Goal: Task Accomplishment & Management: Manage account settings

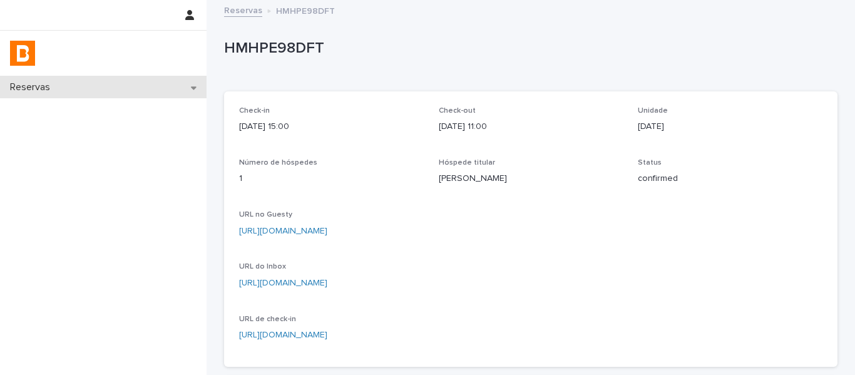
click at [125, 91] on div "Reservas" at bounding box center [103, 87] width 207 height 22
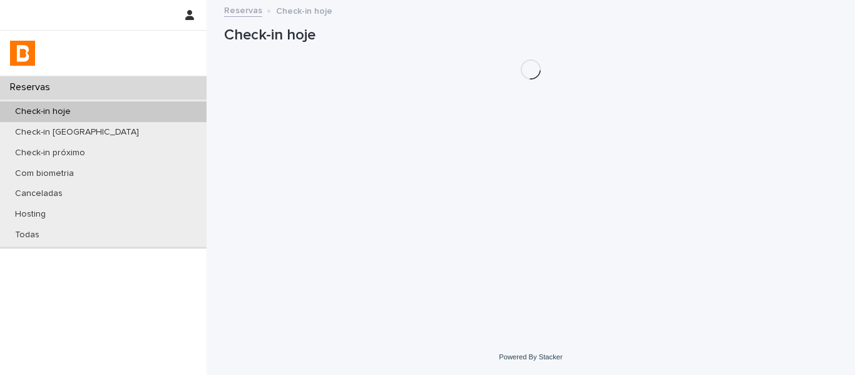
click at [31, 111] on p "Check-in hoje" at bounding box center [43, 111] width 76 height 11
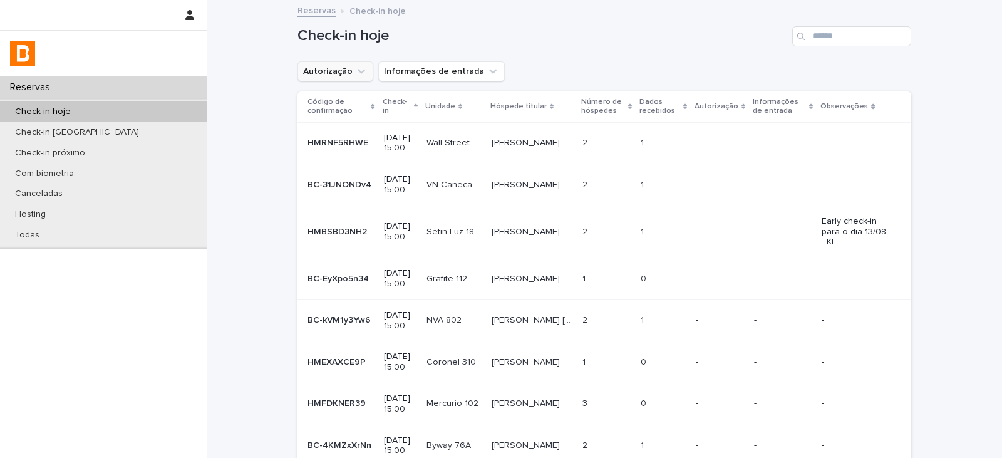
click at [316, 78] on button "Autorização" at bounding box center [335, 71] width 76 height 20
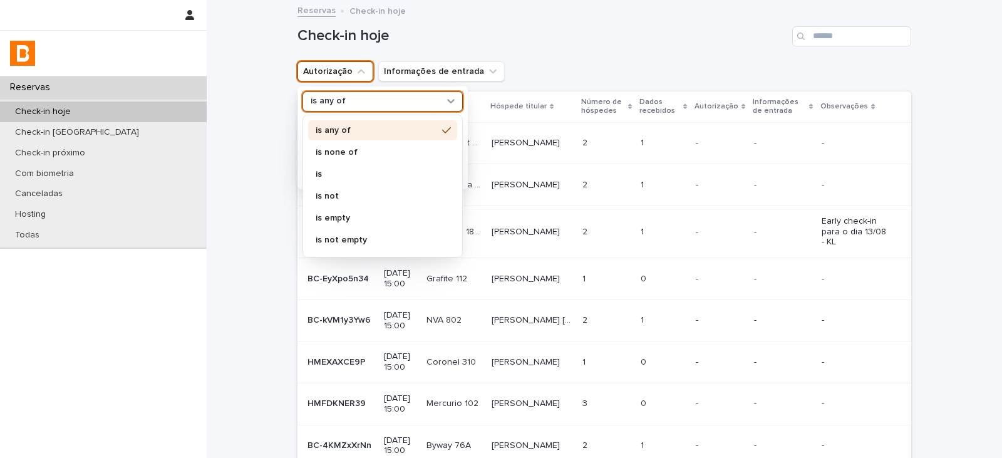
click at [323, 99] on p "is any of" at bounding box center [328, 101] width 35 height 11
click at [339, 148] on p "is none of" at bounding box center [376, 152] width 121 height 9
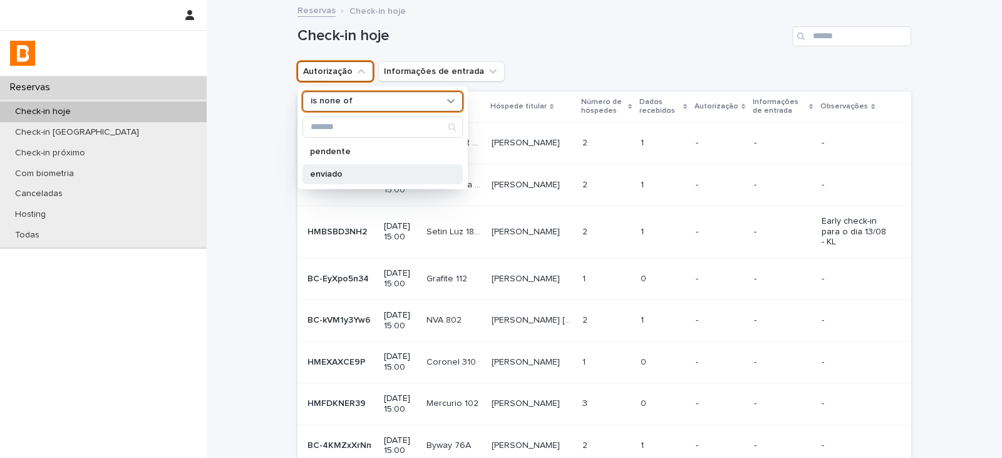
click at [345, 170] on p "enviado" at bounding box center [376, 174] width 133 height 9
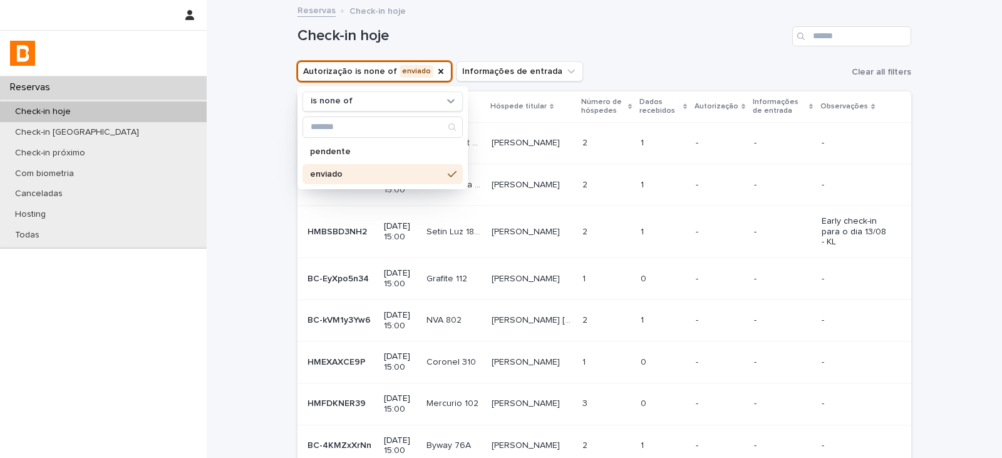
click at [629, 62] on div "Autorização is none of enviado is none of pendente enviado Informações de entra…" at bounding box center [604, 71] width 614 height 20
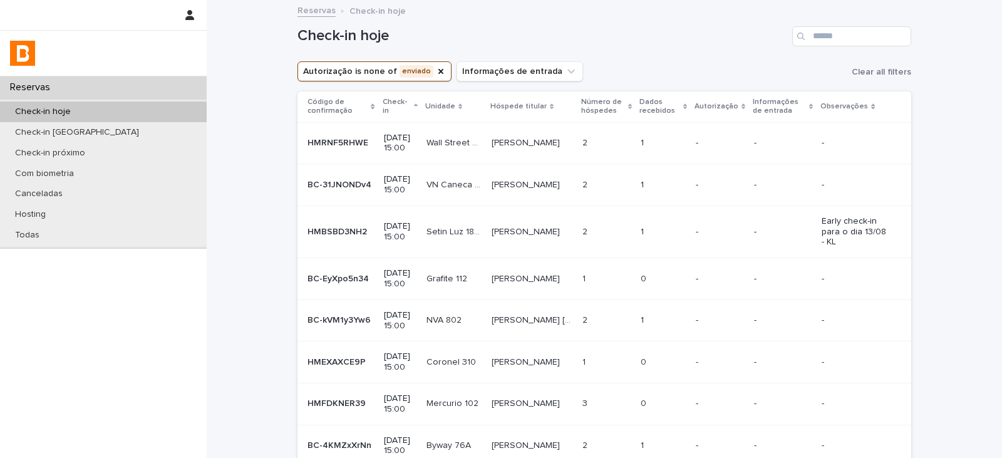
click at [647, 110] on p "Dados recebidos" at bounding box center [659, 106] width 40 height 23
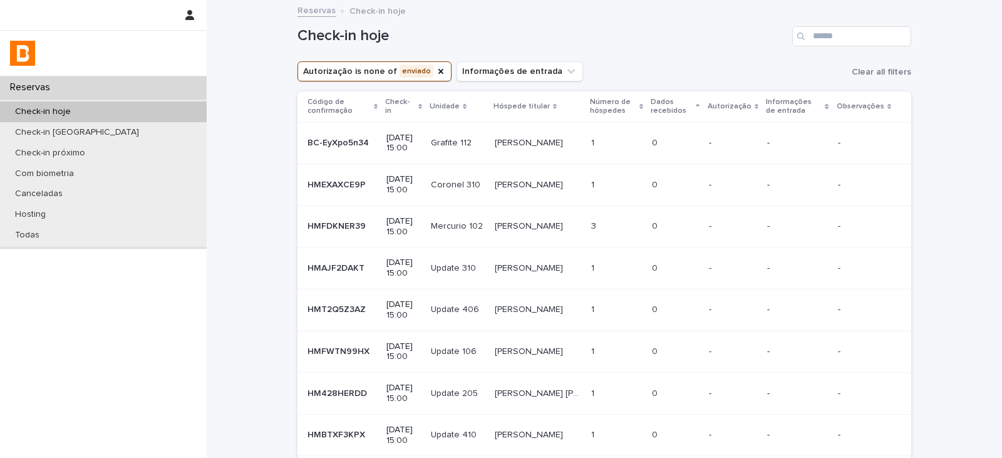
click at [373, 103] on div "Código de confirmação" at bounding box center [342, 106] width 70 height 23
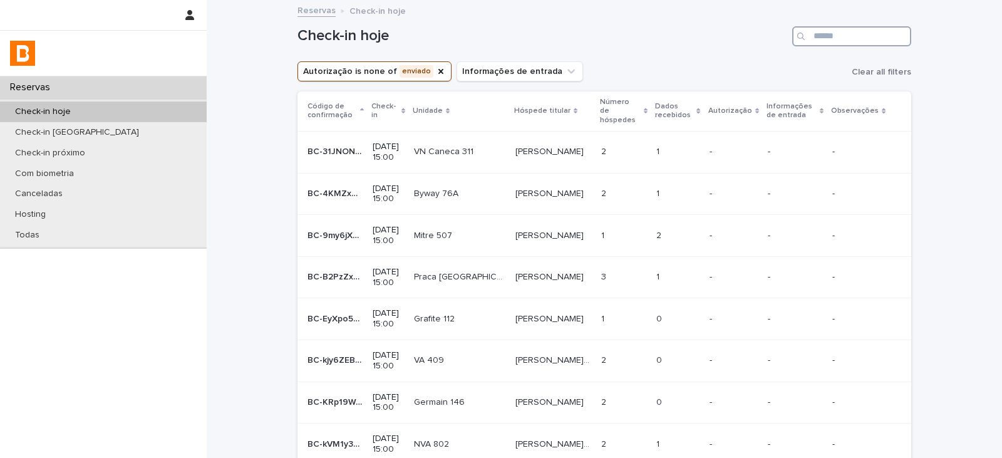
click at [835, 39] on input "Search" at bounding box center [851, 36] width 119 height 20
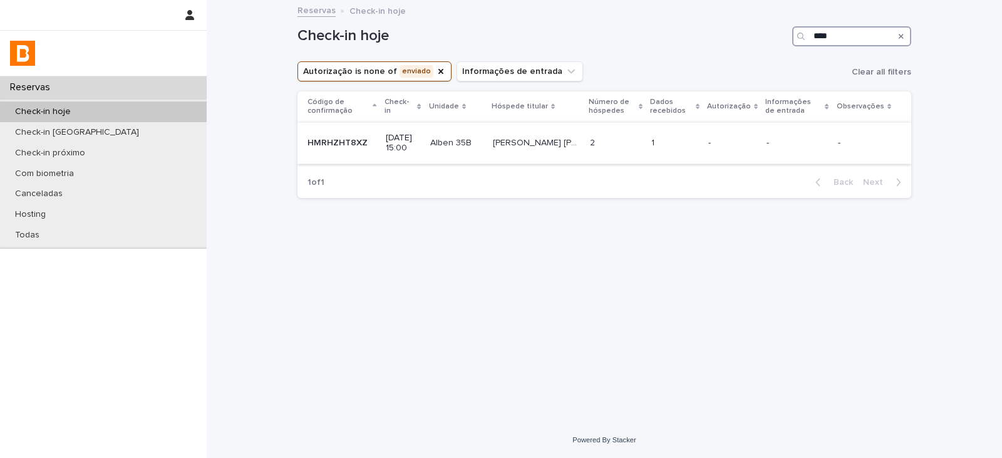
type input "****"
click at [716, 147] on p "-" at bounding box center [732, 143] width 48 height 11
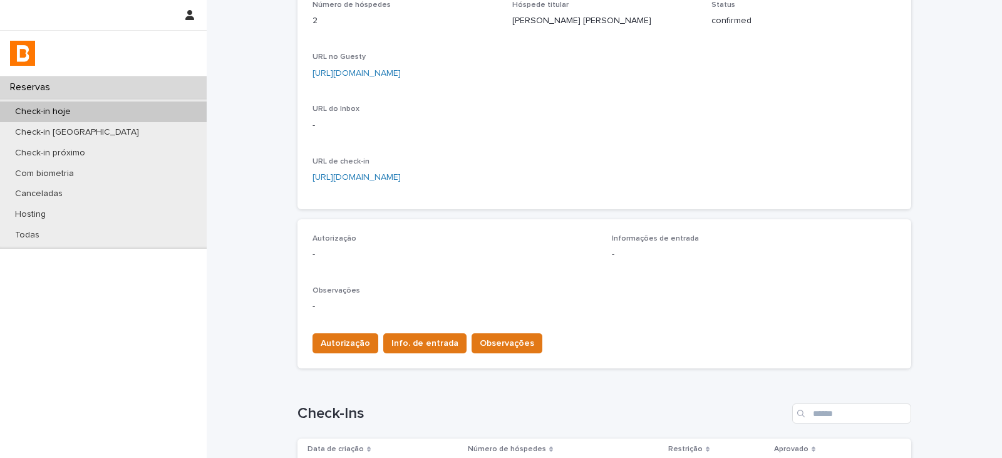
scroll to position [250, 0]
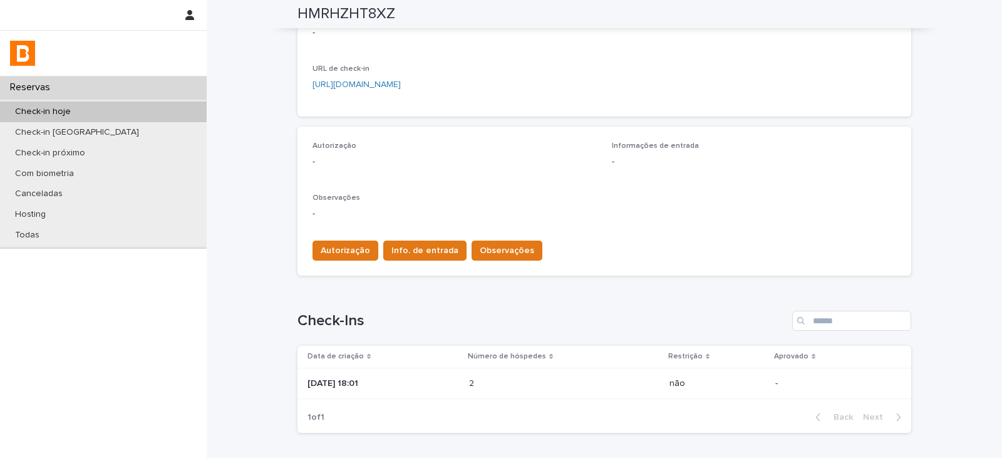
click at [518, 374] on p at bounding box center [524, 383] width 110 height 11
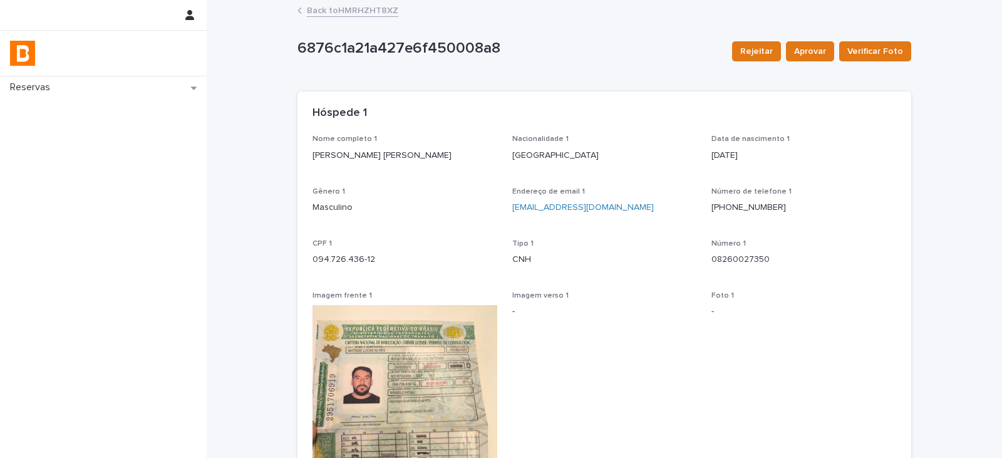
click at [351, 11] on link "Back to HMRHZHT8XZ" at bounding box center [352, 10] width 91 height 14
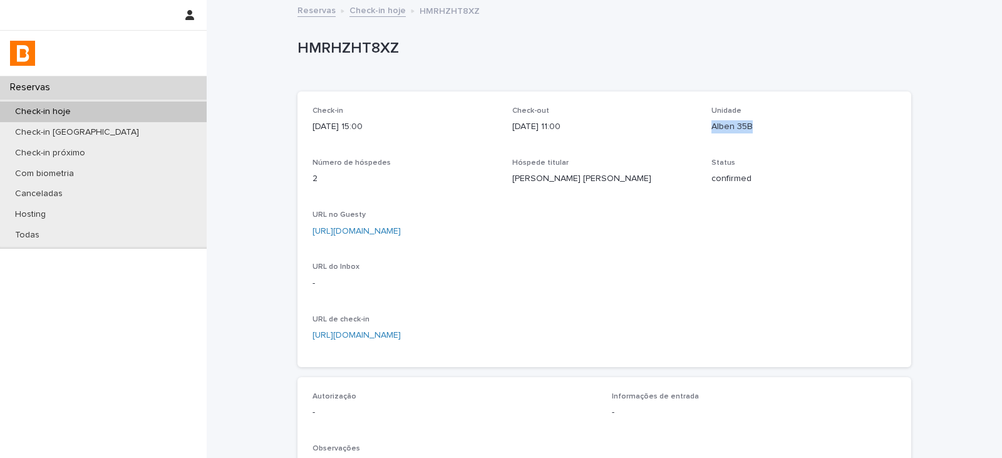
drag, startPoint x: 753, startPoint y: 138, endPoint x: 706, endPoint y: 145, distance: 48.0
click at [706, 145] on div "Check-in [DATE] 15:00 Check-out [DATE] 11:00 Unidade Alben 35B Número de hósped…" at bounding box center [604, 228] width 584 height 245
copy p "Alben 35B"
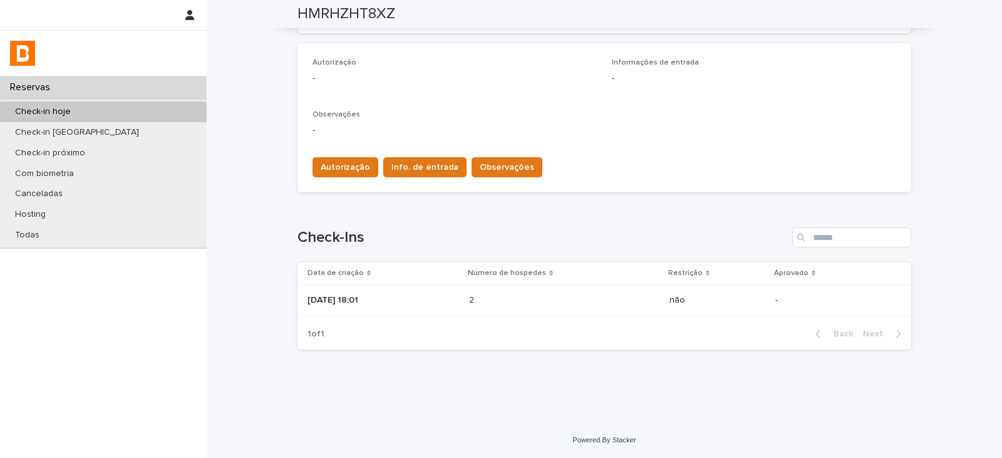
click at [459, 303] on p "[DATE] 18:01" at bounding box center [383, 300] width 152 height 11
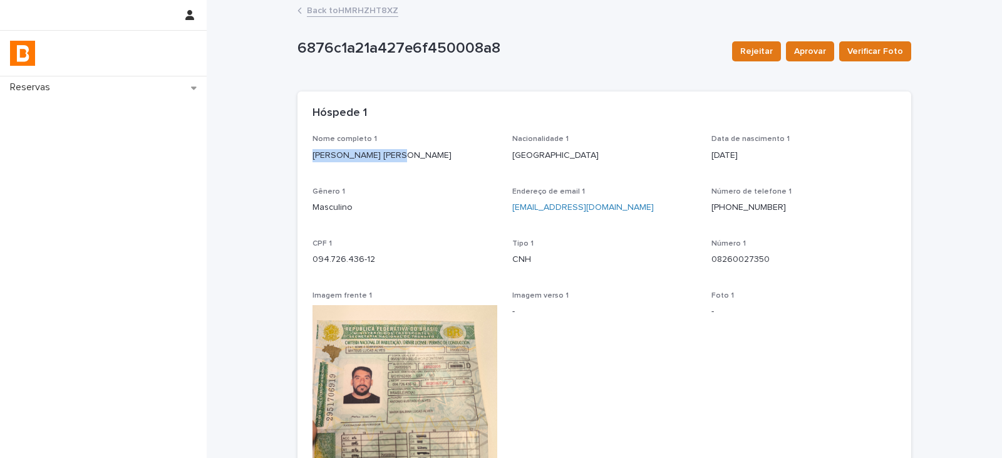
drag, startPoint x: 348, startPoint y: 158, endPoint x: 302, endPoint y: 159, distance: 45.1
click at [302, 159] on div "Nome completo 1 [PERSON_NAME] [PERSON_NAME] Nacionalidade 1 Brasil Data [PERSON…" at bounding box center [604, 381] width 614 height 493
copy p "[PERSON_NAME] [PERSON_NAME]"
drag, startPoint x: 386, startPoint y: 259, endPoint x: 308, endPoint y: 265, distance: 77.9
click at [312, 265] on p "094.726.436-12" at bounding box center [404, 259] width 185 height 13
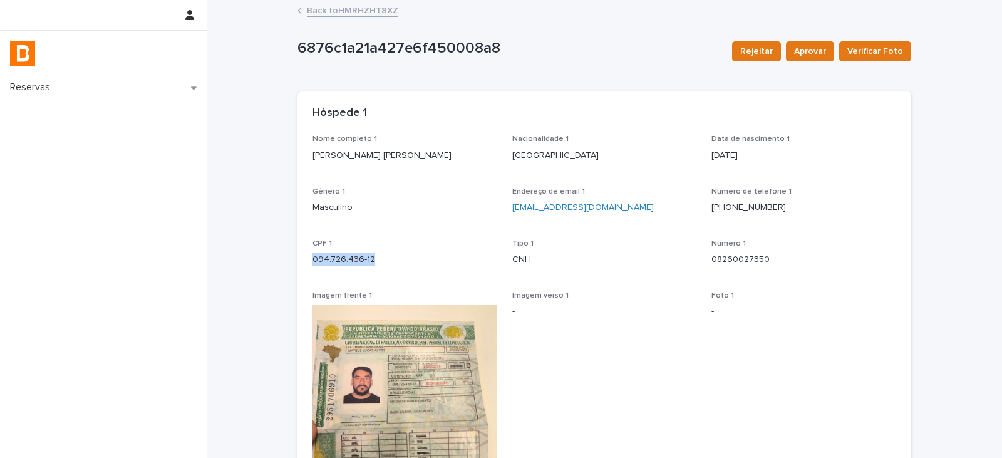
copy p "094.726.436-12"
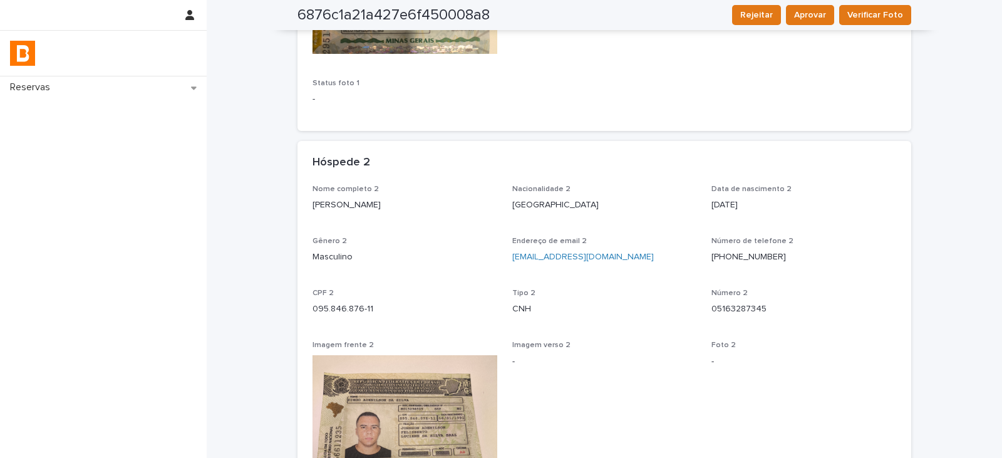
scroll to position [501, 0]
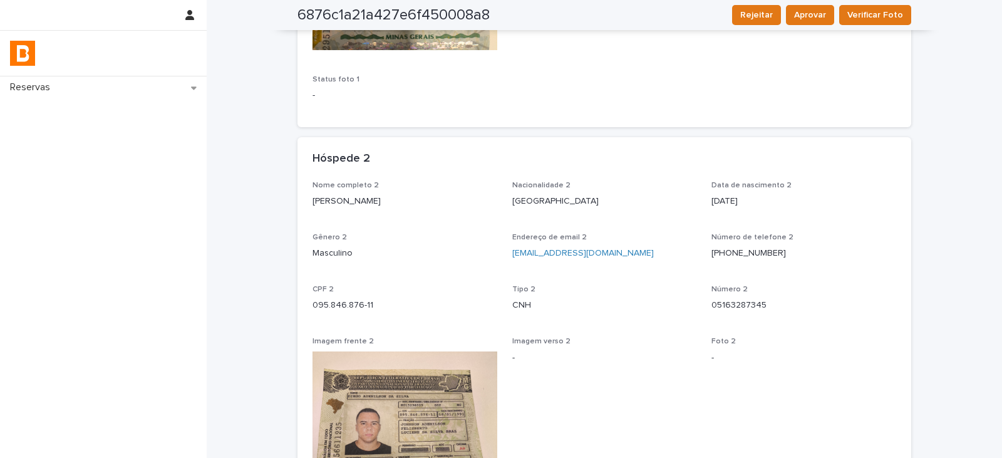
drag, startPoint x: 411, startPoint y: 214, endPoint x: 307, endPoint y: 214, distance: 104.6
click at [307, 214] on div "Nome completo 2 [PERSON_NAME] Nacionalidade 2 [GEOGRAPHIC_DATA] Data [PERSON_NA…" at bounding box center [604, 427] width 614 height 493
copy p "[PERSON_NAME]"
drag, startPoint x: 381, startPoint y: 307, endPoint x: 307, endPoint y: 309, distance: 73.9
click at [307, 309] on div "Nome completo 2 [PERSON_NAME] Nacionalidade 2 [GEOGRAPHIC_DATA] Data [PERSON_NA…" at bounding box center [604, 427] width 614 height 493
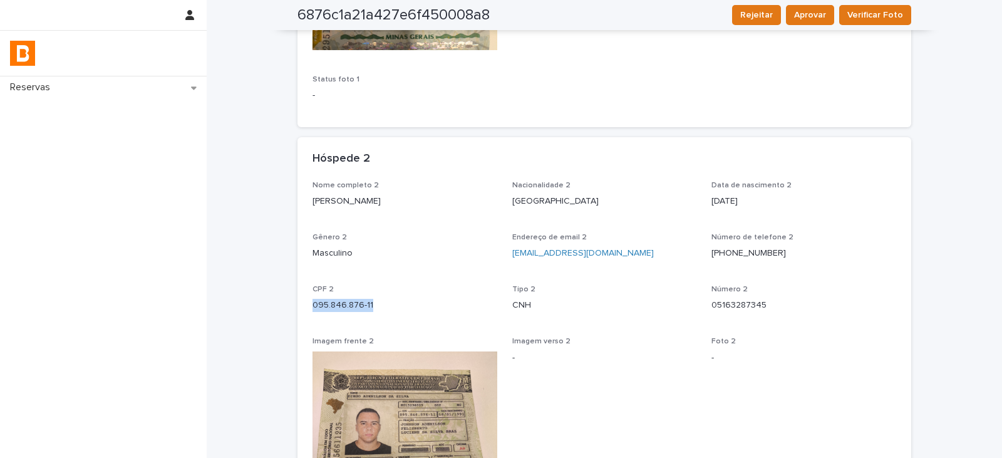
copy p "095.846.876-11"
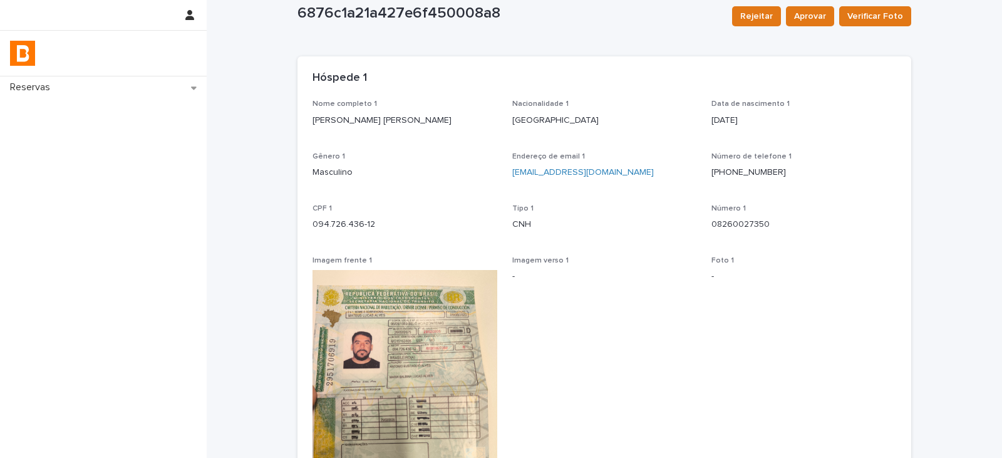
scroll to position [0, 0]
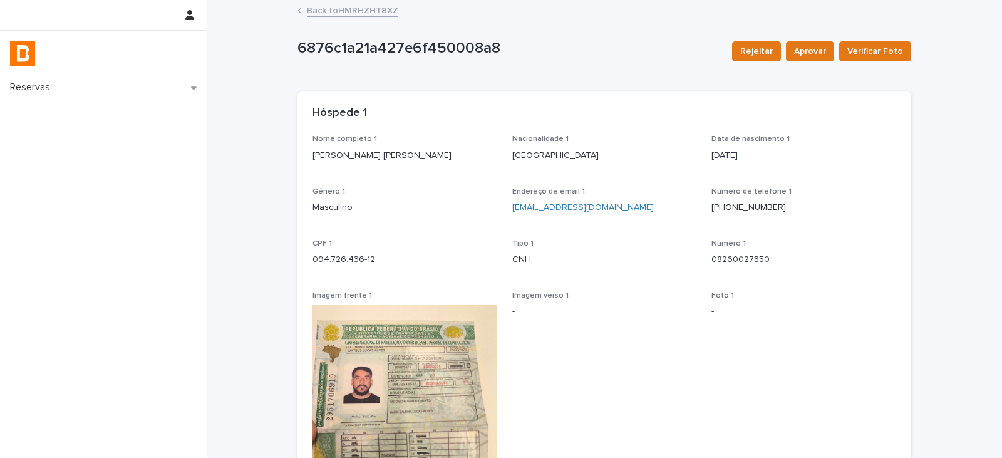
click at [376, 12] on link "Back to HMRHZHT8XZ" at bounding box center [352, 10] width 91 height 14
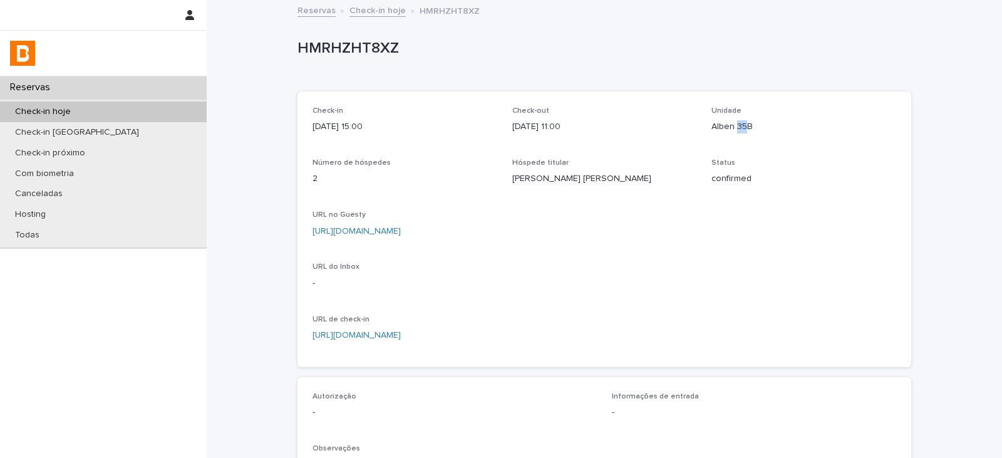
drag, startPoint x: 743, startPoint y: 121, endPoint x: 735, endPoint y: 126, distance: 9.9
click at [734, 126] on p "Alben 35B" at bounding box center [803, 126] width 185 height 13
click at [748, 133] on div "Unidade Alben 35B" at bounding box center [803, 124] width 185 height 37
drag, startPoint x: 753, startPoint y: 132, endPoint x: 708, endPoint y: 134, distance: 45.8
click at [711, 134] on div "Unidade Alben 35B" at bounding box center [803, 124] width 185 height 37
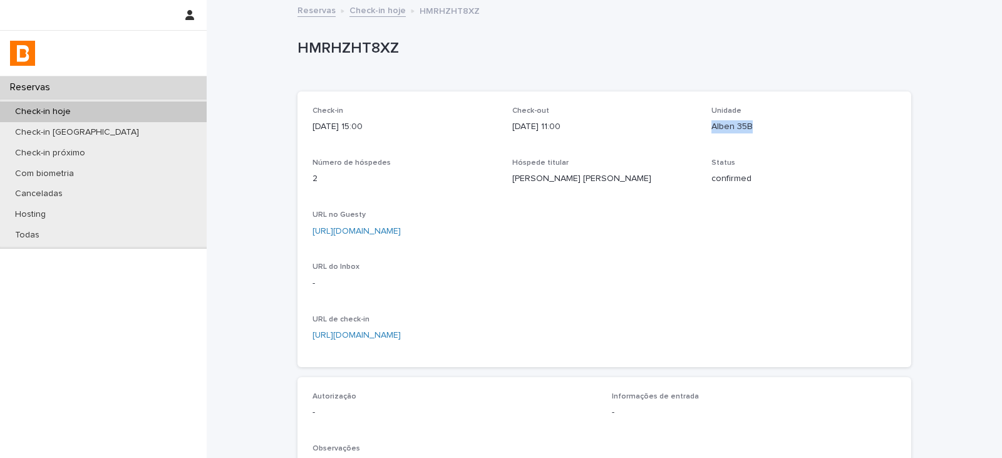
copy p "Alben 35B"
drag, startPoint x: 395, startPoint y: 41, endPoint x: 286, endPoint y: 46, distance: 109.1
click at [286, 46] on div "Loading... Saving… Loading... Saving… HMRHZHT8XZ HMRHZHT8XZ Sorry, there was an…" at bounding box center [604, 378] width 795 height 755
copy p "HMRHZHT8XZ"
click at [374, 6] on link "Check-in hoje" at bounding box center [377, 10] width 56 height 14
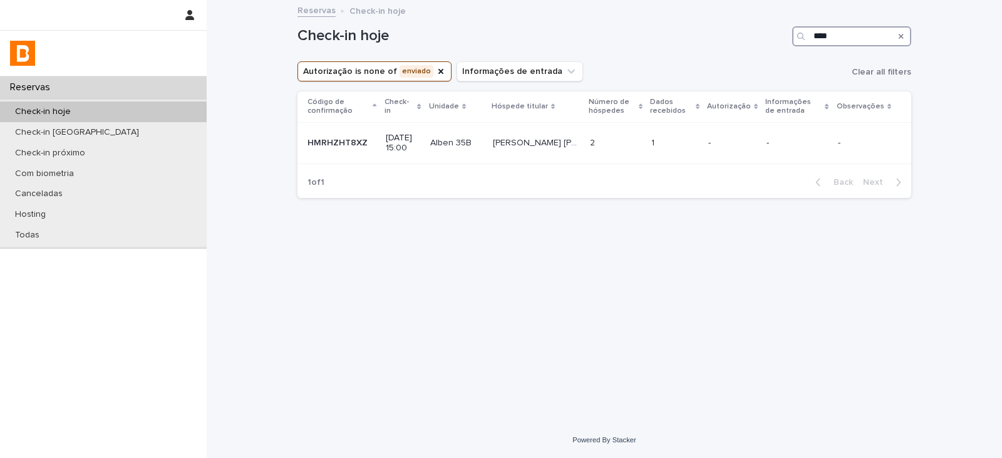
drag, startPoint x: 867, startPoint y: 38, endPoint x: 794, endPoint y: 44, distance: 72.9
click at [794, 44] on div "****" at bounding box center [851, 36] width 119 height 20
type input "******"
click at [568, 152] on div "[PERSON_NAME] VON SOHSTEN [PERSON_NAME] VON SOHSTEN" at bounding box center [542, 143] width 68 height 21
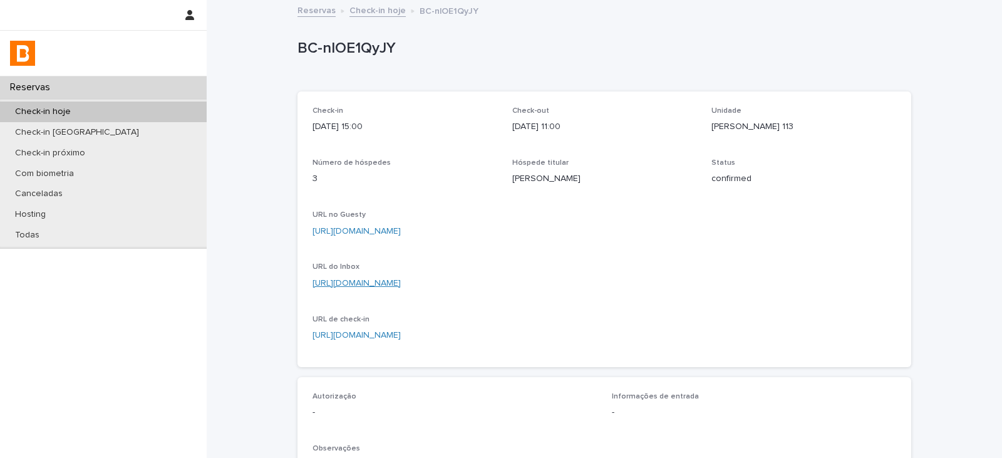
click at [401, 282] on link "[URL][DOMAIN_NAME]" at bounding box center [356, 283] width 88 height 9
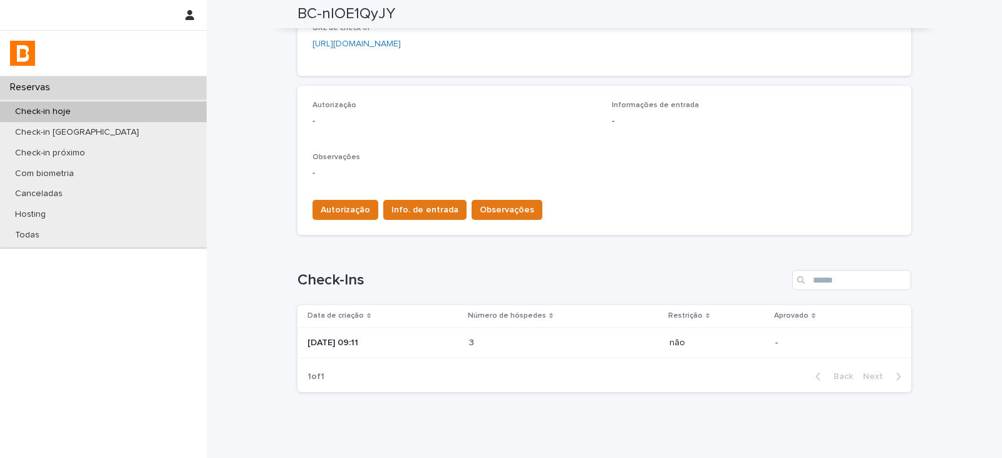
scroll to position [334, 0]
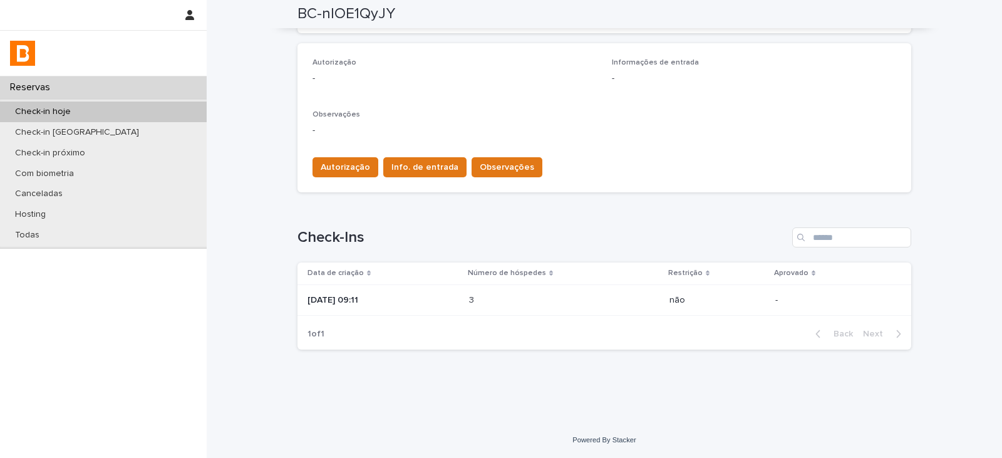
click at [454, 299] on p "[DATE] 09:11" at bounding box center [383, 300] width 152 height 11
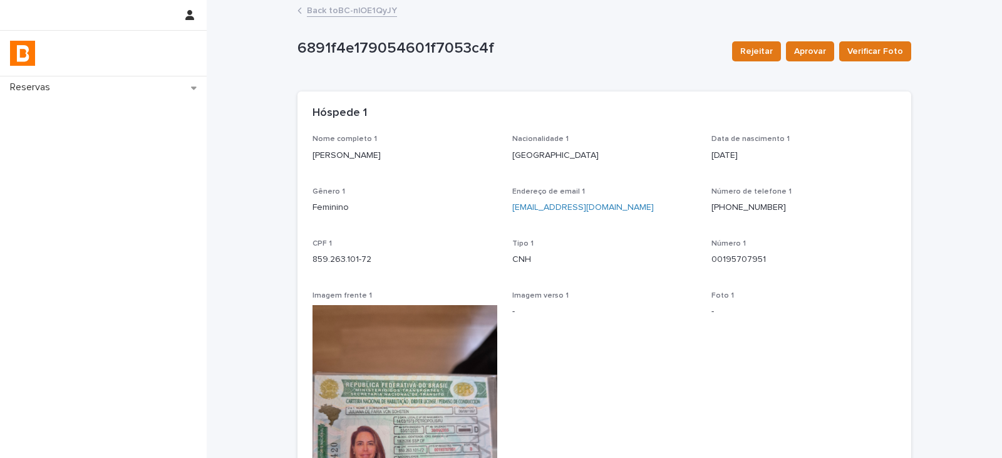
click at [374, 10] on link "Back to BC-nlOE1QyJY" at bounding box center [352, 10] width 90 height 14
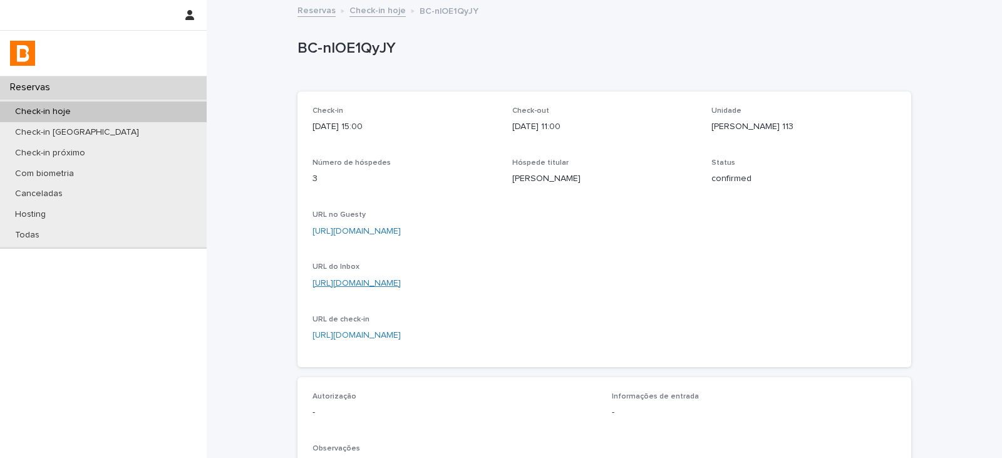
click at [401, 287] on link "[URL][DOMAIN_NAME]" at bounding box center [356, 283] width 88 height 9
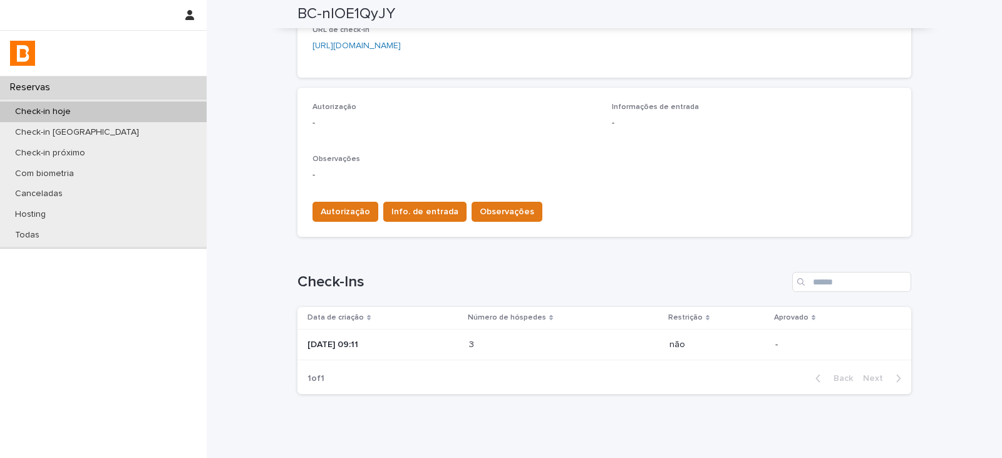
scroll to position [334, 0]
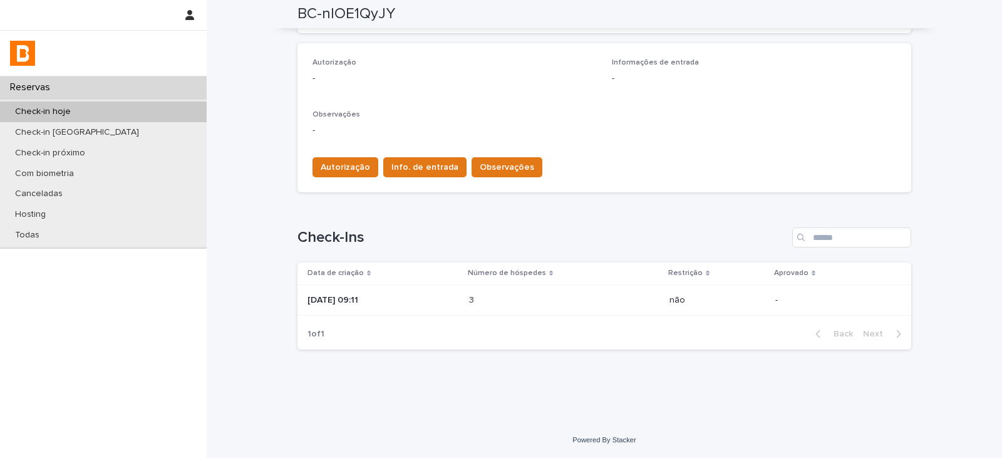
click at [478, 287] on td "3 3" at bounding box center [564, 299] width 200 height 31
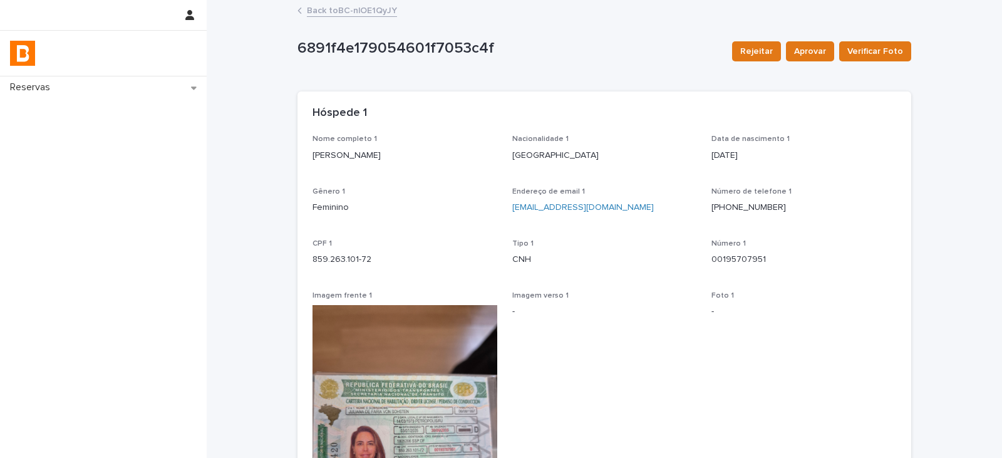
drag, startPoint x: 425, startPoint y: 163, endPoint x: 298, endPoint y: 175, distance: 127.1
click at [298, 175] on div "Nome completo 1 [PERSON_NAME] Nacionalidade 1 [GEOGRAPHIC_DATA] Data [PERSON_NA…" at bounding box center [604, 381] width 614 height 493
copy p "[PERSON_NAME]"
drag, startPoint x: 384, startPoint y: 260, endPoint x: 305, endPoint y: 267, distance: 79.3
click at [305, 267] on div "Nome completo 1 [PERSON_NAME] Nacionalidade 1 [GEOGRAPHIC_DATA] Data [PERSON_NA…" at bounding box center [604, 381] width 614 height 493
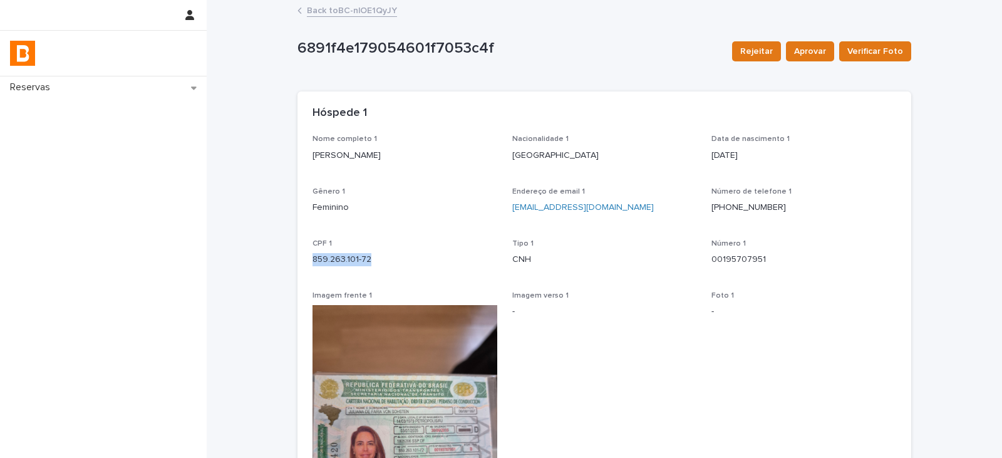
copy p "859.263.101-72"
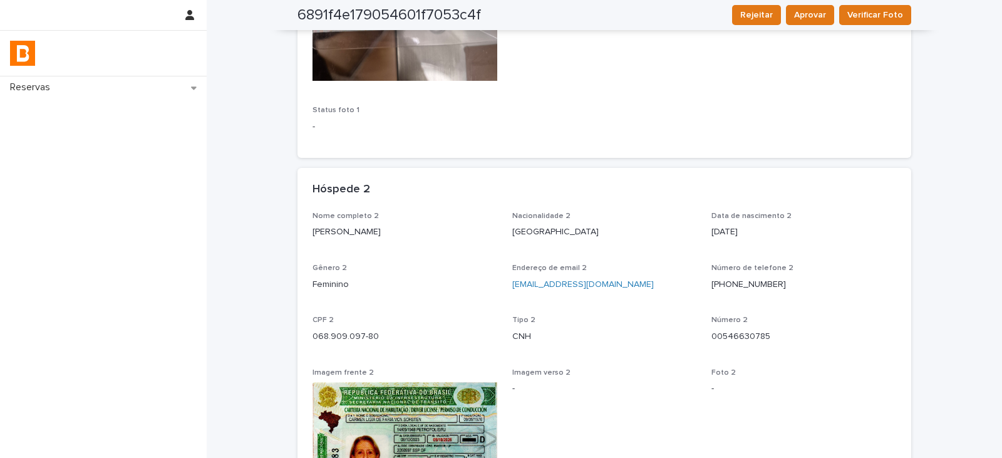
scroll to position [501, 0]
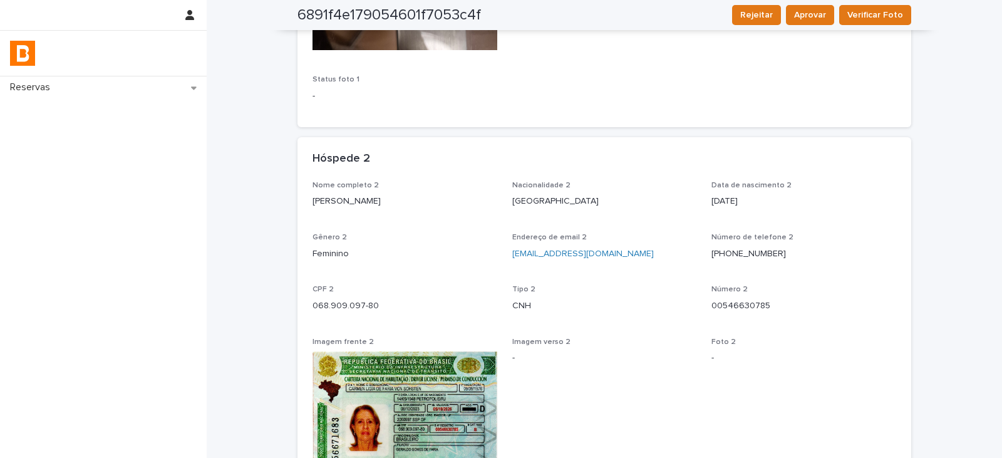
drag, startPoint x: 411, startPoint y: 204, endPoint x: 301, endPoint y: 214, distance: 110.6
click at [301, 214] on div "Nome completo 2 [PERSON_NAME] von Sohsten Nacionalidade 2 Brasil Data [PERSON_N…" at bounding box center [604, 369] width 614 height 376
copy p "[PERSON_NAME]"
drag, startPoint x: 383, startPoint y: 306, endPoint x: 302, endPoint y: 312, distance: 80.5
click at [302, 312] on div "Nome completo 2 [PERSON_NAME] von Sohsten Nacionalidade 2 Brasil Data [PERSON_N…" at bounding box center [604, 369] width 614 height 376
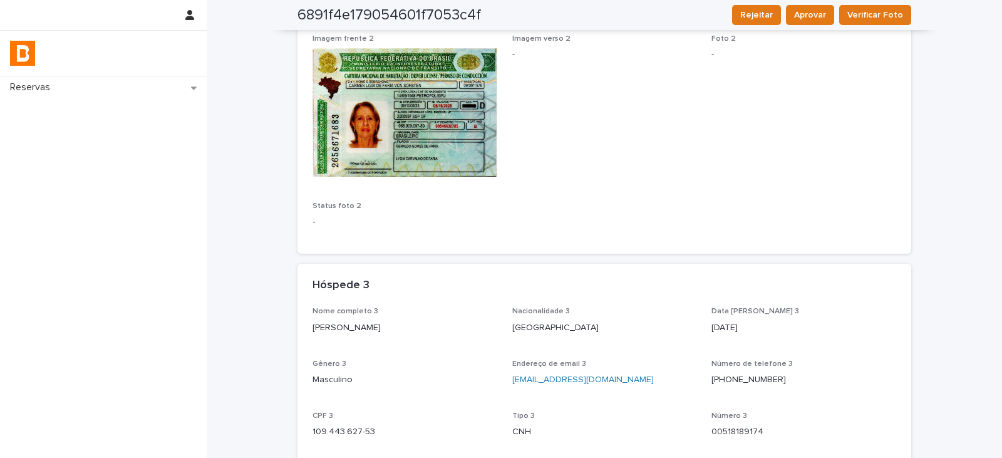
scroll to position [877, 0]
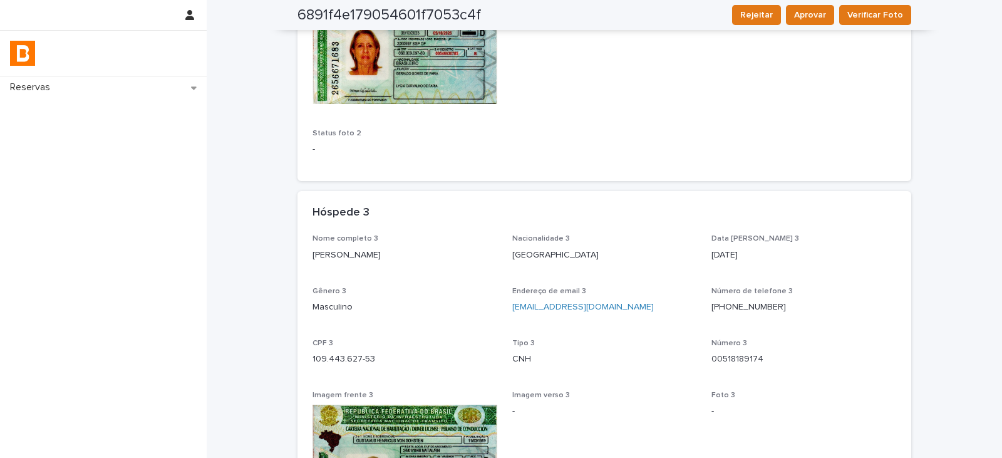
drag, startPoint x: 459, startPoint y: 258, endPoint x: 306, endPoint y: 263, distance: 152.9
click at [306, 263] on div "Nome completo 3 [PERSON_NAME] Nacionalidade 3 Brasil Data [PERSON_NAME] 3 [DEMO…" at bounding box center [604, 420] width 614 height 373
drag, startPoint x: 386, startPoint y: 358, endPoint x: 304, endPoint y: 369, distance: 82.3
click at [304, 369] on div "Nome completo 3 [PERSON_NAME] Nacionalidade 3 Brasil Data [PERSON_NAME] 3 [DEMO…" at bounding box center [604, 420] width 614 height 373
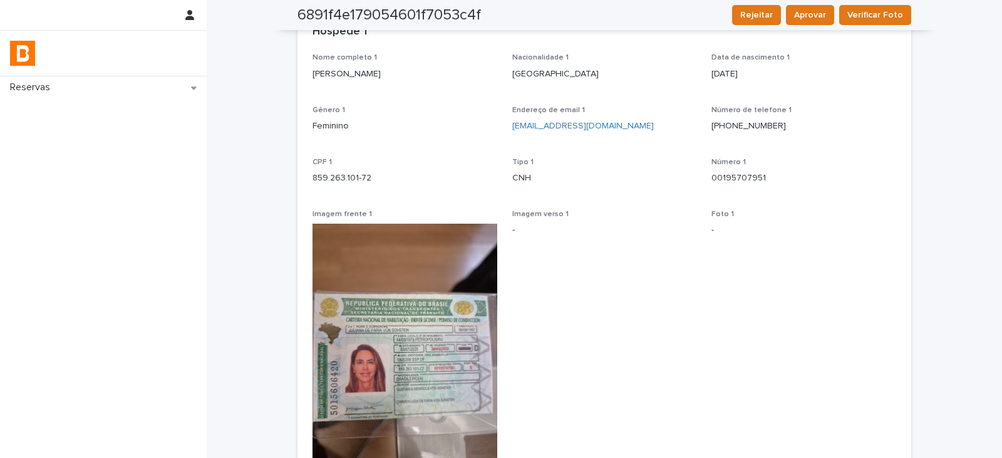
scroll to position [0, 0]
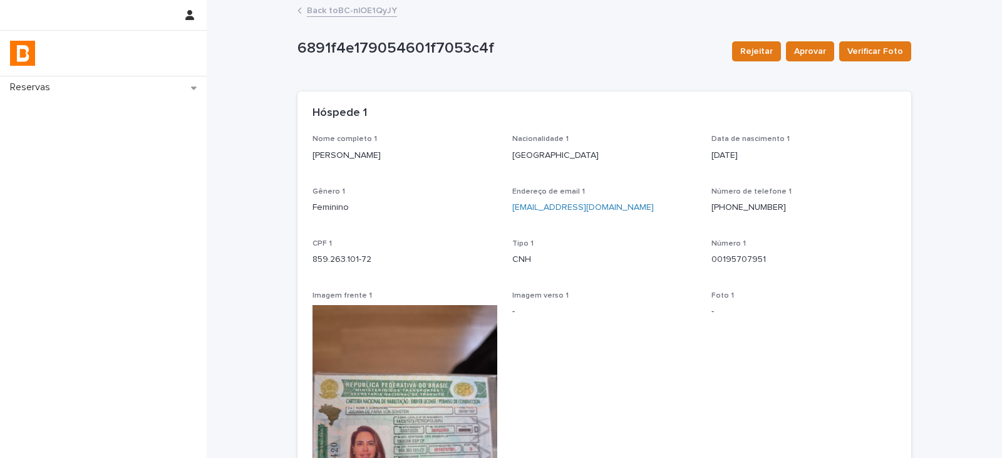
click at [351, 14] on link "Back to BC-nlOE1QyJY" at bounding box center [352, 10] width 90 height 14
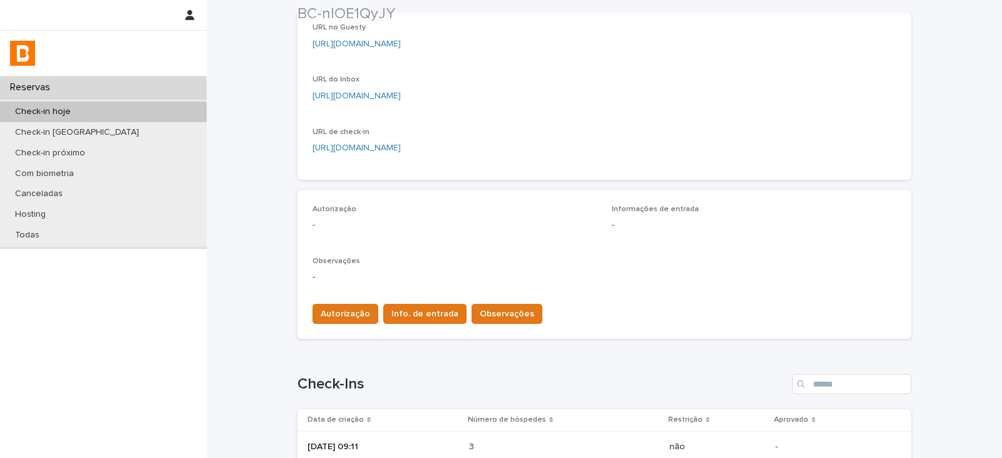
scroll to position [188, 0]
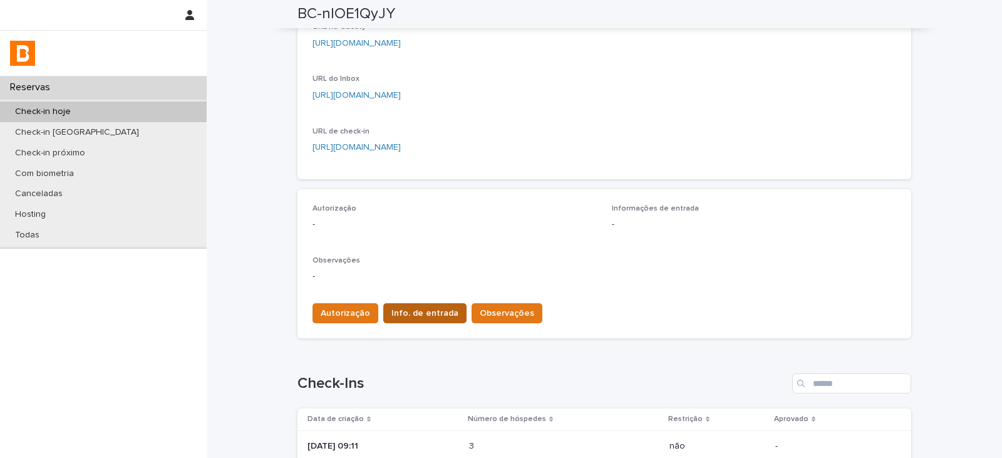
click at [424, 309] on span "Info. de entrada" at bounding box center [424, 313] width 67 height 13
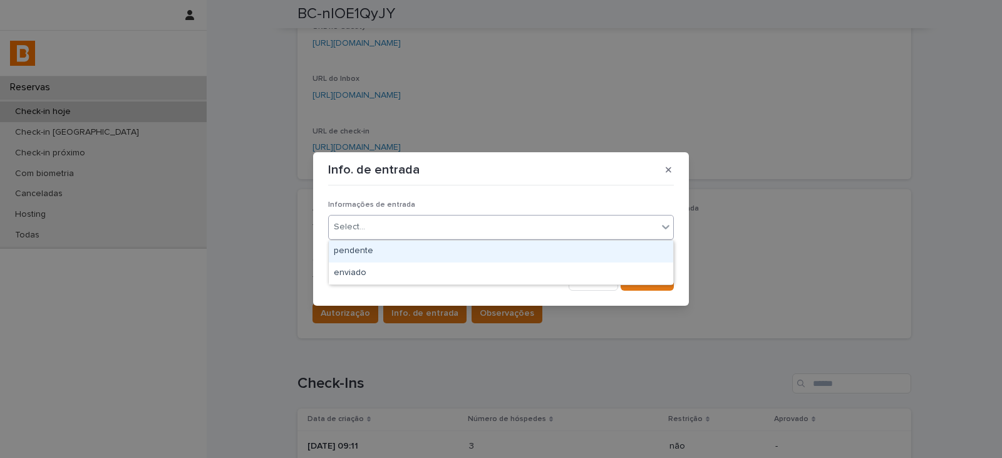
click at [426, 221] on div "Select..." at bounding box center [493, 227] width 329 height 21
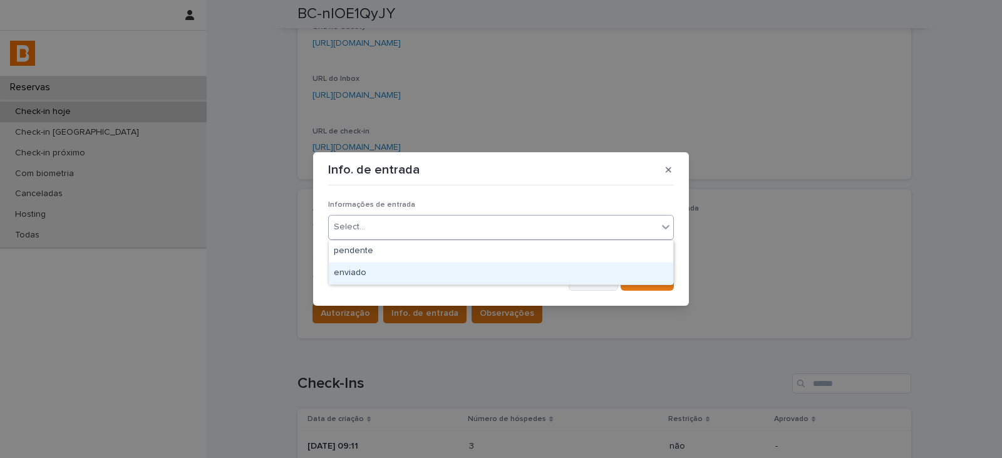
drag, startPoint x: 409, startPoint y: 271, endPoint x: 599, endPoint y: 282, distance: 190.1
click at [410, 269] on div "enviado" at bounding box center [501, 273] width 344 height 22
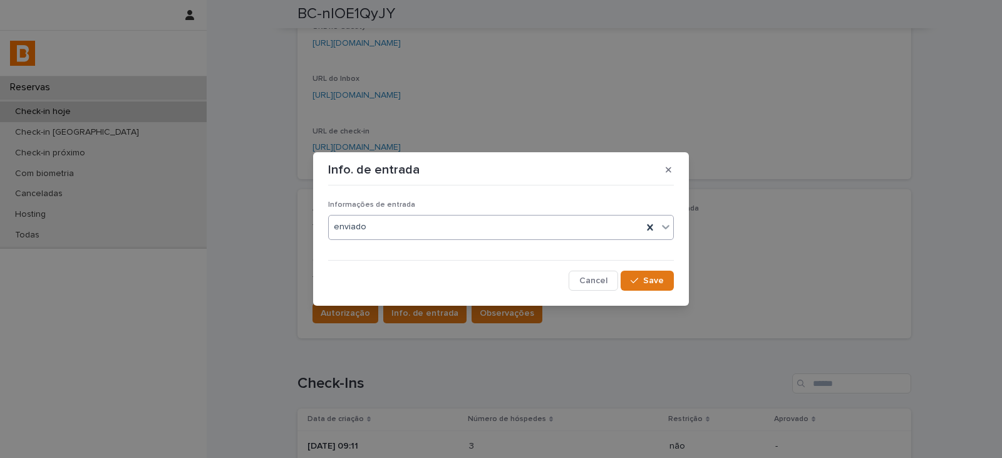
drag, startPoint x: 639, startPoint y: 282, endPoint x: 577, endPoint y: 302, distance: 64.6
click at [634, 284] on icon "button" at bounding box center [635, 280] width 8 height 9
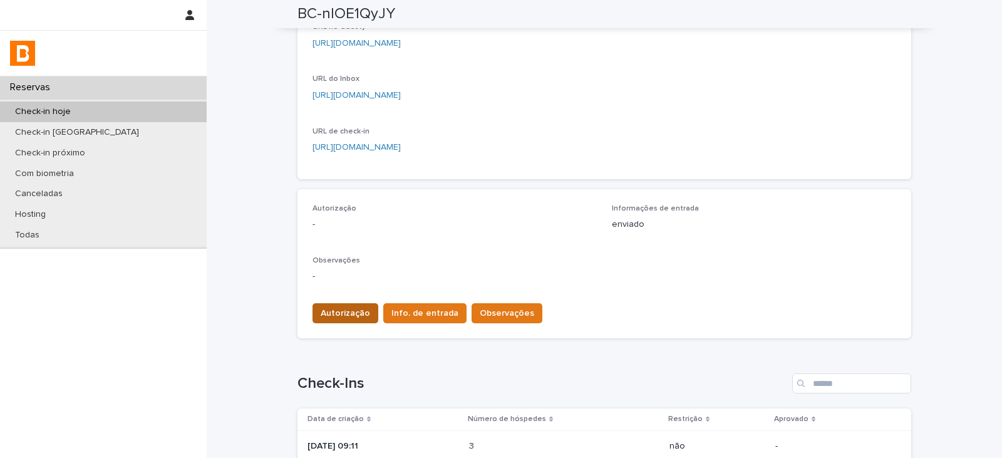
click at [341, 319] on span "Autorização" at bounding box center [345, 313] width 49 height 13
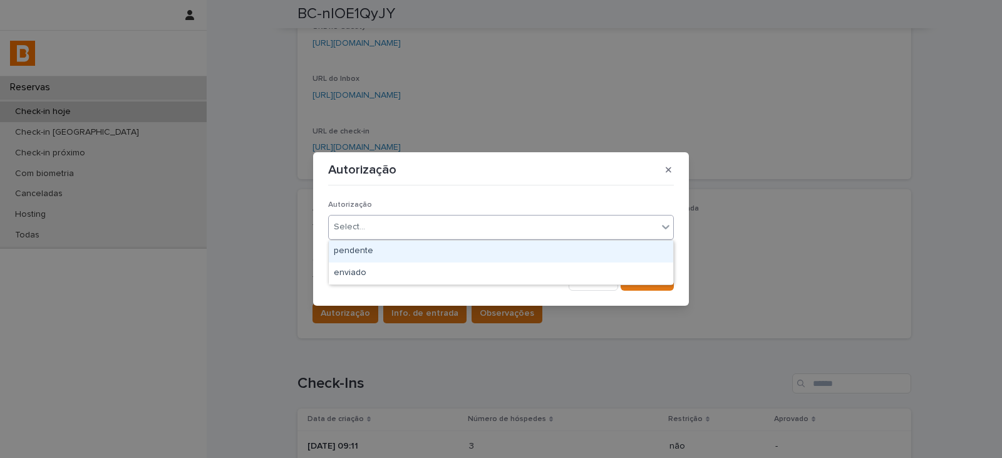
click at [361, 219] on div "Select..." at bounding box center [493, 227] width 329 height 21
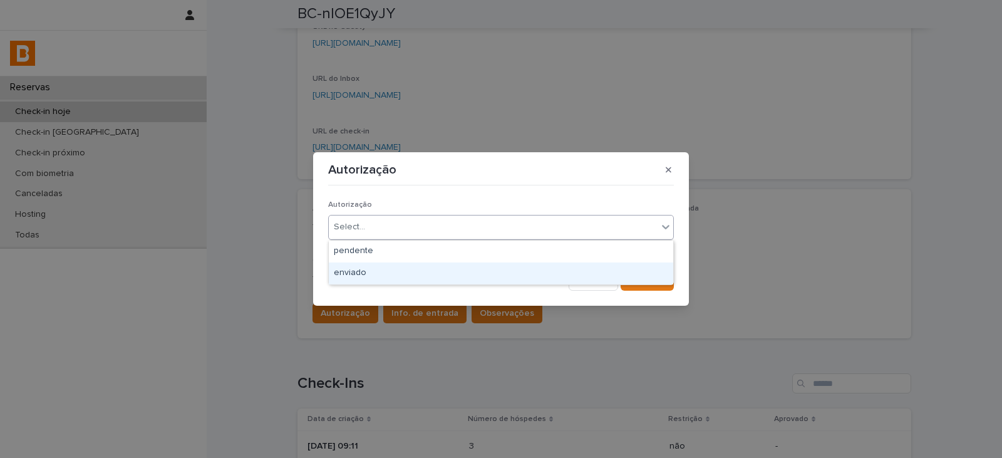
click at [356, 275] on div "enviado" at bounding box center [501, 273] width 344 height 22
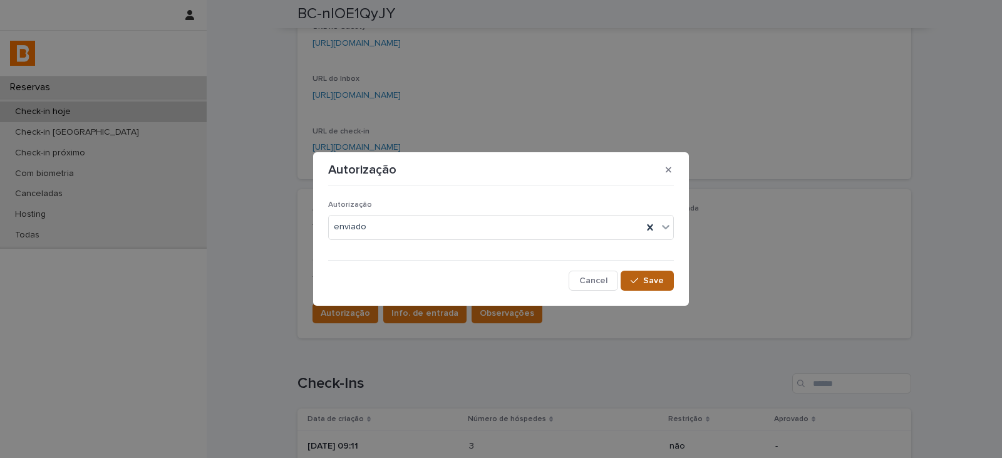
drag, startPoint x: 615, startPoint y: 268, endPoint x: 623, endPoint y: 272, distance: 9.2
click at [620, 271] on div "Autorização enviado Cancel Save" at bounding box center [501, 240] width 346 height 100
click at [628, 274] on button "Save" at bounding box center [647, 281] width 53 height 20
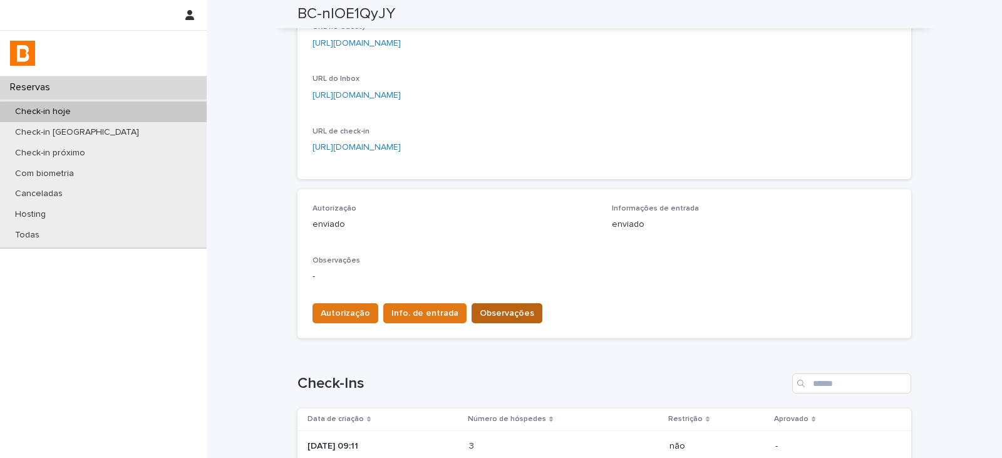
click at [480, 317] on span "Observações" at bounding box center [507, 313] width 54 height 13
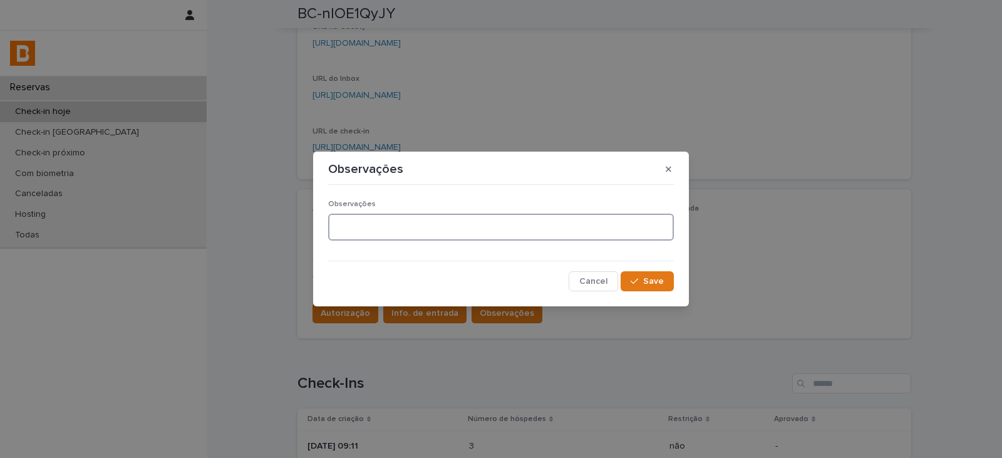
click at [371, 229] on textarea at bounding box center [501, 227] width 346 height 27
type textarea "*****"
click at [629, 281] on button "Save" at bounding box center [647, 281] width 53 height 20
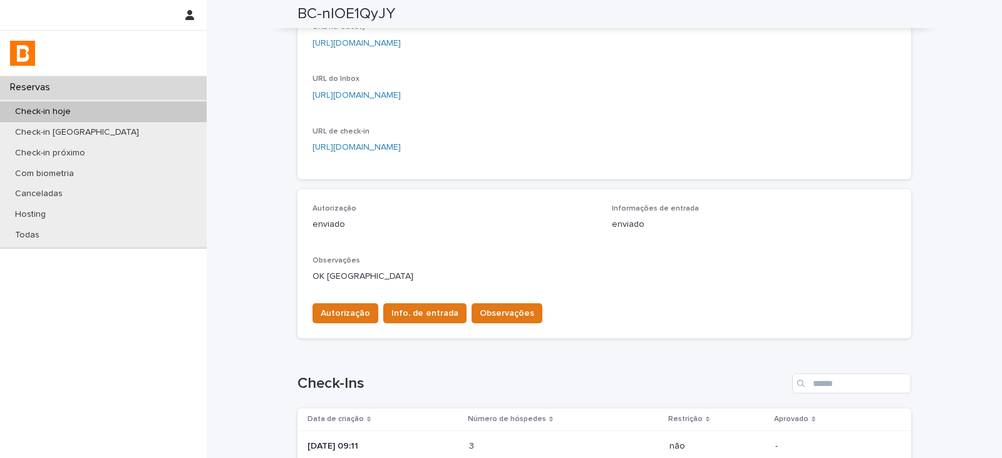
scroll to position [0, 0]
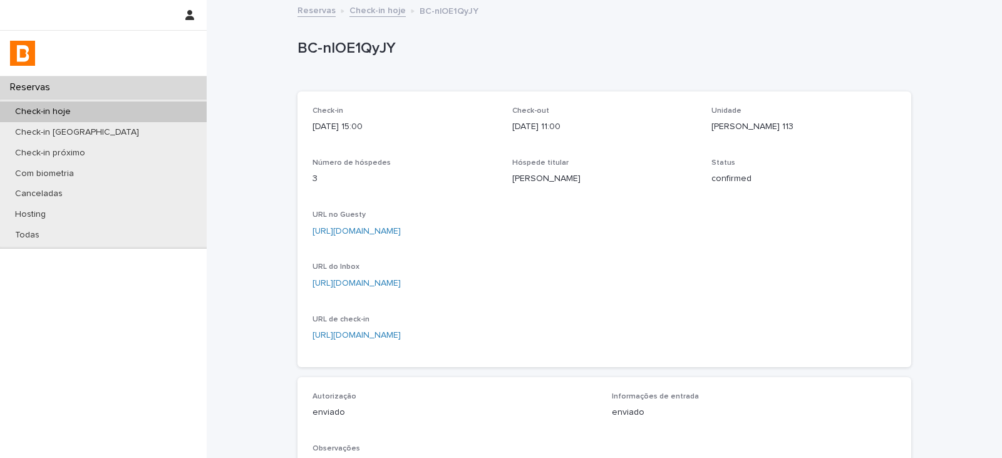
drag, startPoint x: 381, startPoint y: 0, endPoint x: 379, endPoint y: 12, distance: 12.0
click at [380, 0] on div "Reservas Check-in hoje [GEOGRAPHIC_DATA]-nlOE1QyJY" at bounding box center [604, 0] width 795 height 1
click at [379, 12] on link "Check-in hoje" at bounding box center [377, 10] width 56 height 14
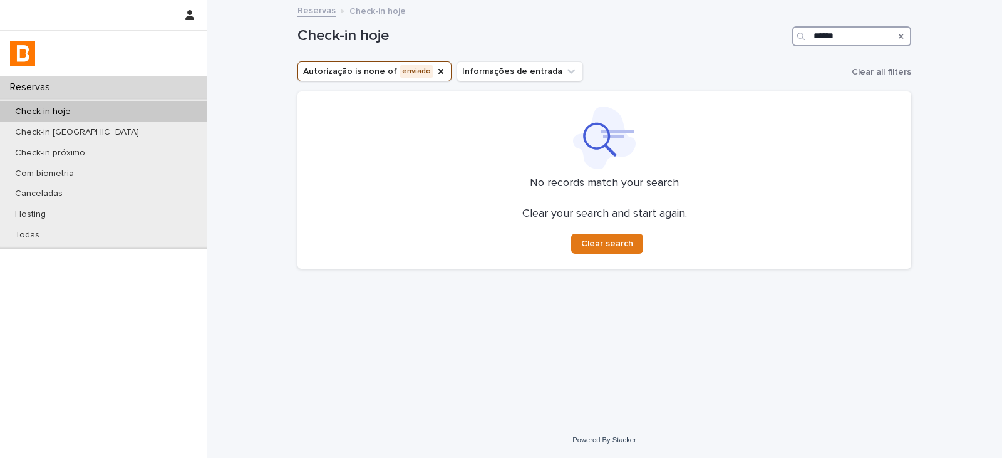
drag, startPoint x: 869, startPoint y: 39, endPoint x: 785, endPoint y: 36, distance: 84.0
click at [785, 37] on div "Check-in hoje ******" at bounding box center [604, 36] width 614 height 20
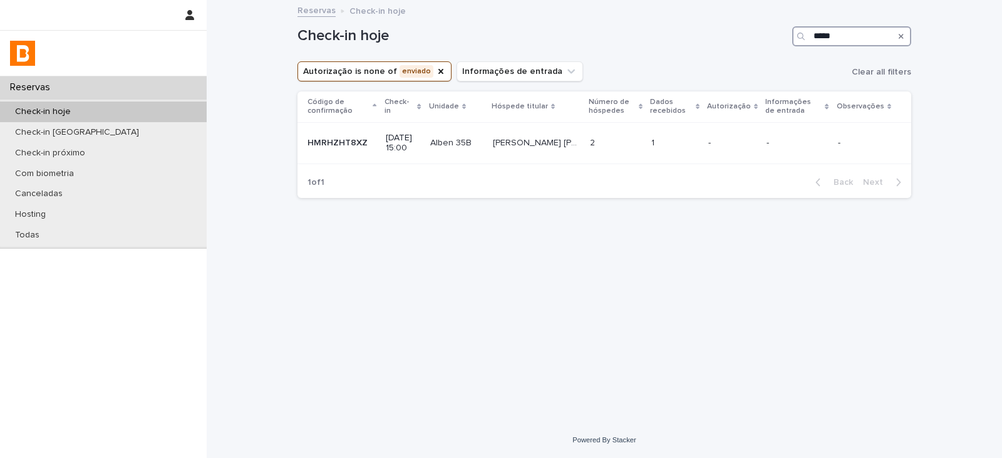
type input "*****"
click at [660, 142] on p at bounding box center [674, 143] width 47 height 11
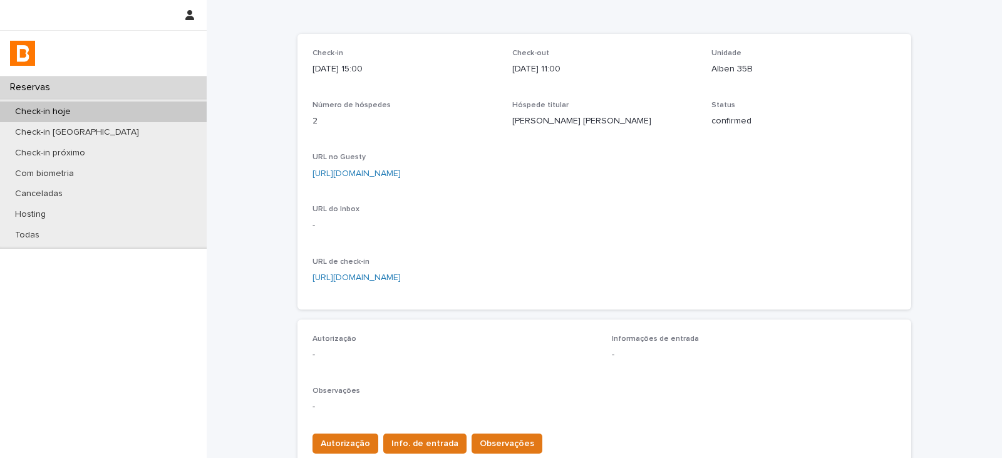
scroll to position [125, 0]
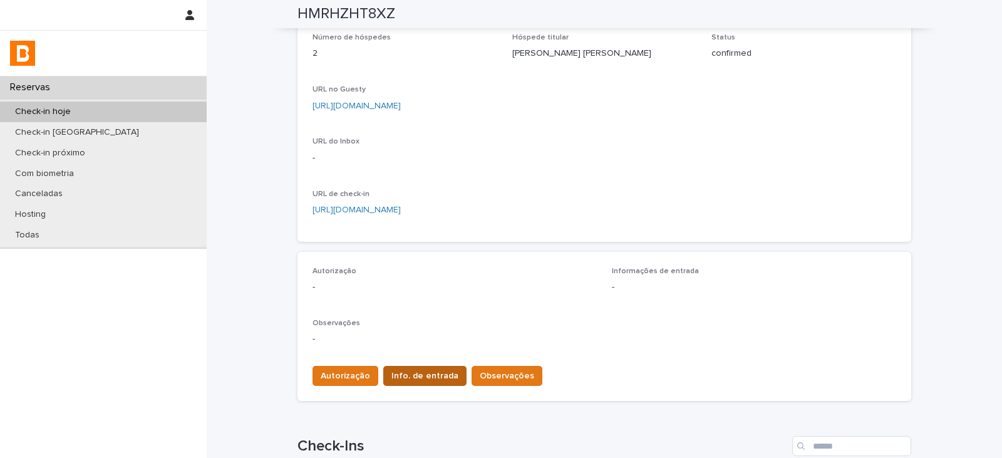
click at [407, 374] on span "Info. de entrada" at bounding box center [424, 375] width 67 height 13
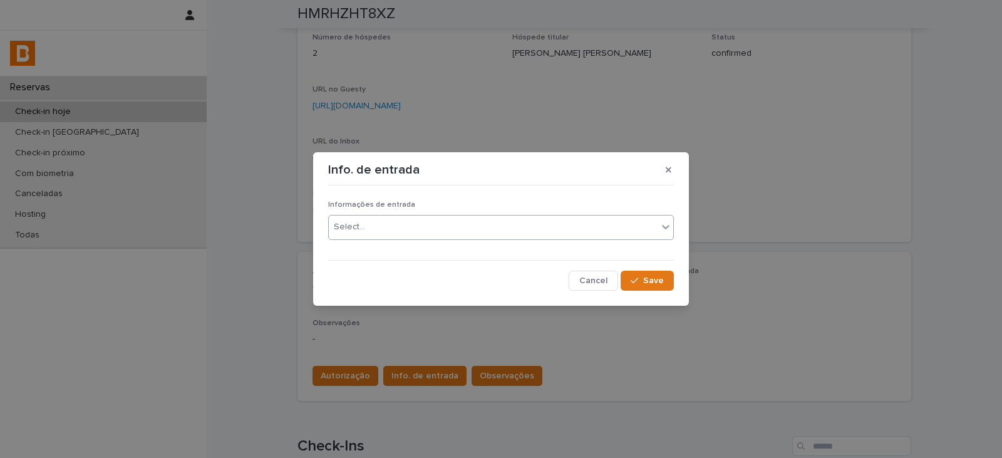
click at [429, 215] on div "Select..." at bounding box center [501, 227] width 346 height 25
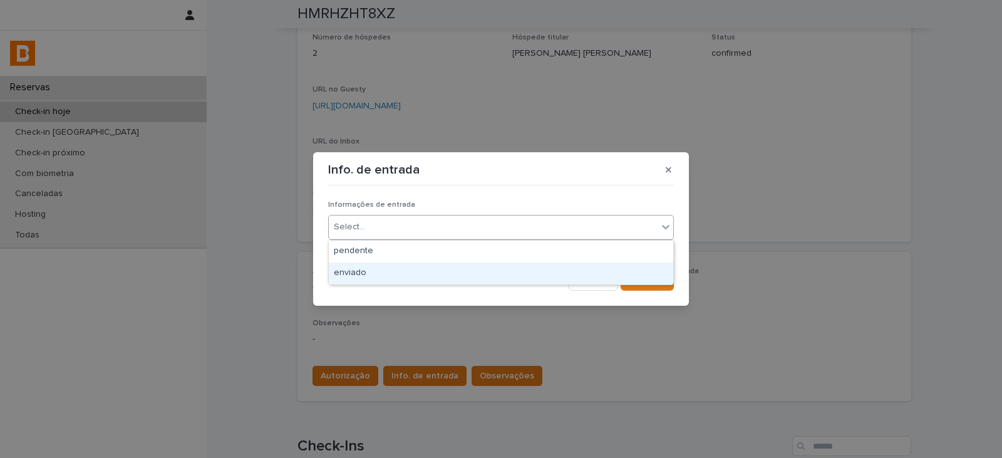
drag, startPoint x: 421, startPoint y: 264, endPoint x: 495, endPoint y: 259, distance: 74.1
click at [422, 264] on div "enviado" at bounding box center [501, 273] width 344 height 22
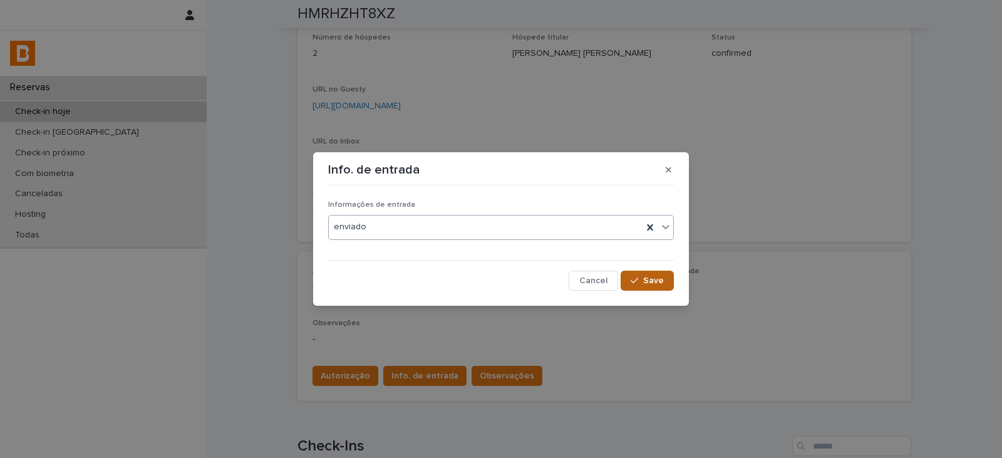
drag, startPoint x: 673, startPoint y: 275, endPoint x: 651, endPoint y: 279, distance: 23.0
click at [667, 275] on button "Save" at bounding box center [647, 281] width 53 height 20
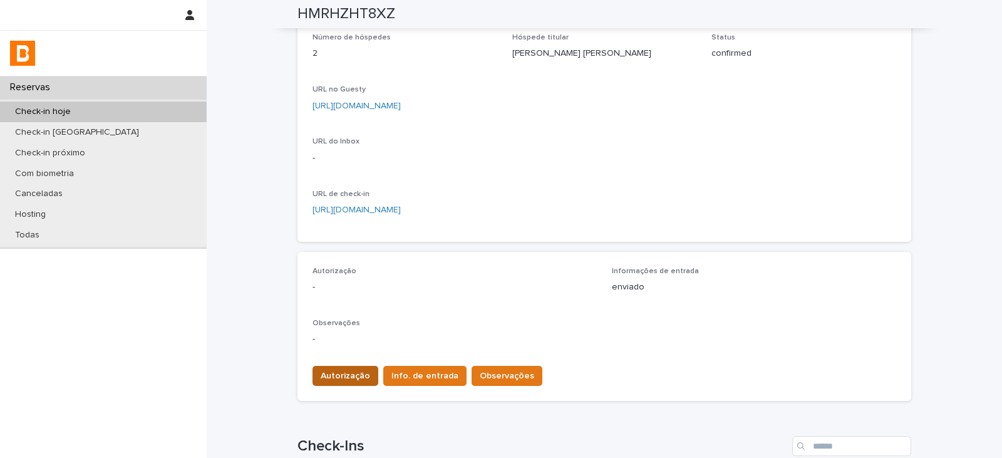
click at [334, 374] on span "Autorização" at bounding box center [345, 375] width 49 height 13
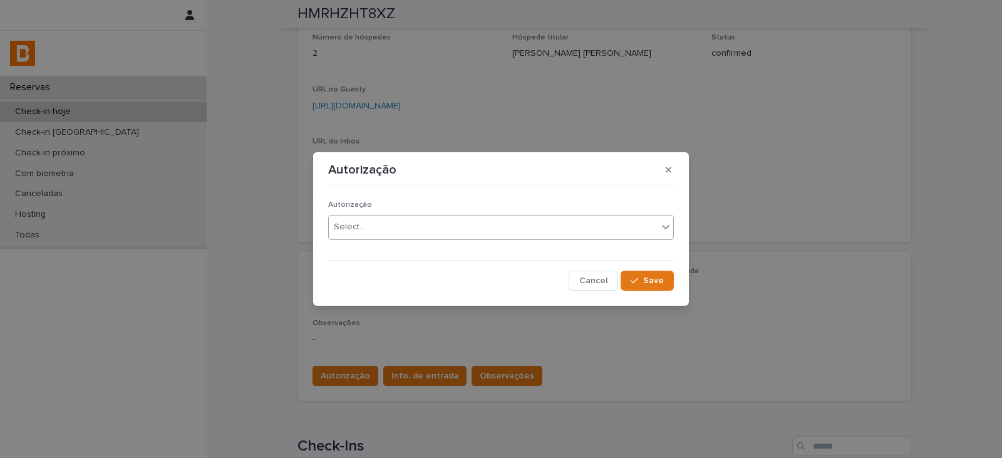
click at [370, 224] on div "Select..." at bounding box center [493, 227] width 329 height 21
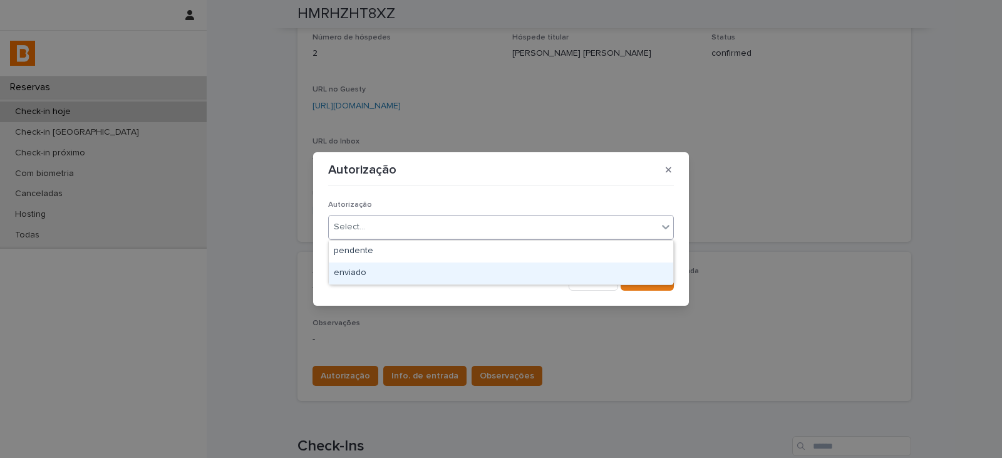
click at [370, 269] on div "enviado" at bounding box center [501, 273] width 344 height 22
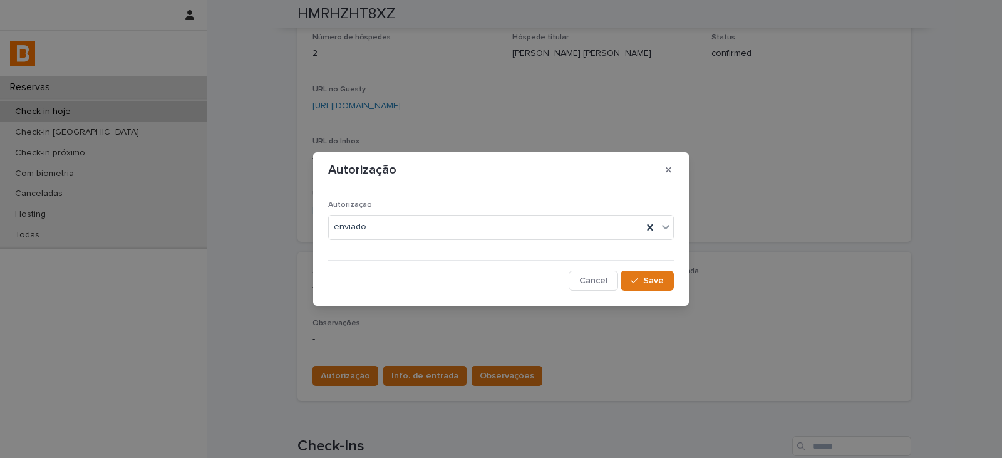
drag, startPoint x: 631, startPoint y: 279, endPoint x: 582, endPoint y: 332, distance: 71.8
click at [631, 281] on button "Save" at bounding box center [647, 281] width 53 height 20
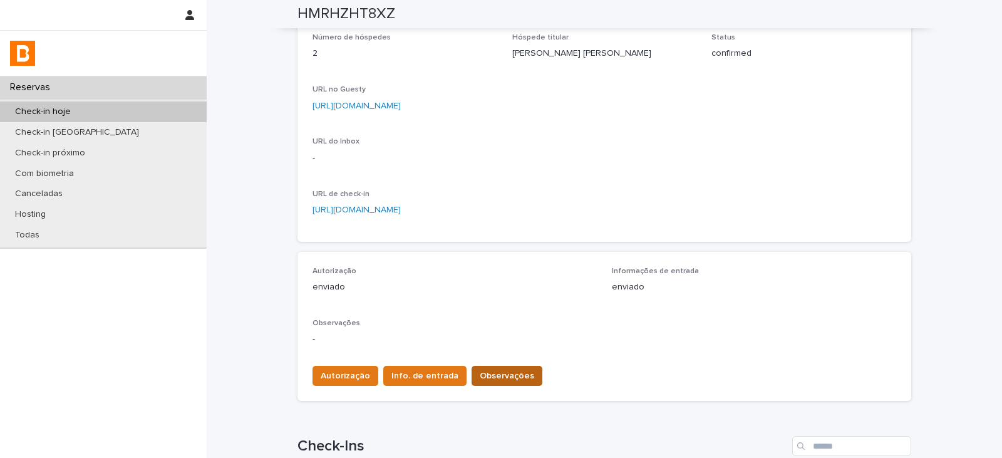
click at [496, 374] on span "Observações" at bounding box center [507, 375] width 54 height 13
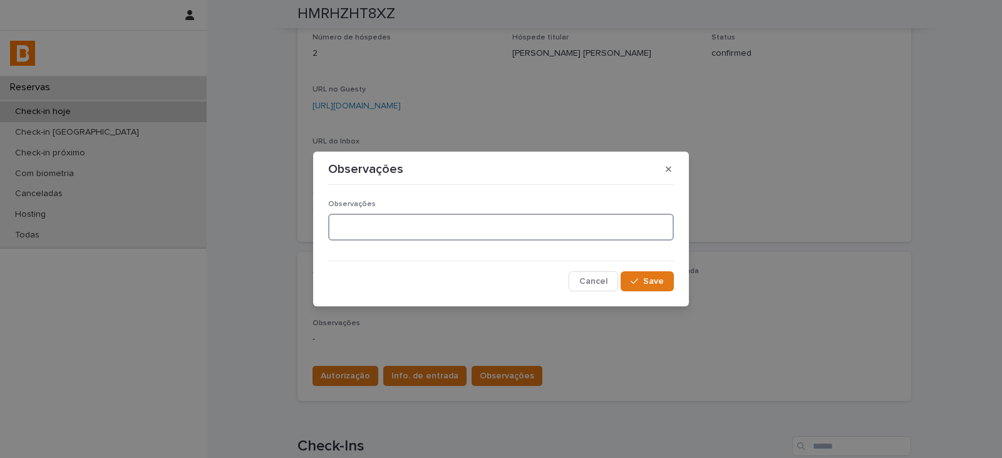
click at [466, 228] on textarea at bounding box center [501, 227] width 346 height 27
type textarea "*****"
click at [659, 280] on span "Save" at bounding box center [653, 281] width 21 height 9
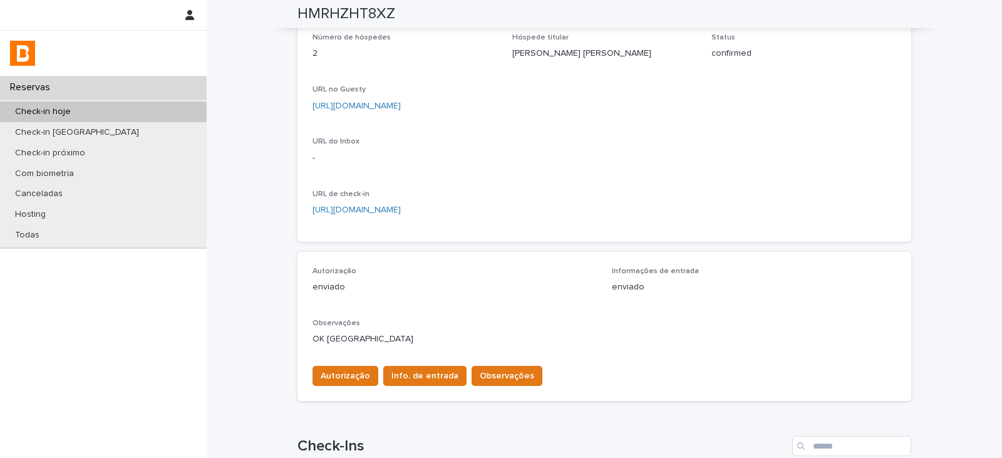
drag, startPoint x: 527, startPoint y: 133, endPoint x: 778, endPoint y: 178, distance: 255.2
click at [728, 116] on div "Check-in [DATE] 15:00 Check-out [DATE] 11:00 Unidade Alben 35B Número de hósped…" at bounding box center [604, 103] width 584 height 245
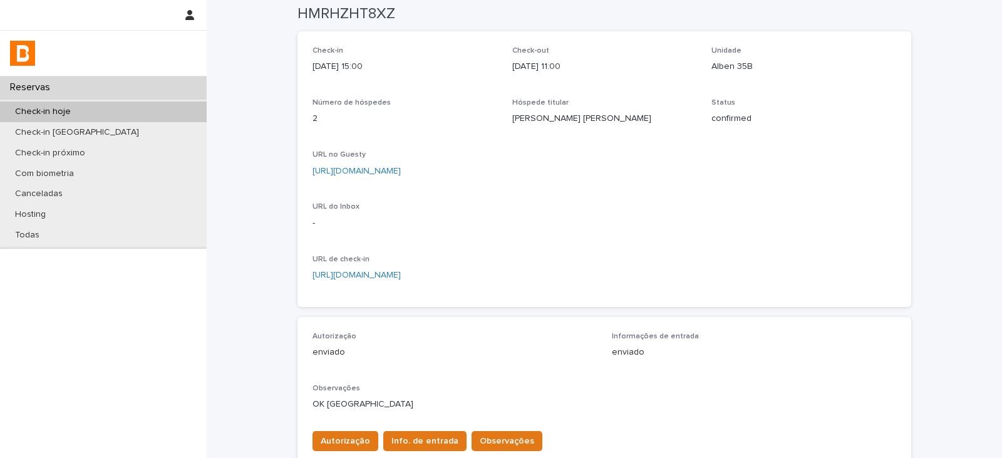
scroll to position [0, 0]
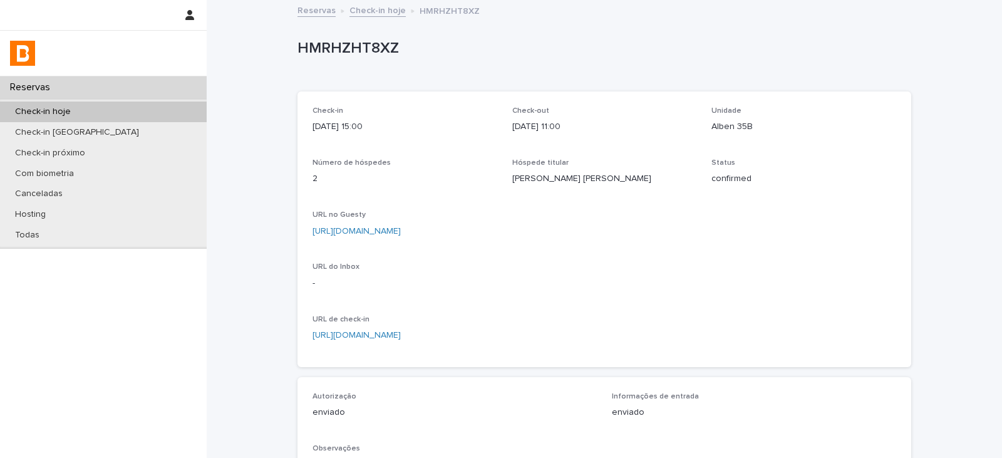
click at [59, 110] on p "Check-in hoje" at bounding box center [43, 111] width 76 height 11
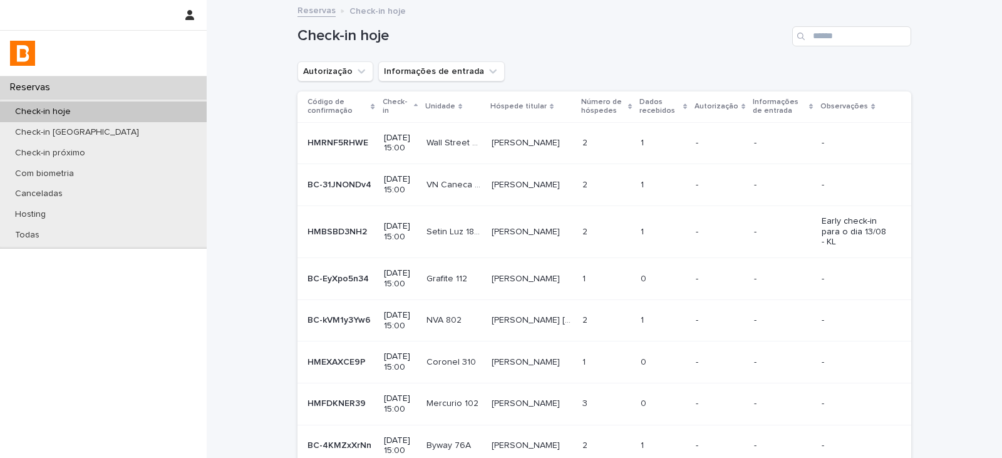
click at [656, 108] on p "Dados recebidos" at bounding box center [659, 106] width 40 height 23
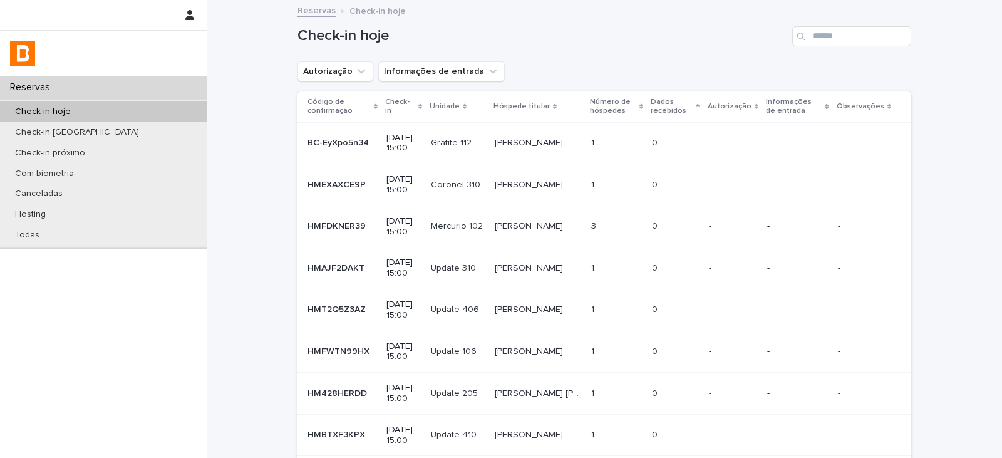
click at [651, 106] on p "Dados recebidos" at bounding box center [672, 106] width 42 height 23
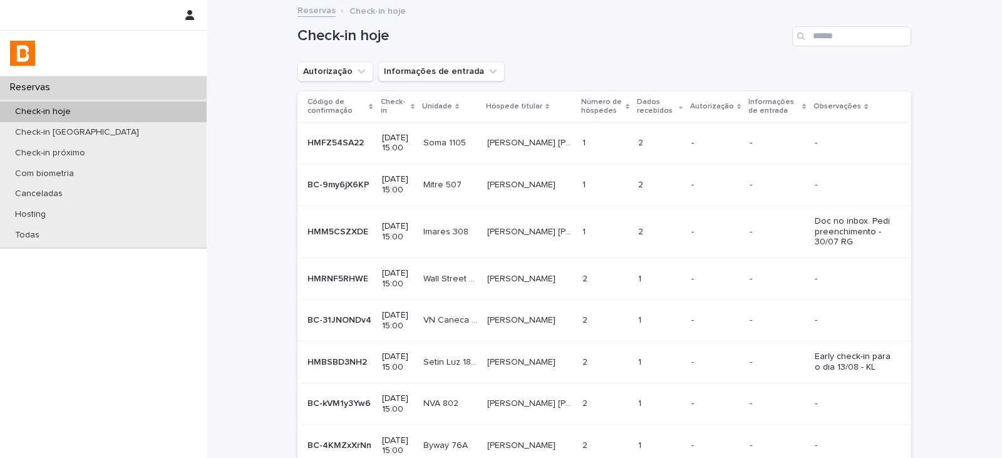
click at [397, 140] on p "[DATE] 15:00" at bounding box center [397, 143] width 31 height 21
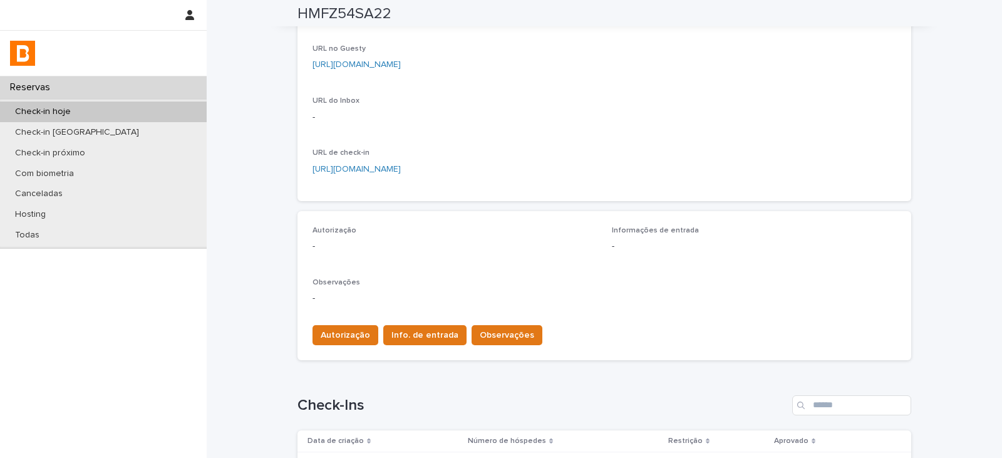
scroll to position [250, 0]
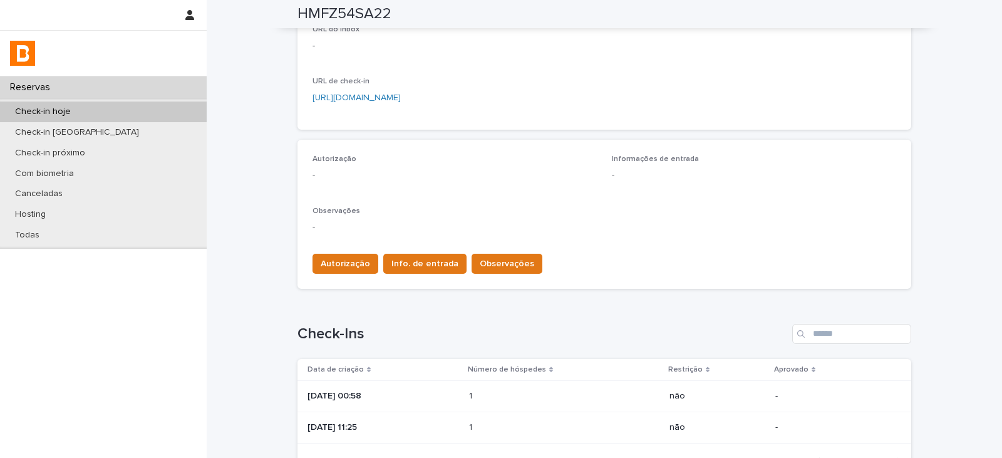
click at [541, 374] on p at bounding box center [524, 396] width 110 height 11
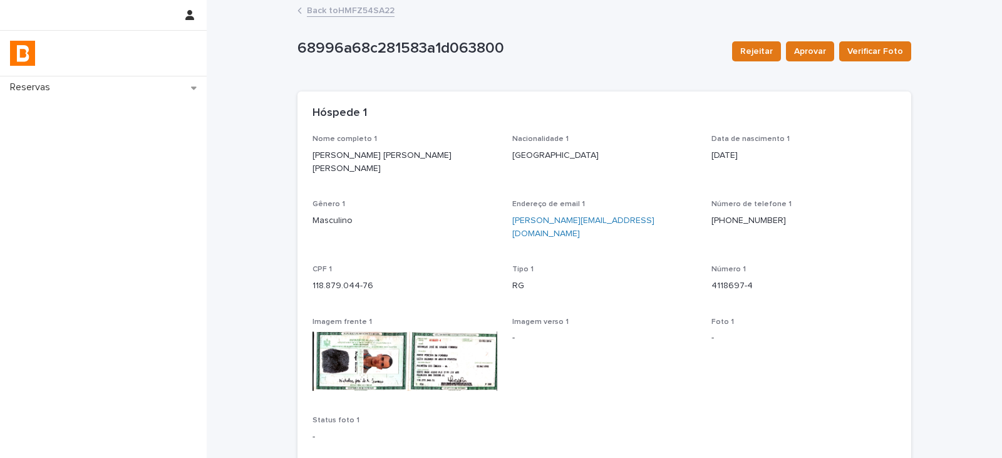
click at [363, 9] on link "Back to HMFZ54SA22" at bounding box center [351, 10] width 88 height 14
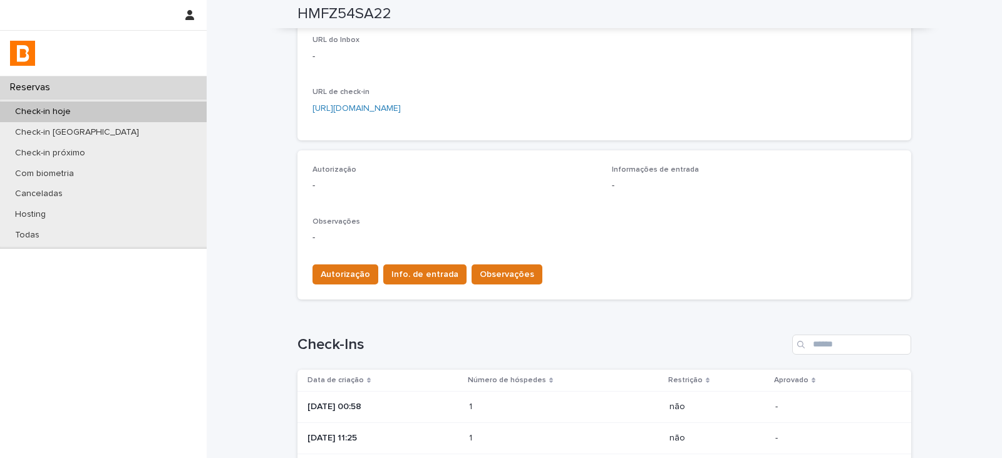
scroll to position [313, 0]
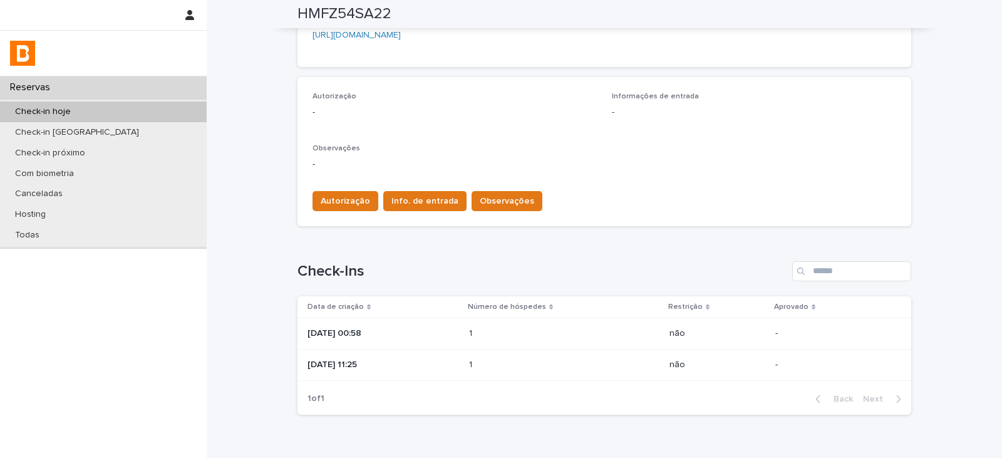
click at [479, 357] on td "1 1" at bounding box center [564, 364] width 200 height 31
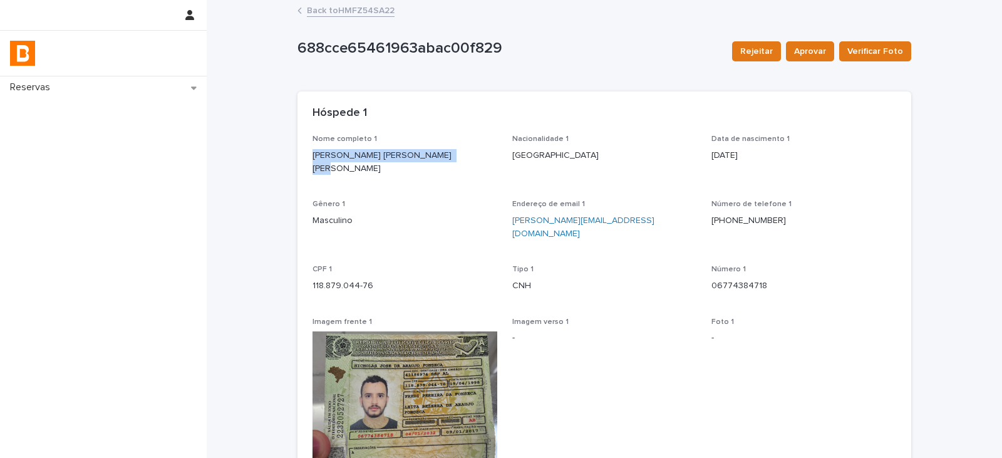
drag, startPoint x: 448, startPoint y: 159, endPoint x: 305, endPoint y: 162, distance: 142.8
click at [305, 162] on div "Nome completo 1 [PERSON_NAME] [PERSON_NAME] [PERSON_NAME] Nacionalidade 1 Brasi…" at bounding box center [604, 387] width 614 height 504
drag, startPoint x: 370, startPoint y: 259, endPoint x: 308, endPoint y: 262, distance: 62.0
click at [312, 279] on p "118.879.044-76" at bounding box center [404, 285] width 185 height 13
click at [361, 9] on link "Back to HMFZ54SA22" at bounding box center [351, 10] width 88 height 14
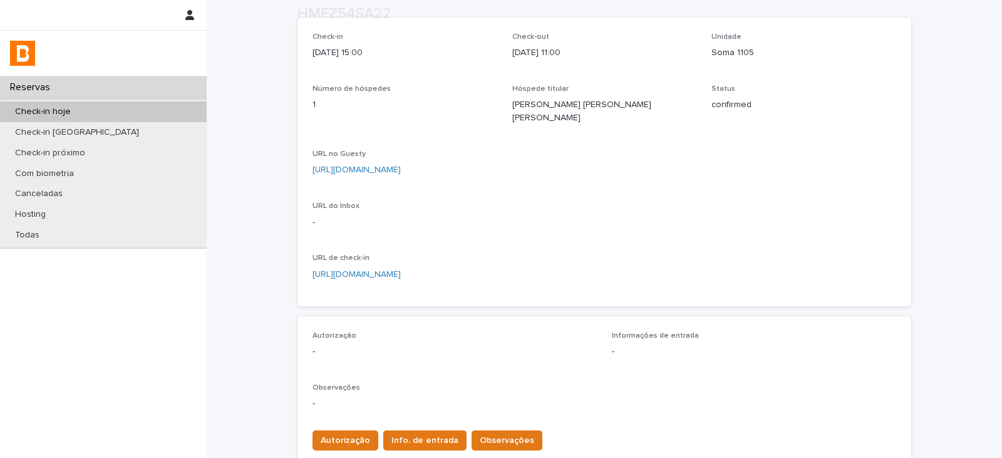
scroll to position [250, 0]
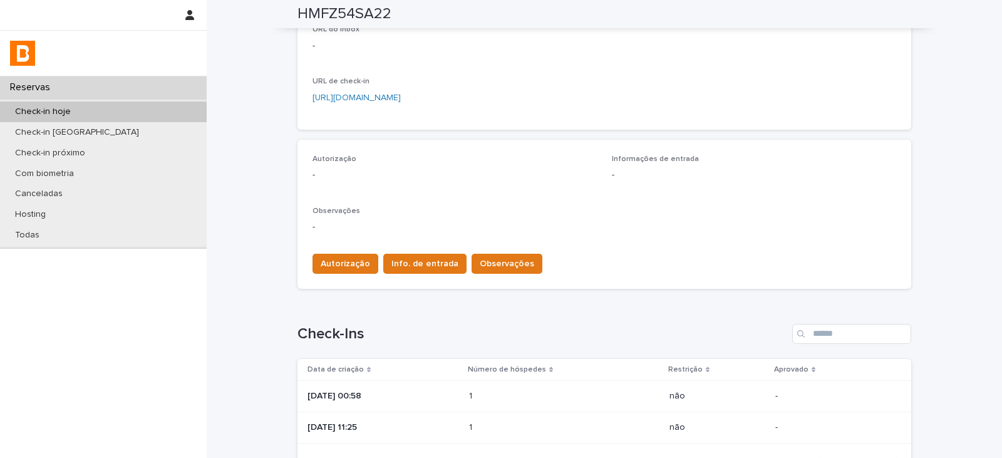
click at [515, 374] on p at bounding box center [524, 396] width 110 height 11
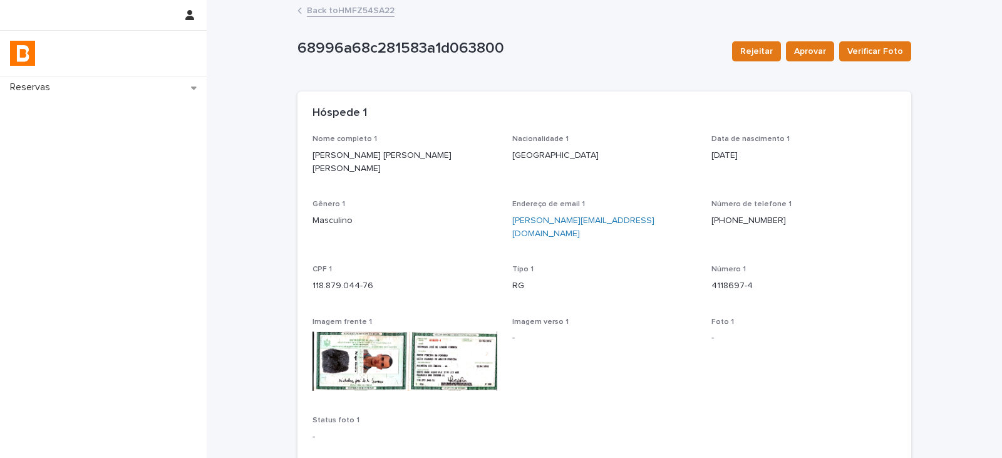
click at [351, 2] on div "68996a68c281583a1d063800 Rejeitar Aprovar Verificar Foto 68996a68c281583a1d0638…" at bounding box center [604, 239] width 614 height 477
click at [356, 8] on link "Back to HMFZ54SA22" at bounding box center [351, 10] width 88 height 14
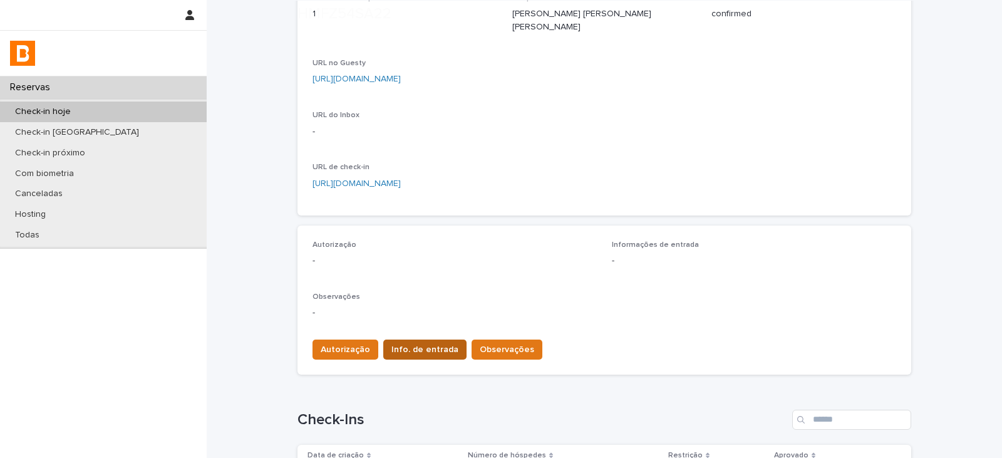
scroll to position [188, 0]
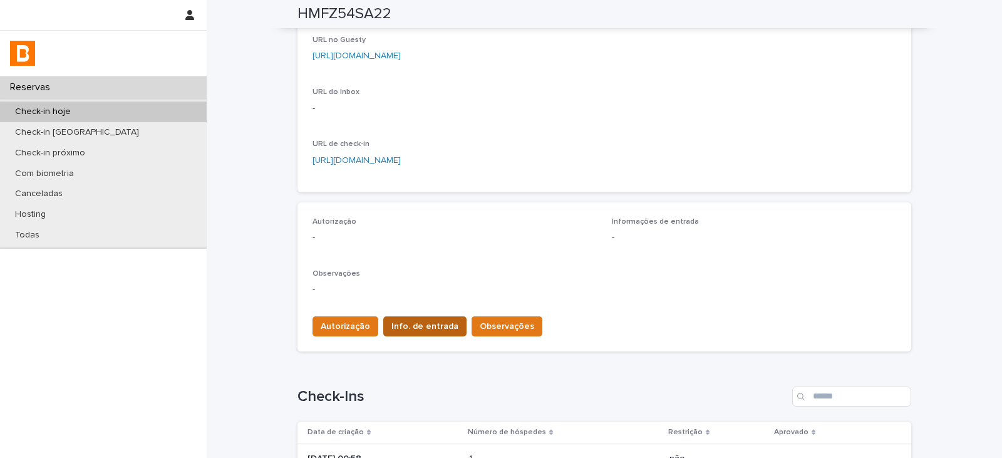
drag, startPoint x: 434, startPoint y: 302, endPoint x: 435, endPoint y: 312, distance: 9.4
click at [434, 306] on div "Autorização Info. de entrada Observações" at bounding box center [604, 323] width 584 height 35
click at [435, 320] on span "Info. de entrada" at bounding box center [424, 326] width 67 height 13
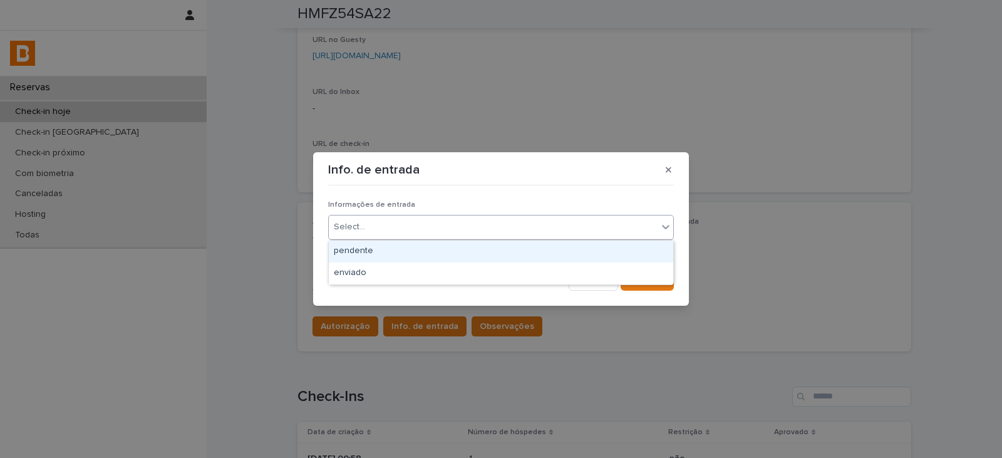
click at [419, 221] on div "Select..." at bounding box center [493, 227] width 329 height 21
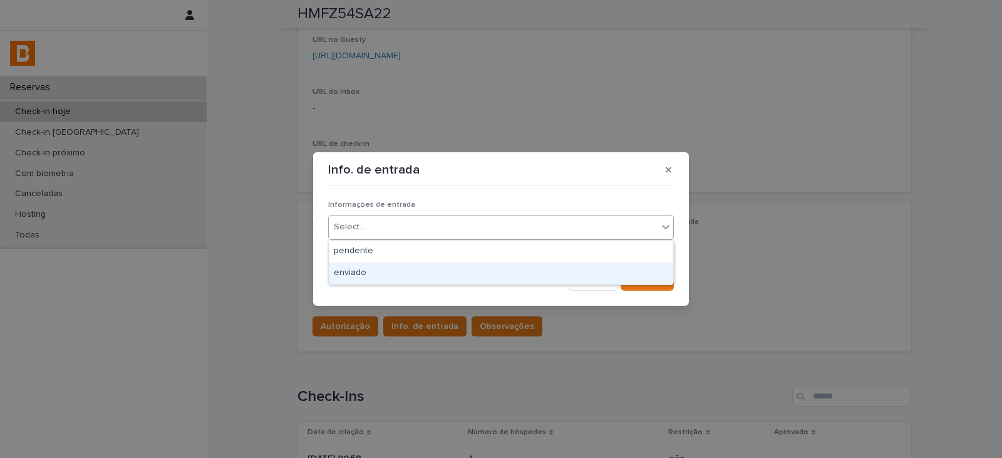
click at [421, 266] on div "enviado" at bounding box center [501, 273] width 344 height 22
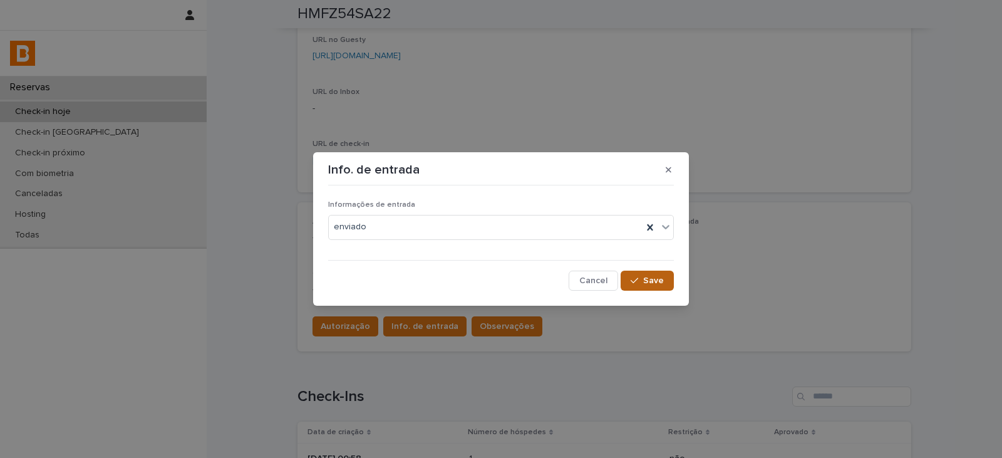
drag, startPoint x: 671, startPoint y: 287, endPoint x: 638, endPoint y: 285, distance: 33.2
click at [669, 286] on button "Save" at bounding box center [647, 281] width 53 height 20
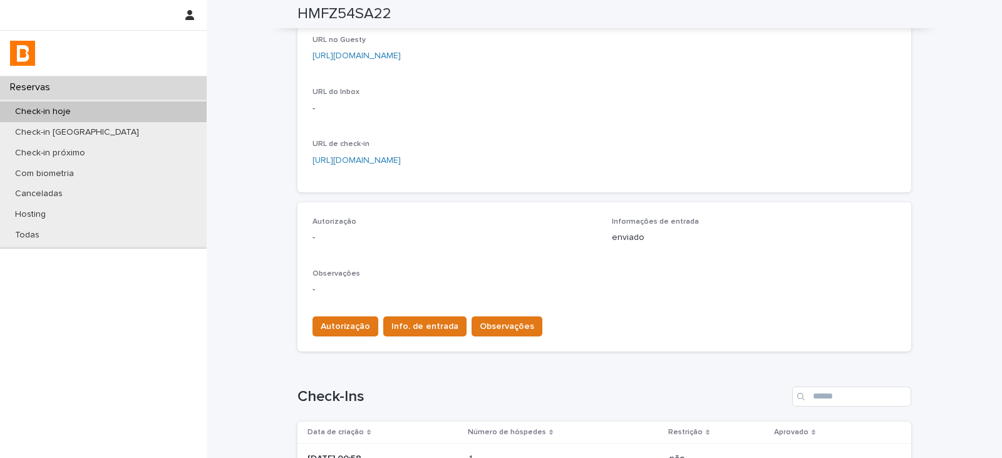
click at [328, 320] on span "Autorização" at bounding box center [345, 326] width 49 height 13
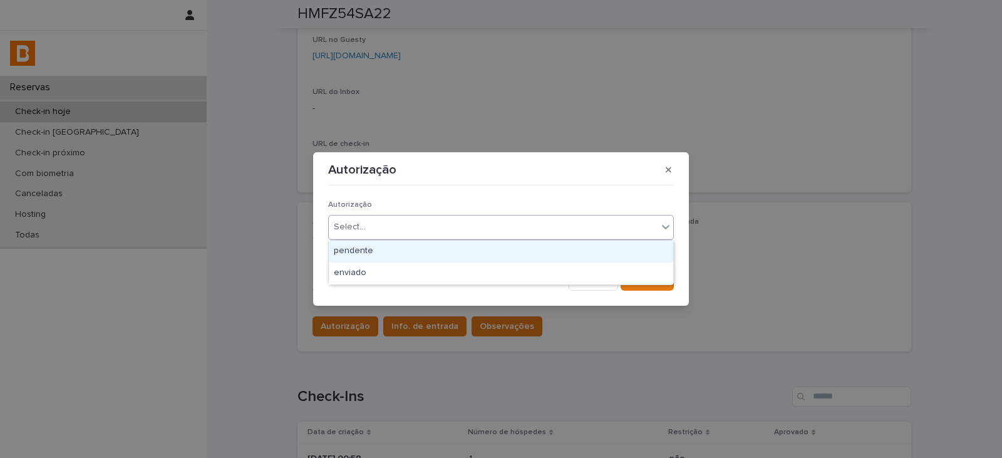
drag, startPoint x: 356, startPoint y: 222, endPoint x: 365, endPoint y: 261, distance: 39.9
click at [357, 235] on div "Select..." at bounding box center [493, 227] width 329 height 21
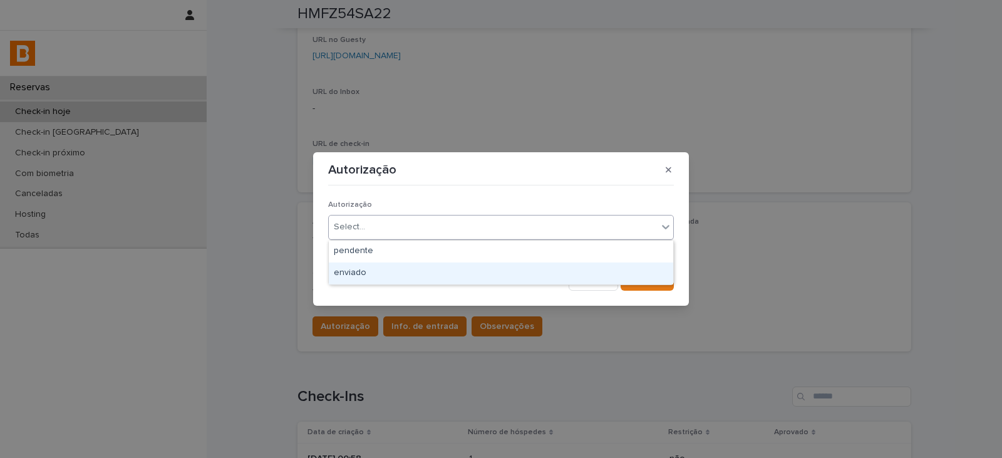
click at [366, 271] on div "enviado" at bounding box center [501, 273] width 344 height 22
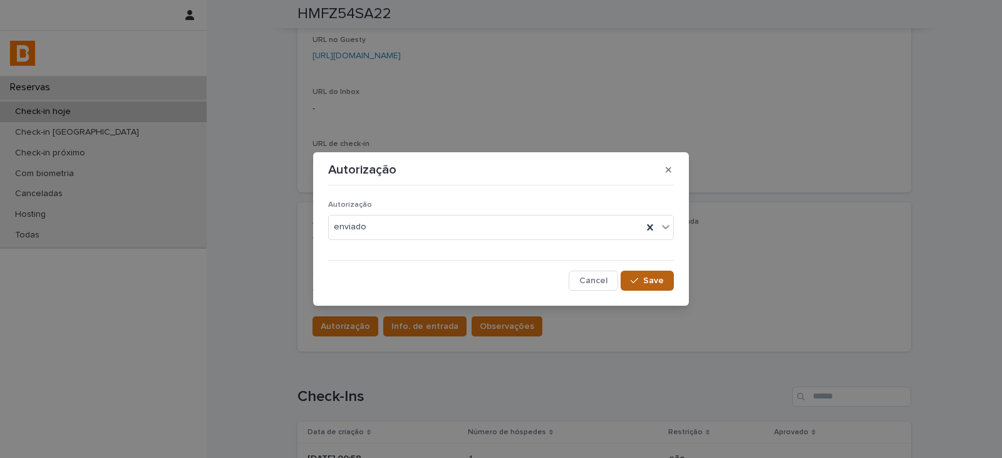
click at [633, 286] on button "Save" at bounding box center [647, 281] width 53 height 20
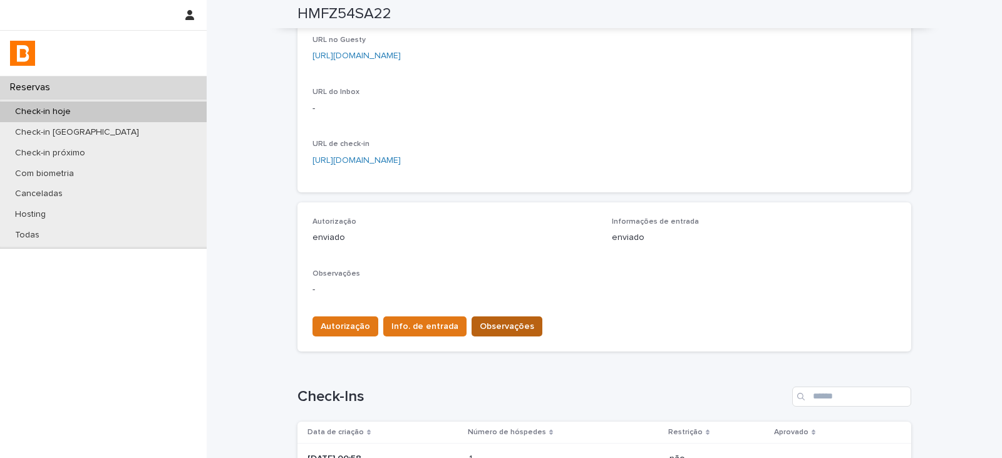
click at [504, 320] on span "Observações" at bounding box center [507, 326] width 54 height 13
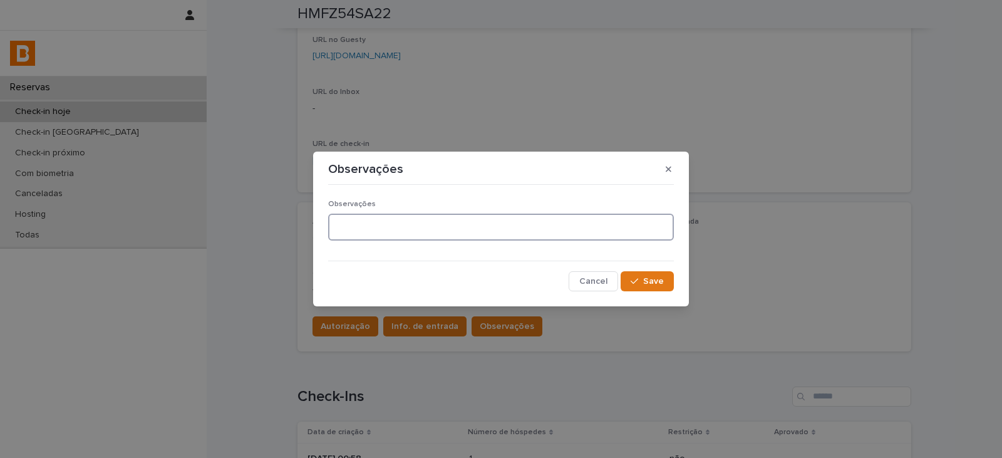
click at [442, 230] on textarea at bounding box center [501, 227] width 346 height 27
type textarea "*****"
click at [660, 285] on span "Save" at bounding box center [653, 281] width 21 height 9
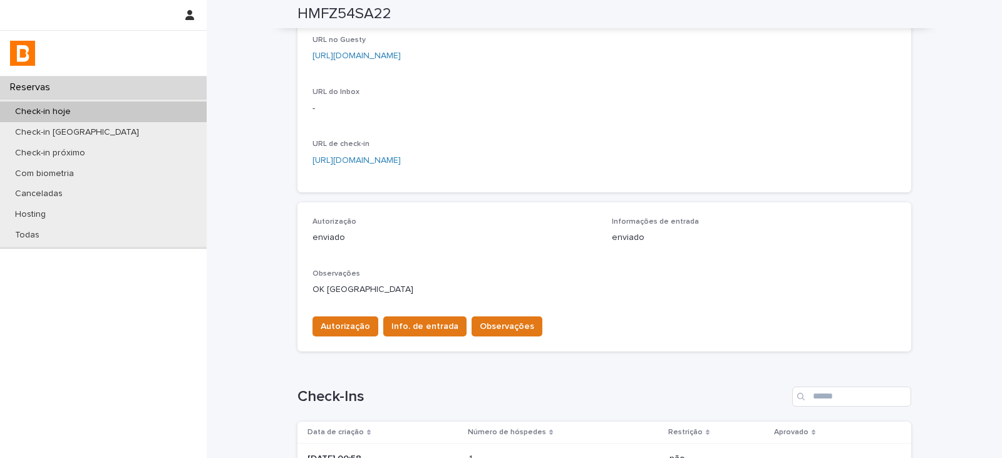
scroll to position [0, 0]
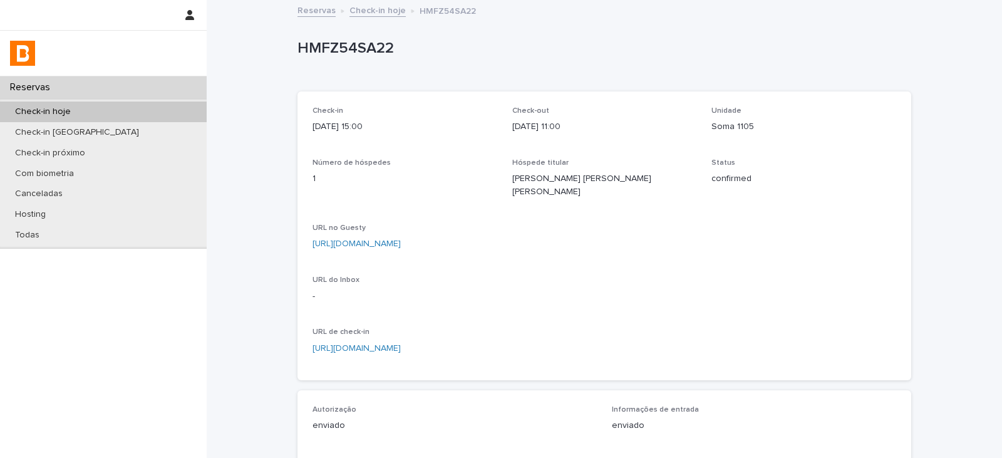
drag, startPoint x: 755, startPoint y: 137, endPoint x: 698, endPoint y: 140, distance: 57.7
click at [698, 140] on div "Check-in [DATE] 15:00 Check-out [DATE] 11:00 Unidade Soma 1105 Número de hósped…" at bounding box center [604, 235] width 584 height 259
click at [755, 130] on p "Soma 1105" at bounding box center [803, 126] width 185 height 13
drag, startPoint x: 755, startPoint y: 128, endPoint x: 706, endPoint y: 133, distance: 49.0
click at [706, 133] on div "Check-in [DATE] 15:00 Check-out [DATE] 11:00 Unidade Soma 1105 Número de hósped…" at bounding box center [604, 235] width 584 height 259
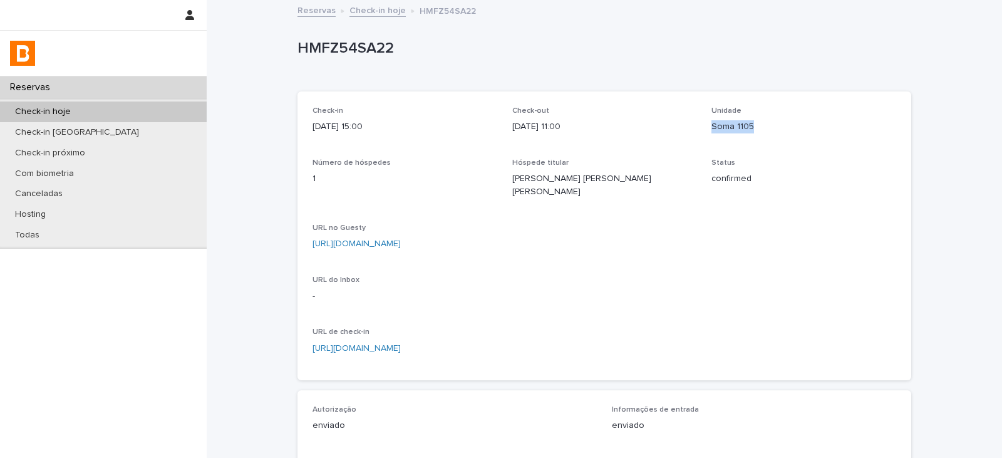
click at [379, 7] on link "Check-in hoje" at bounding box center [377, 10] width 56 height 14
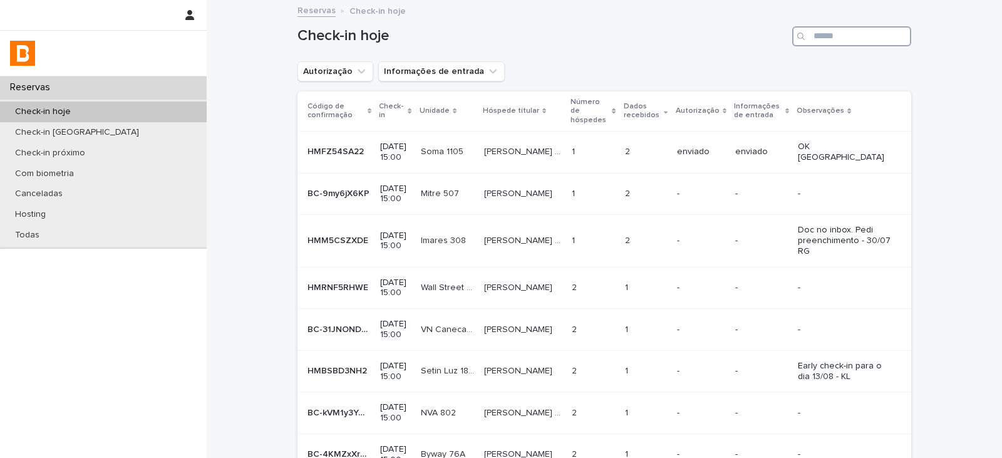
click at [825, 41] on input "Search" at bounding box center [851, 36] width 119 height 20
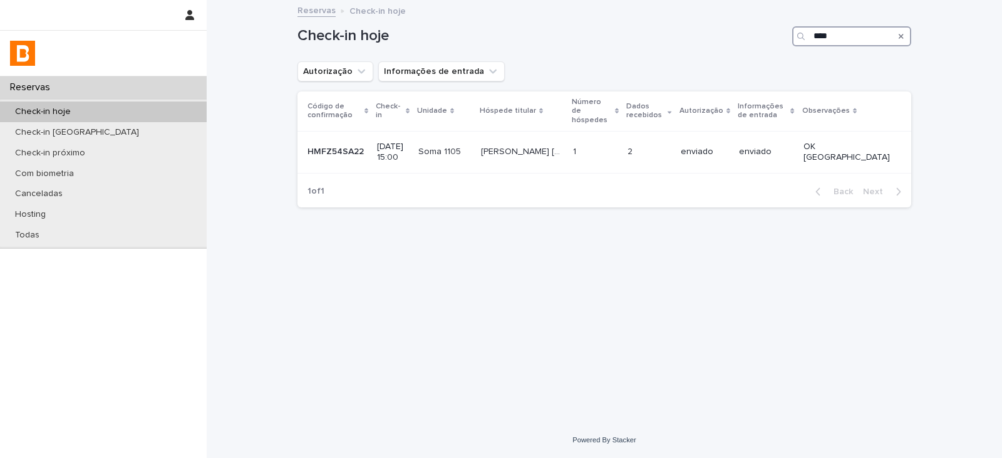
drag, startPoint x: 844, startPoint y: 39, endPoint x: 812, endPoint y: 38, distance: 32.0
click at [812, 38] on div "****" at bounding box center [851, 36] width 119 height 20
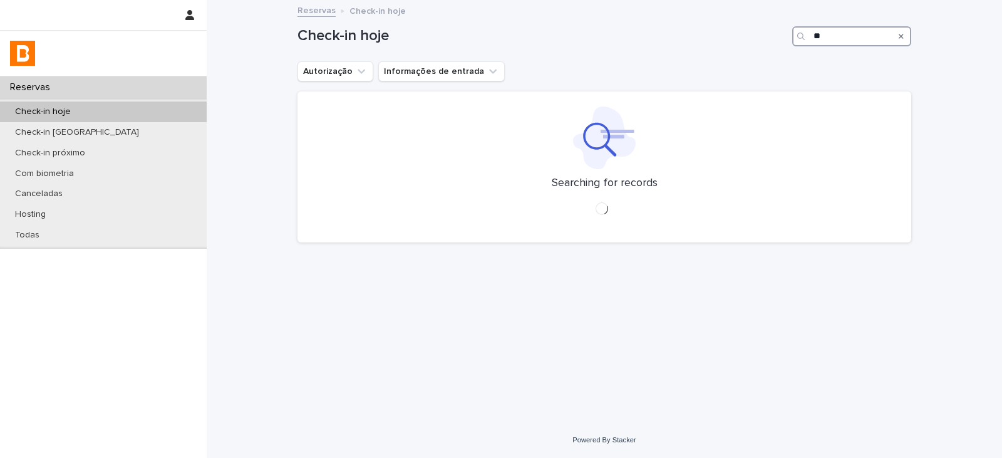
type input "*"
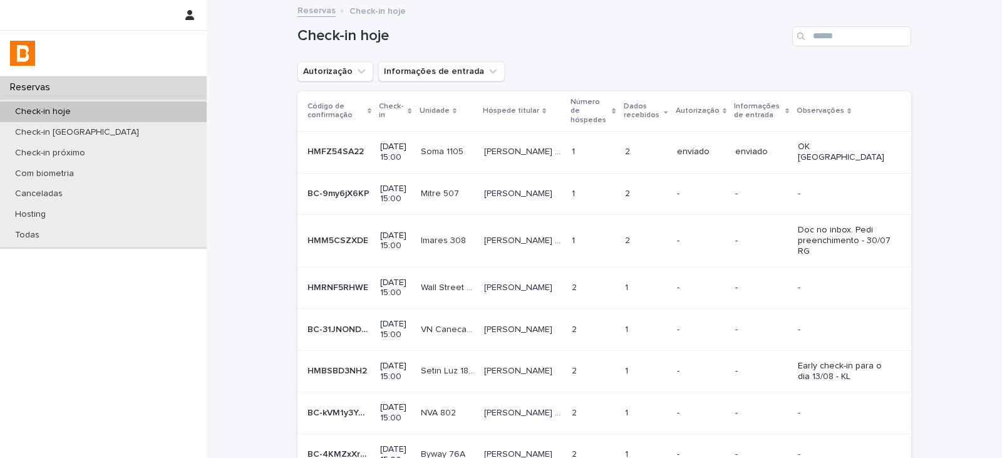
click at [456, 190] on p "Mitre 507" at bounding box center [441, 192] width 41 height 13
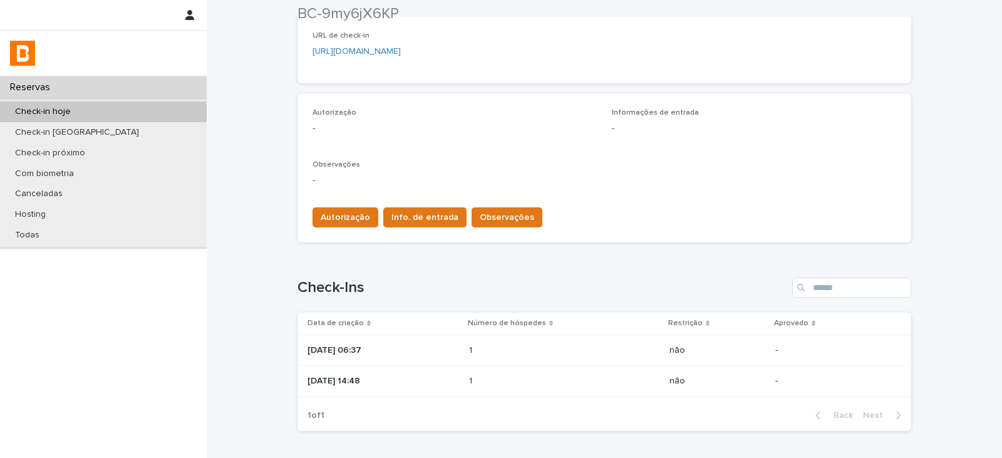
scroll to position [313, 0]
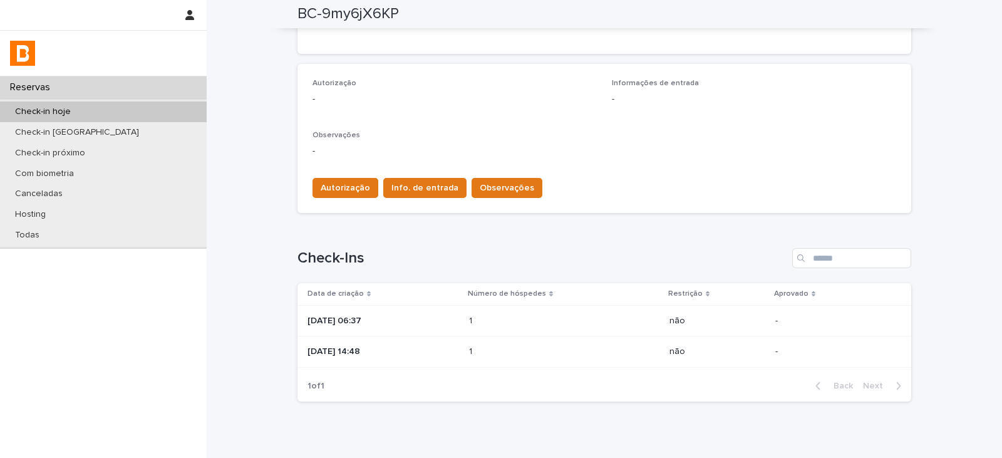
click at [459, 321] on p "[DATE] 06:37" at bounding box center [383, 321] width 152 height 11
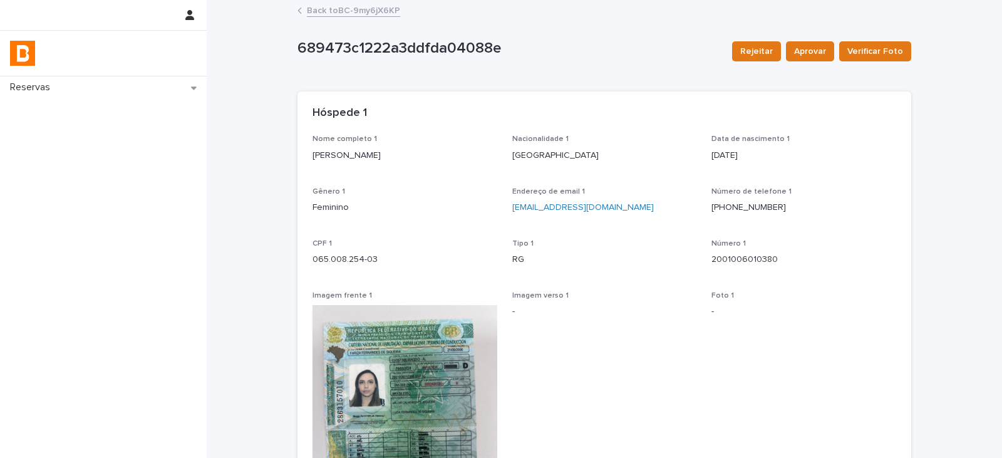
click at [369, 9] on link "Back to BC-9my6jX6KP" at bounding box center [353, 10] width 93 height 14
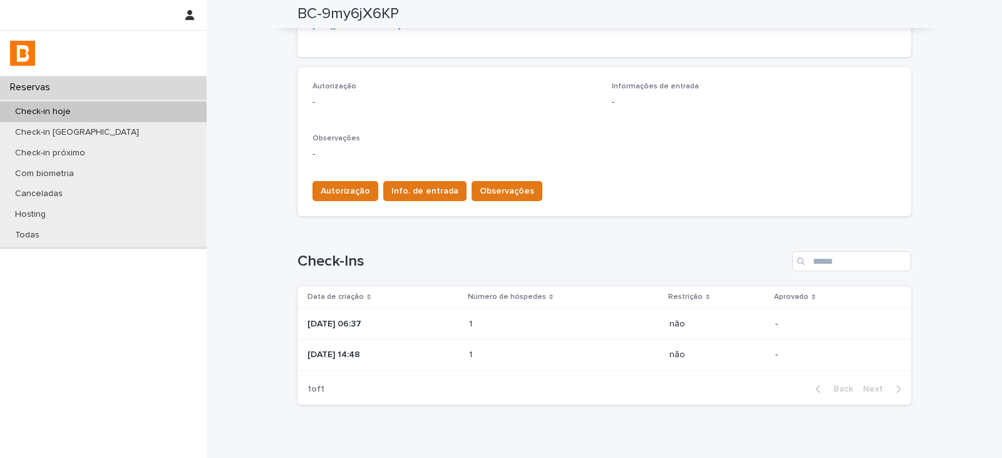
scroll to position [313, 0]
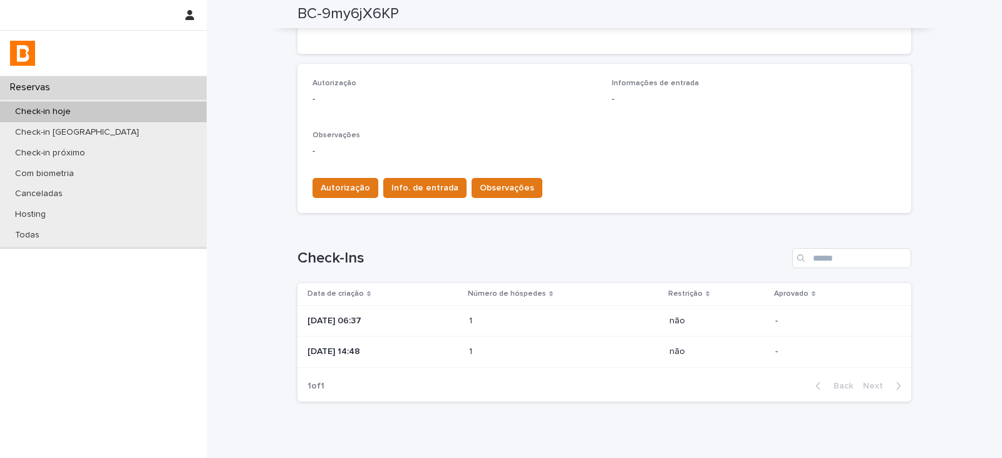
click at [455, 344] on div "[DATE] 14:48" at bounding box center [383, 350] width 152 height 13
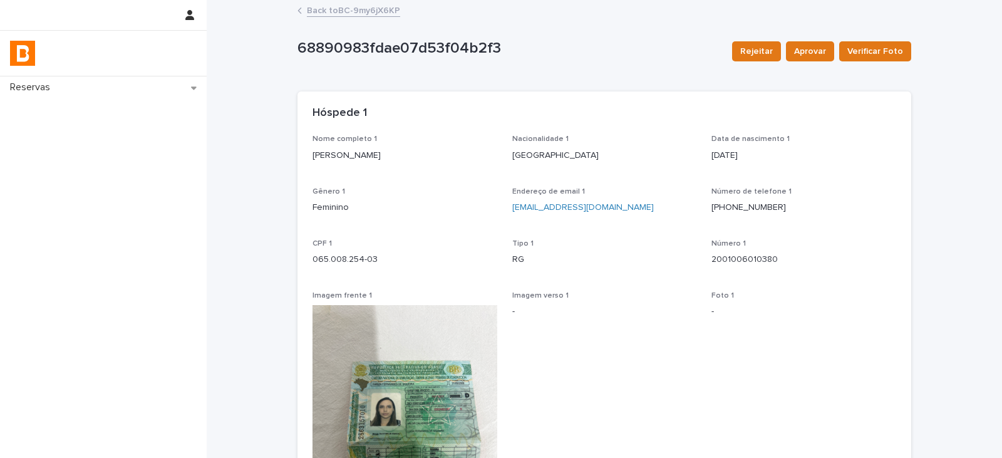
click at [383, 10] on link "Back to BC-9my6jX6KP" at bounding box center [353, 10] width 93 height 14
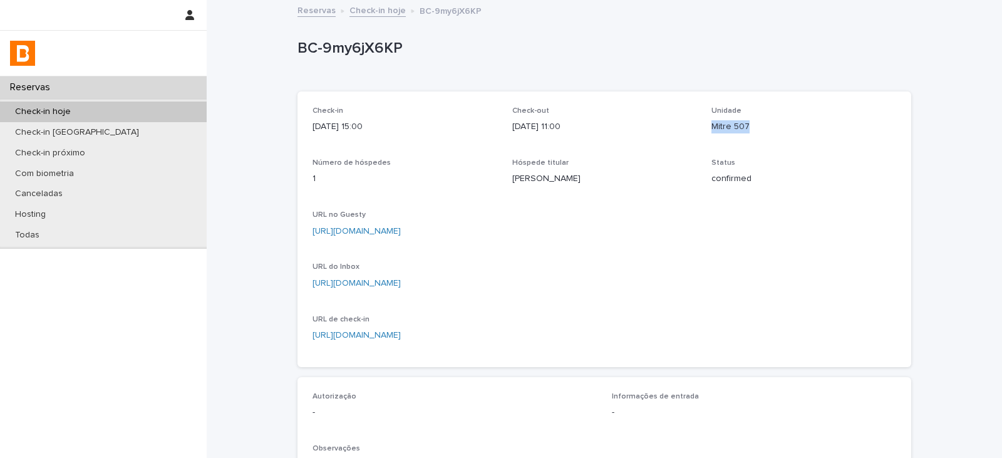
drag, startPoint x: 777, startPoint y: 134, endPoint x: 706, endPoint y: 133, distance: 70.8
click at [706, 133] on div "Check-in [DATE] 15:00 Check-out [DATE] 11:00 Unidade Mitre 507 Número de hósped…" at bounding box center [604, 228] width 584 height 245
click at [718, 126] on p "Mitre 507" at bounding box center [803, 126] width 185 height 13
click at [718, 133] on div "Unidade Mitre 507" at bounding box center [803, 124] width 185 height 37
drag, startPoint x: 745, startPoint y: 133, endPoint x: 705, endPoint y: 134, distance: 39.5
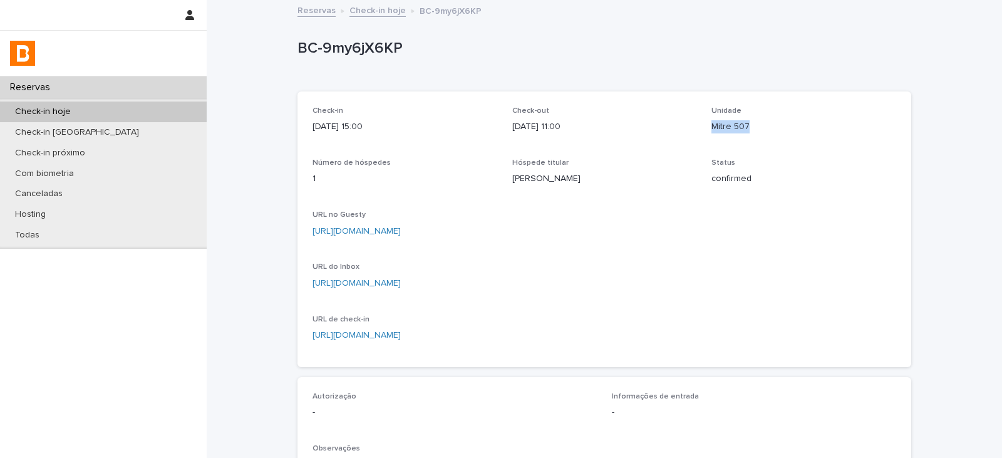
click at [705, 134] on div "Check-in [DATE] 15:00 Check-out [DATE] 11:00 Unidade Mitre 507 Número de hósped…" at bounding box center [604, 228] width 584 height 245
click at [758, 131] on p "Mitre 507" at bounding box center [803, 126] width 185 height 13
click at [737, 125] on p "Mitre 507" at bounding box center [803, 126] width 185 height 13
drag, startPoint x: 746, startPoint y: 127, endPoint x: 705, endPoint y: 132, distance: 41.6
click at [705, 132] on div "Check-in [DATE] 15:00 Check-out [DATE] 11:00 Unidade Mitre 507 Número de hósped…" at bounding box center [604, 228] width 584 height 245
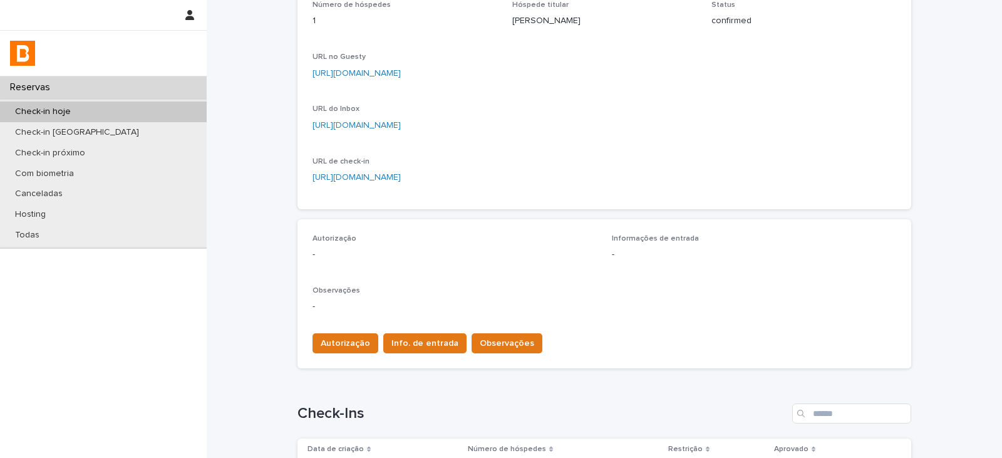
click at [596, 194] on div "Check-in [DATE] 15:00 Check-out [DATE] 11:00 Unidade Mitre 507 Número de hósped…" at bounding box center [604, 71] width 584 height 245
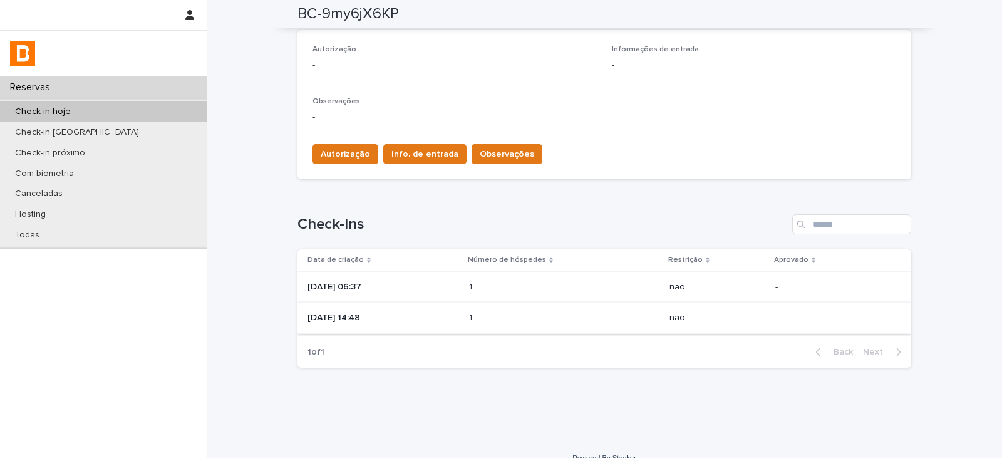
scroll to position [365, 0]
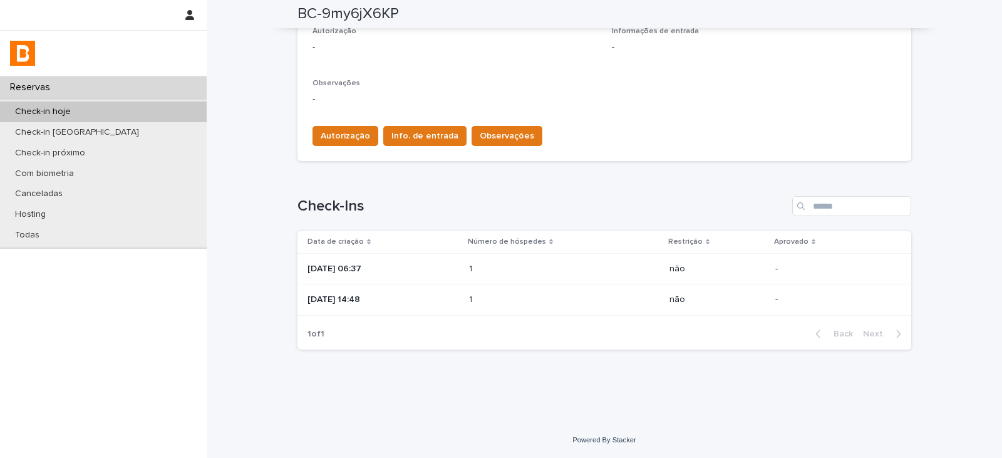
click at [545, 269] on p at bounding box center [524, 269] width 110 height 11
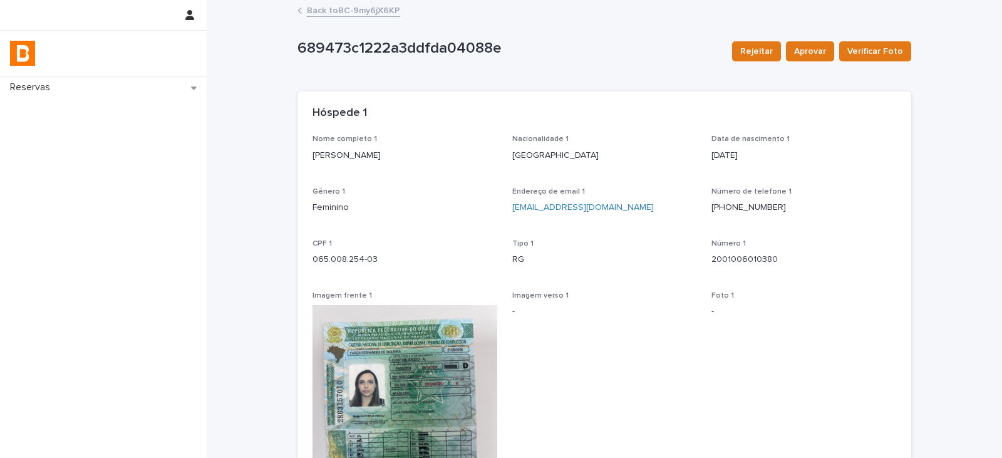
drag, startPoint x: 430, startPoint y: 158, endPoint x: 307, endPoint y: 166, distance: 123.0
click at [307, 166] on div "Nome completo 1 [PERSON_NAME] Nacionalidade 1 [GEOGRAPHIC_DATA] Data [PERSON_NA…" at bounding box center [604, 381] width 614 height 493
drag, startPoint x: 396, startPoint y: 269, endPoint x: 301, endPoint y: 281, distance: 95.3
click at [301, 281] on div "Nome completo 1 [PERSON_NAME] Nacionalidade 1 [GEOGRAPHIC_DATA] Data [PERSON_NA…" at bounding box center [604, 381] width 614 height 493
click at [406, 254] on p "065.008.254-03" at bounding box center [404, 259] width 185 height 13
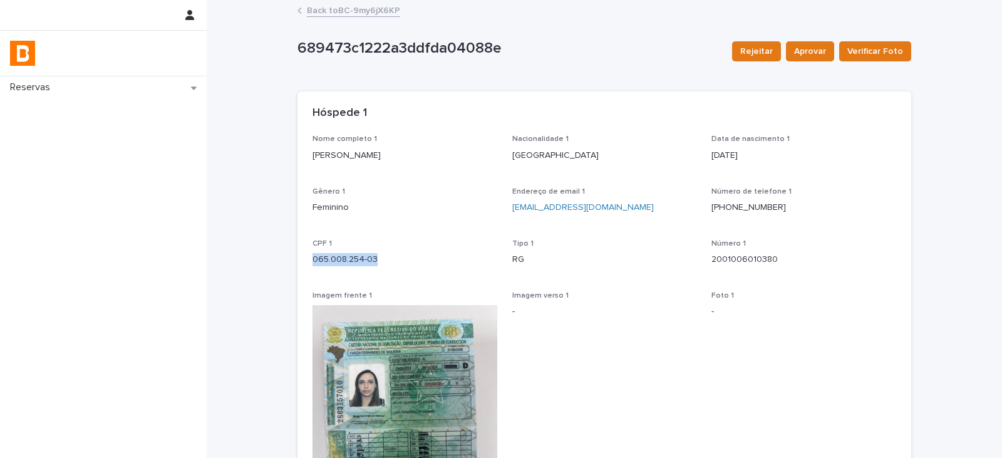
click at [371, 15] on link "Back to BC-9my6jX6KP" at bounding box center [353, 10] width 93 height 14
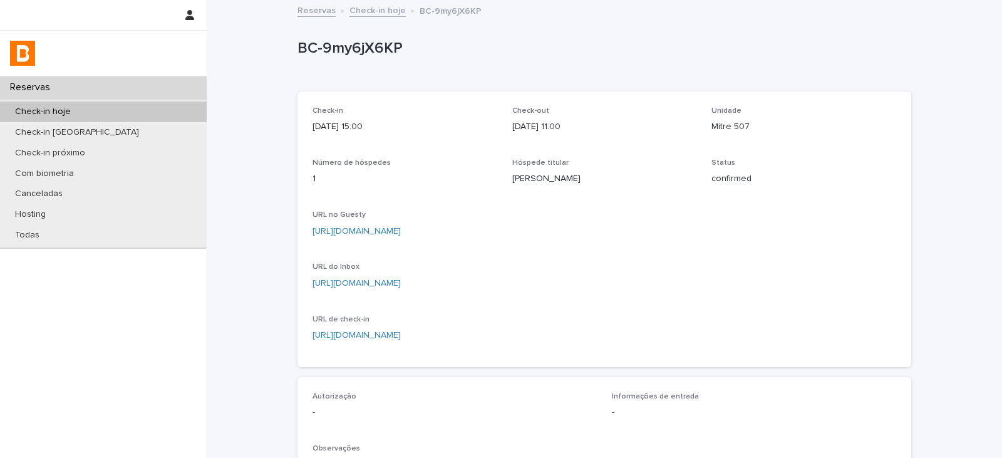
click at [416, 276] on div "URL do Inbox [URL][DOMAIN_NAME]" at bounding box center [404, 280] width 185 height 37
click at [401, 279] on link "[URL][DOMAIN_NAME]" at bounding box center [356, 283] width 88 height 9
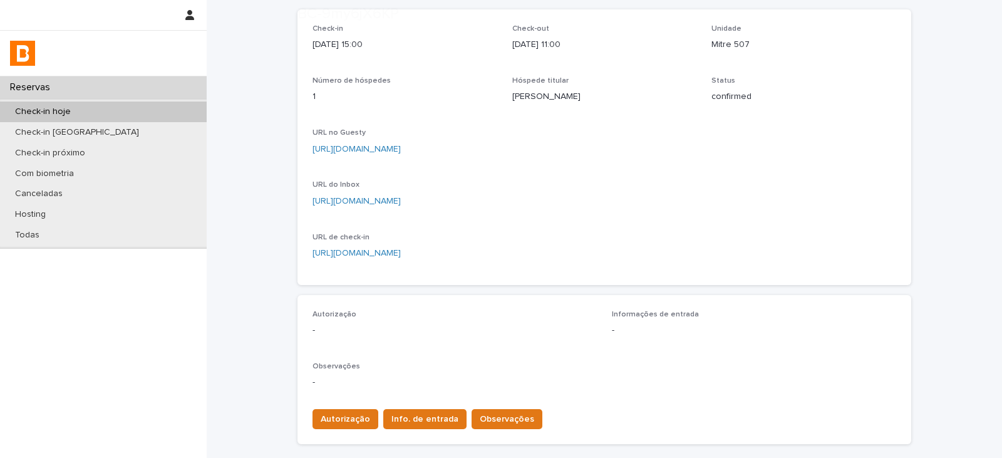
scroll to position [250, 0]
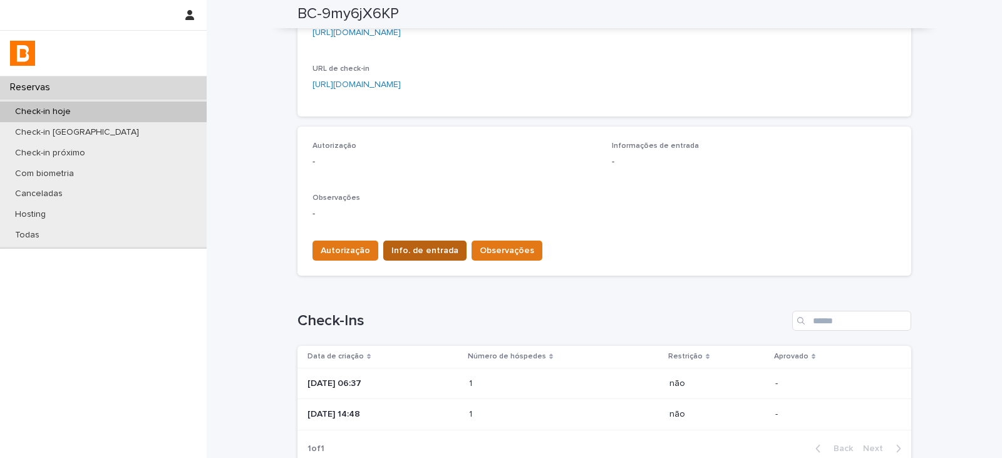
click at [427, 250] on span "Info. de entrada" at bounding box center [424, 250] width 67 height 13
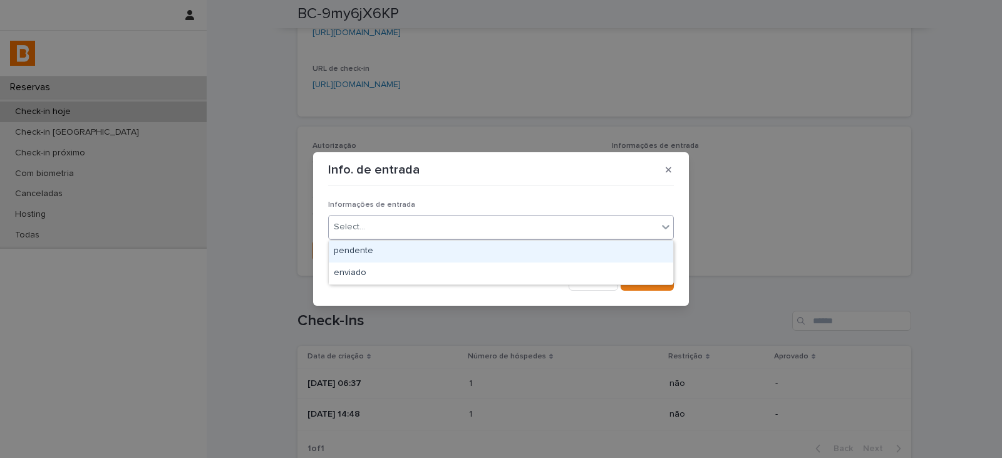
drag, startPoint x: 429, startPoint y: 221, endPoint x: 417, endPoint y: 261, distance: 41.8
click at [429, 222] on div "Select..." at bounding box center [493, 227] width 329 height 21
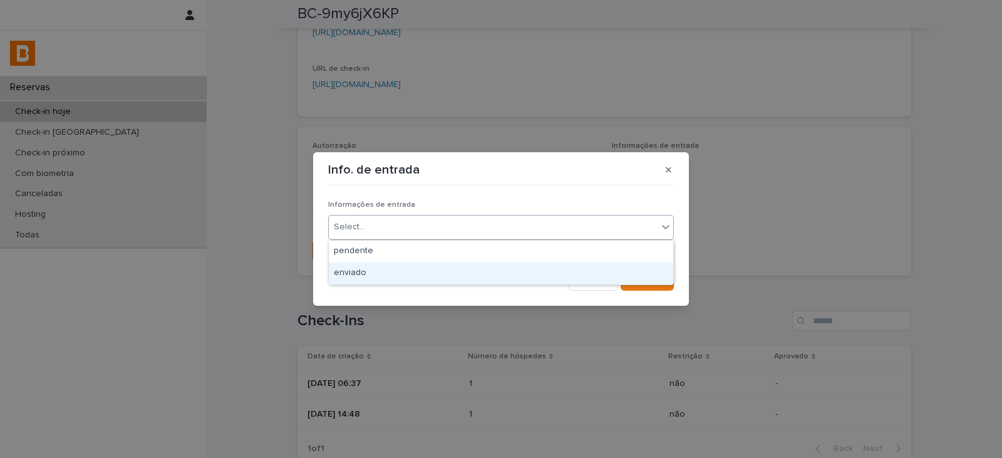
drag, startPoint x: 417, startPoint y: 262, endPoint x: 559, endPoint y: 270, distance: 142.4
click at [421, 268] on div "enviado" at bounding box center [501, 273] width 344 height 22
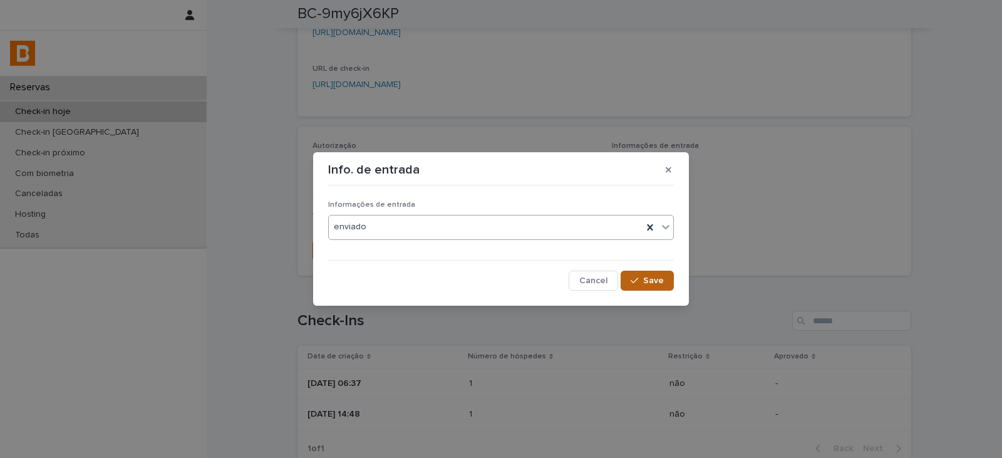
drag, startPoint x: 638, startPoint y: 282, endPoint x: 640, endPoint y: 276, distance: 6.7
click at [638, 281] on icon "button" at bounding box center [635, 280] width 8 height 9
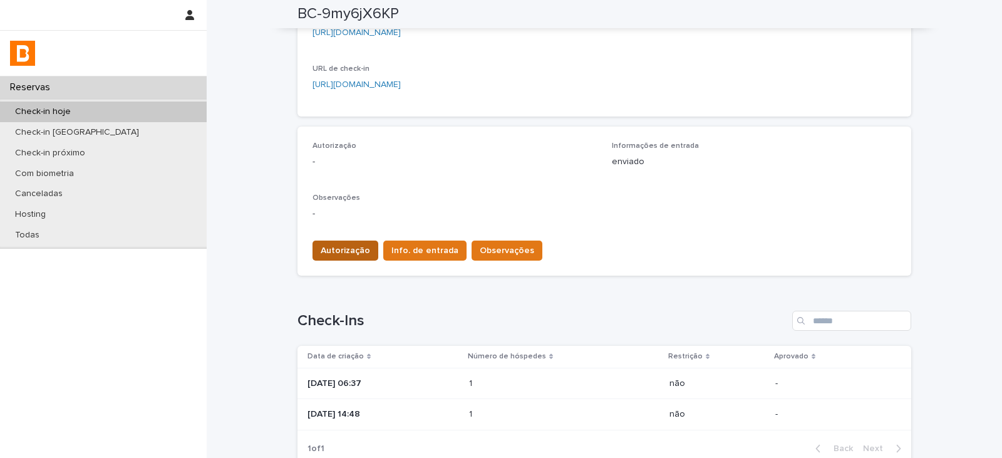
click at [331, 247] on span "Autorização" at bounding box center [345, 250] width 49 height 13
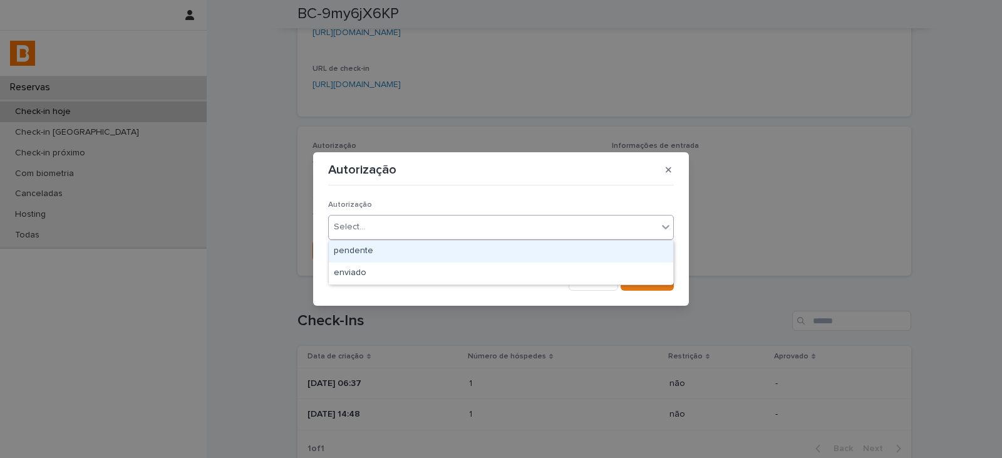
click at [368, 228] on div "Select..." at bounding box center [493, 227] width 329 height 21
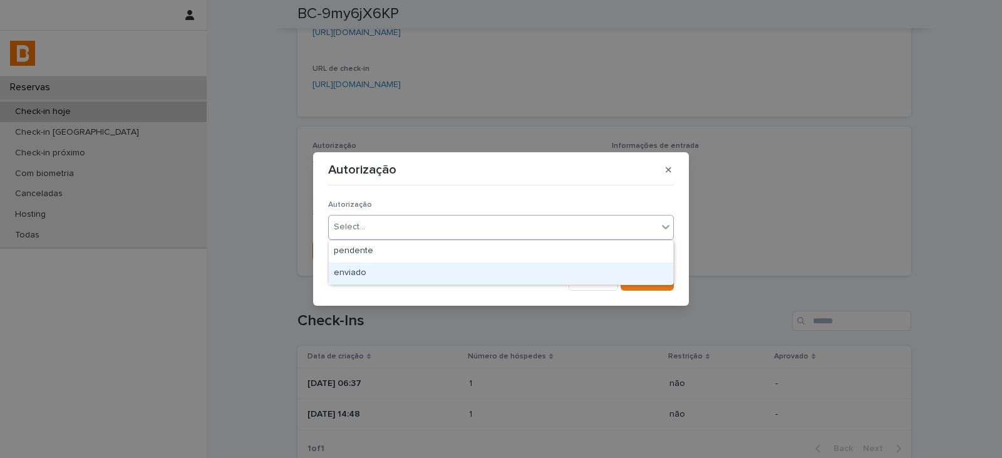
click at [359, 271] on div "enviado" at bounding box center [501, 273] width 344 height 22
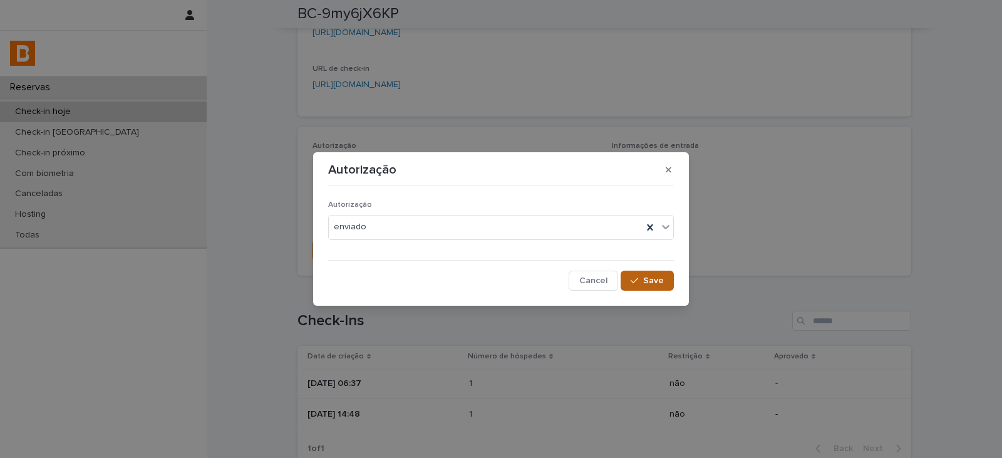
click at [652, 283] on span "Save" at bounding box center [653, 280] width 21 height 9
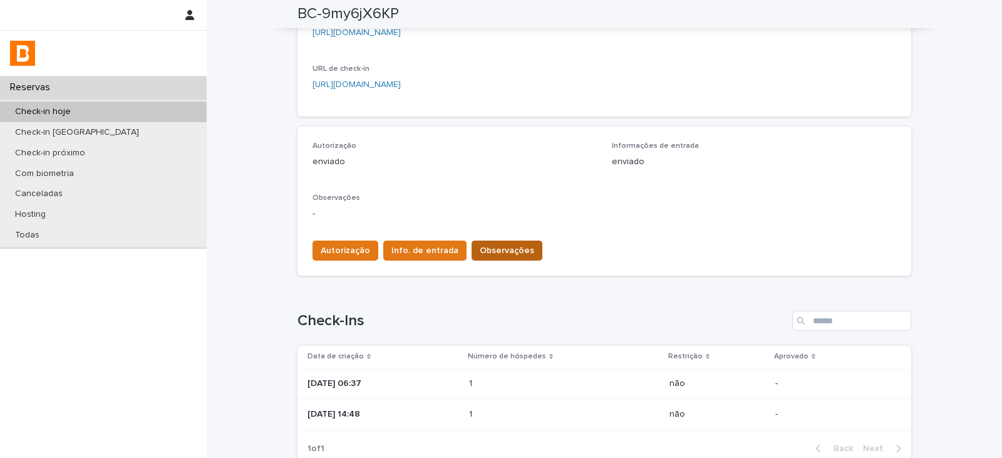
click at [516, 246] on span "Observações" at bounding box center [507, 250] width 54 height 13
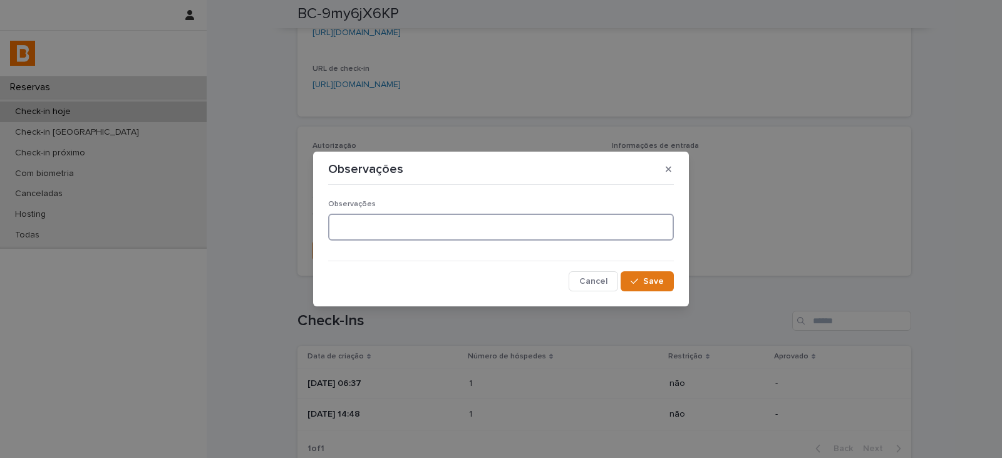
click at [459, 220] on textarea at bounding box center [501, 227] width 346 height 27
type textarea "*****"
click at [627, 279] on button "Save" at bounding box center [647, 281] width 53 height 20
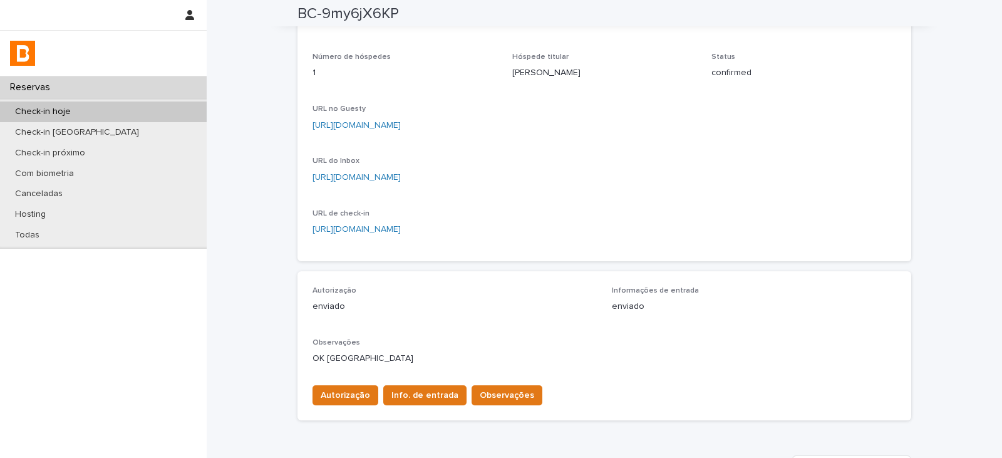
scroll to position [0, 0]
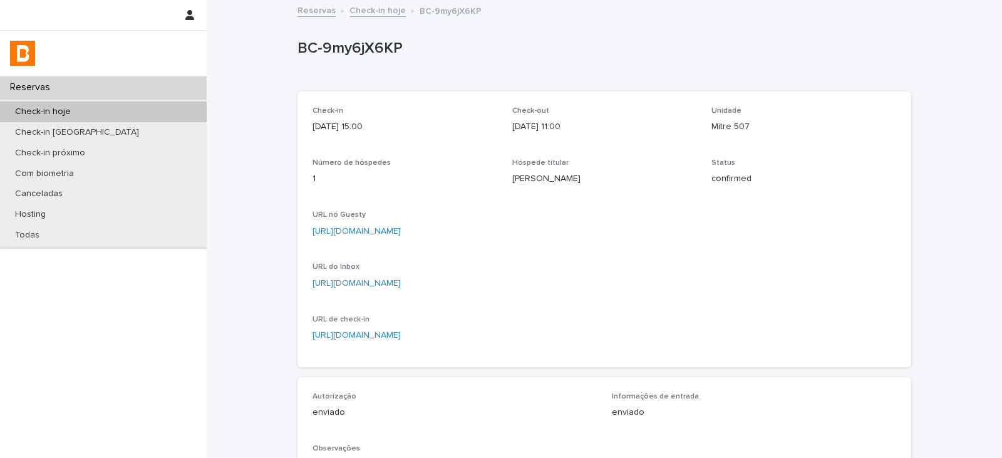
click at [361, 3] on link "Check-in hoje" at bounding box center [377, 10] width 56 height 14
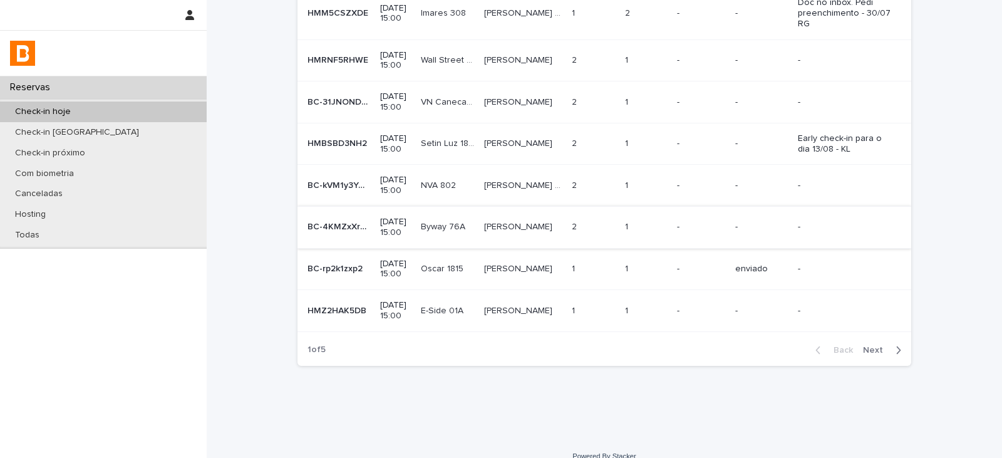
scroll to position [234, 0]
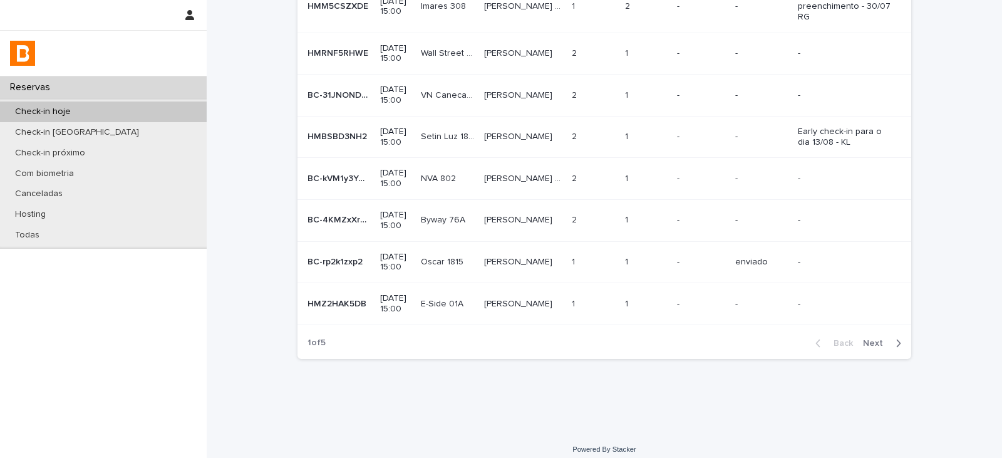
click at [515, 260] on div "[PERSON_NAME] [PERSON_NAME]" at bounding box center [523, 262] width 78 height 21
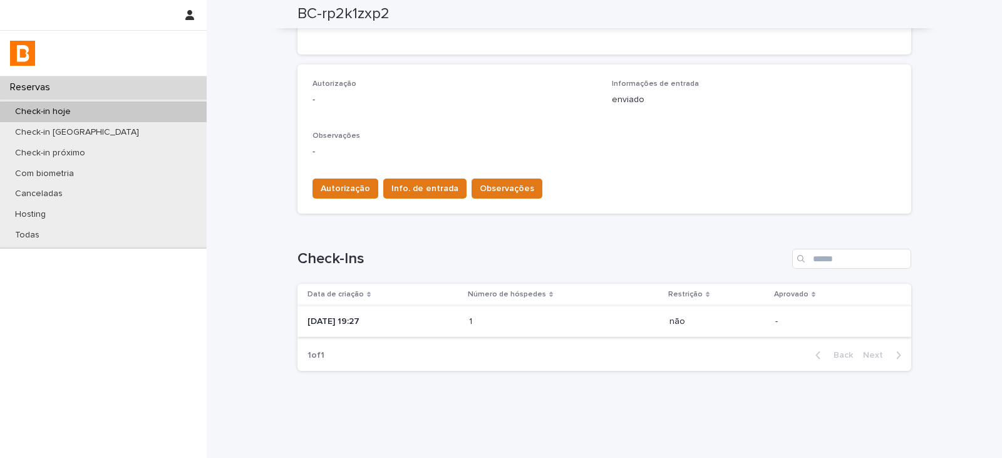
scroll to position [313, 0]
click at [524, 324] on p at bounding box center [524, 321] width 110 height 11
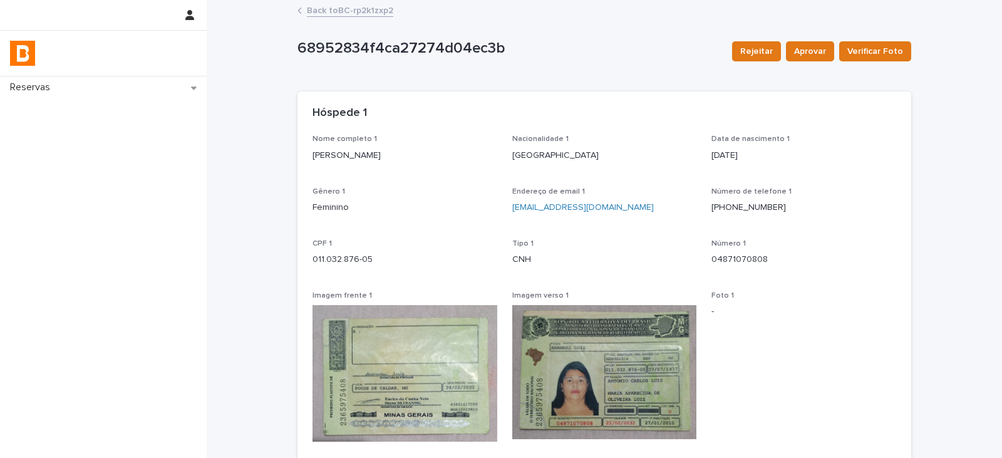
click at [372, 15] on link "Back to BC-rp2k1zxp2" at bounding box center [350, 10] width 86 height 14
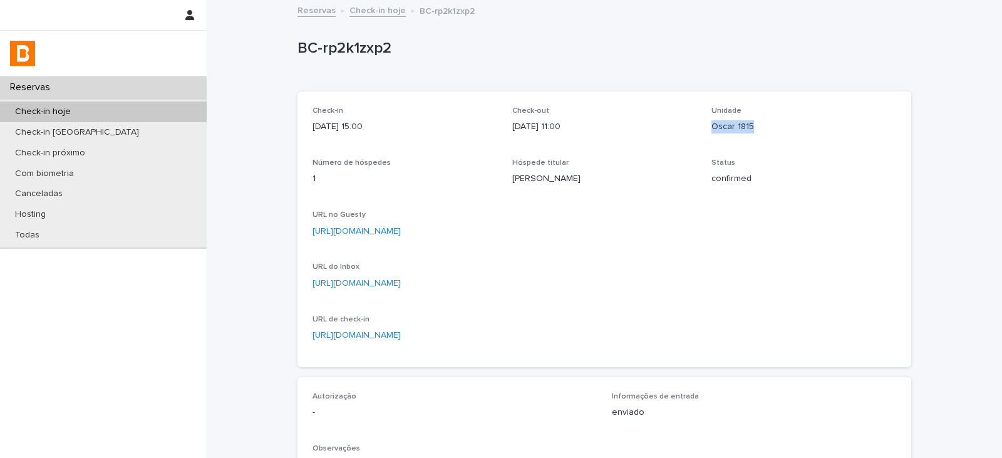
drag, startPoint x: 753, startPoint y: 131, endPoint x: 704, endPoint y: 129, distance: 49.5
click at [704, 129] on div "Check-in [DATE] 15:00 Check-out [DATE] 11:00 Unidade Oscar 1815 Número de hóspe…" at bounding box center [604, 228] width 584 height 245
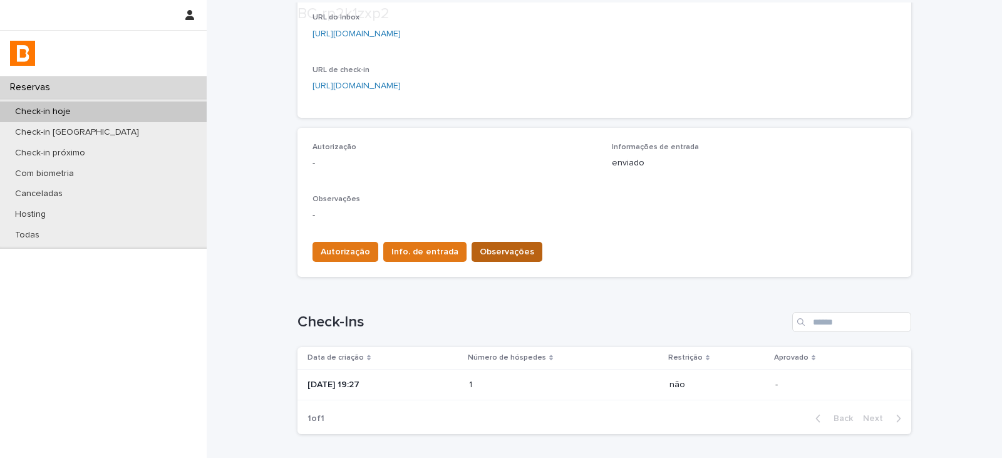
scroll to position [250, 0]
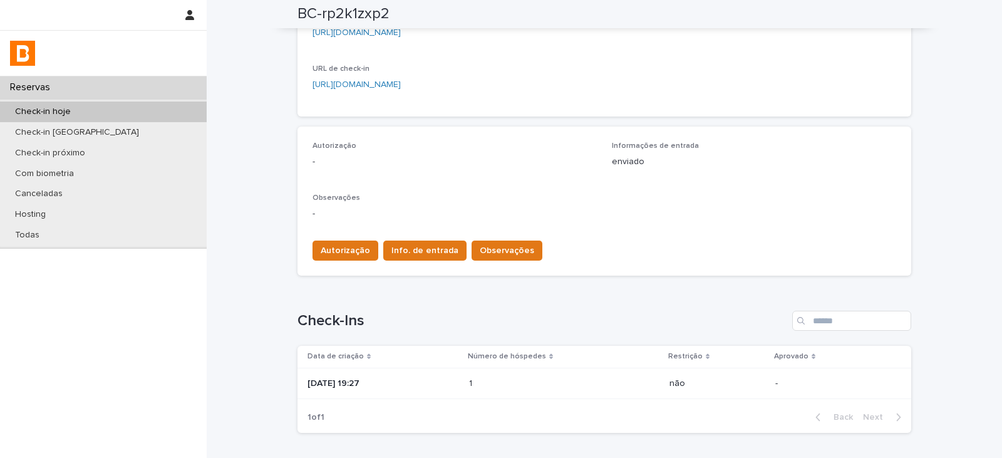
click at [509, 374] on p at bounding box center [524, 383] width 110 height 11
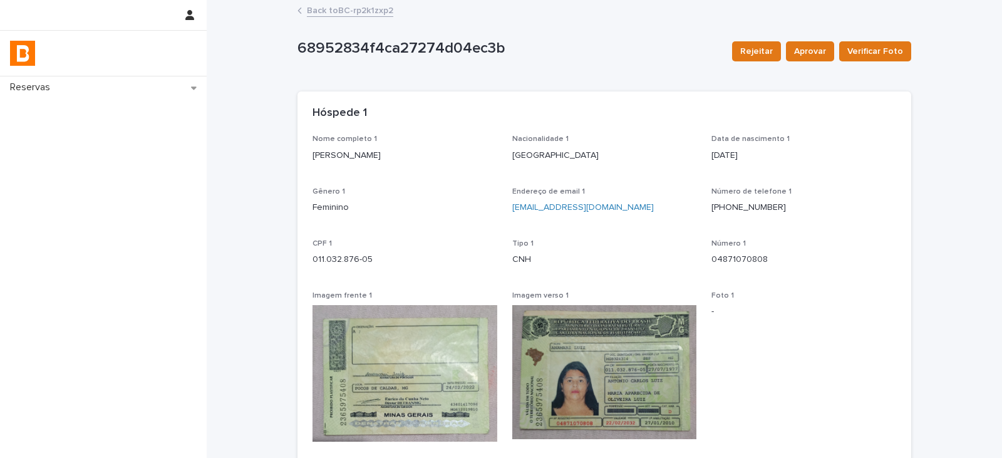
click at [347, 8] on link "Back to BC-rp2k1zxp2" at bounding box center [350, 10] width 86 height 14
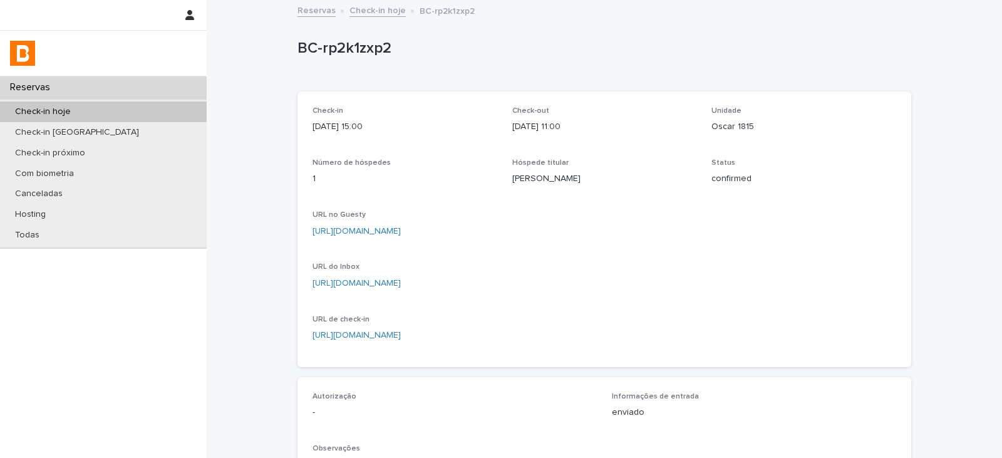
click at [356, 6] on link "Check-in hoje" at bounding box center [377, 10] width 56 height 14
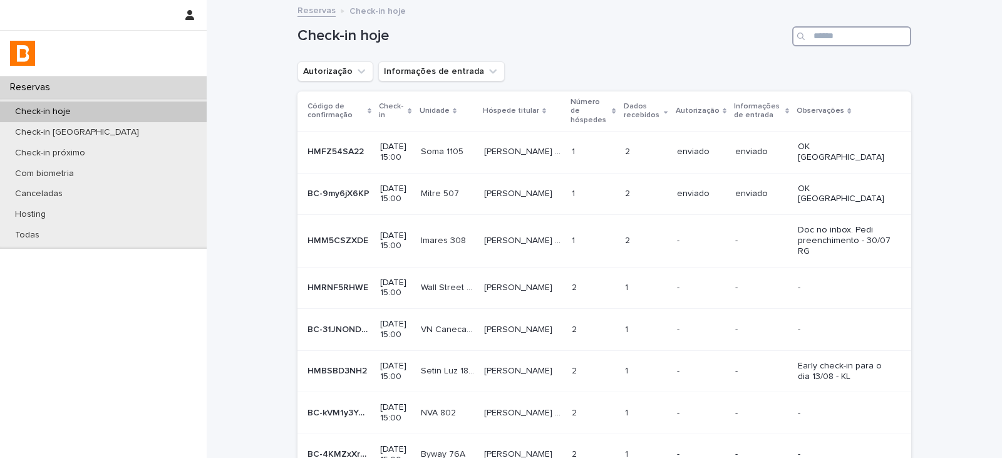
click at [849, 33] on input "Search" at bounding box center [851, 36] width 119 height 20
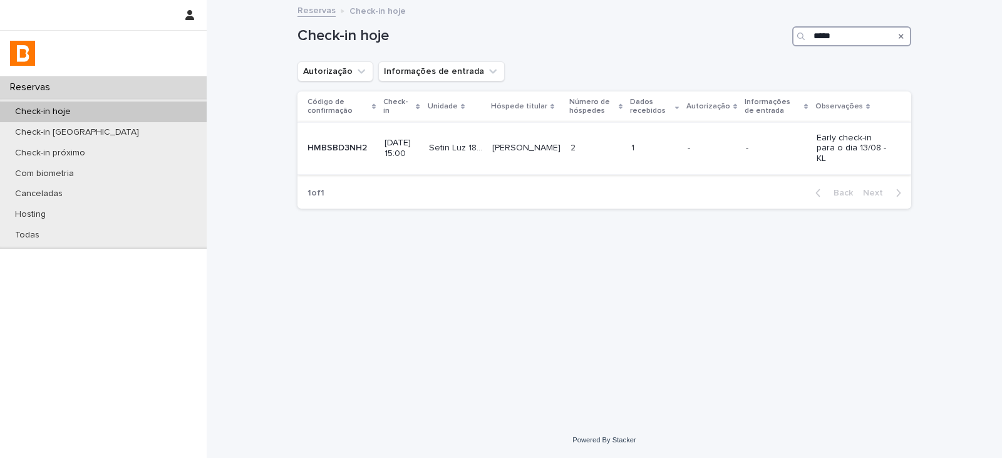
type input "*****"
click at [713, 140] on div "-" at bounding box center [712, 146] width 48 height 13
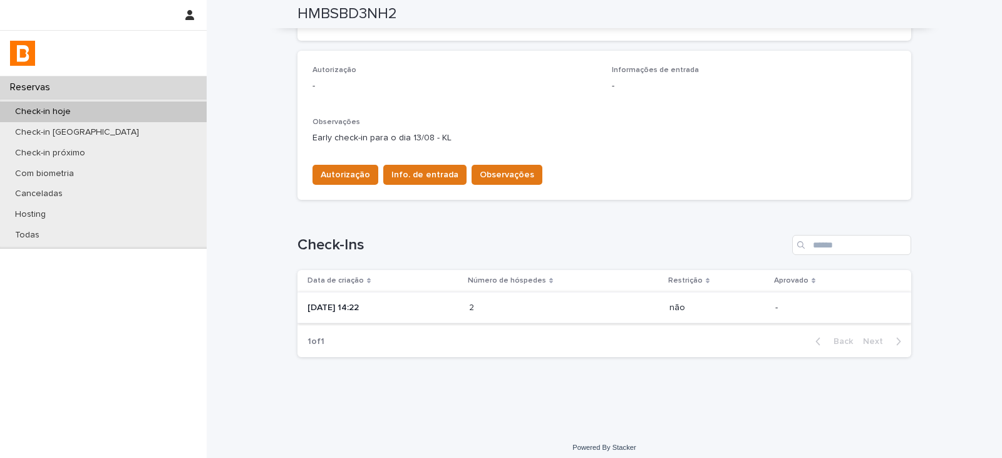
scroll to position [334, 0]
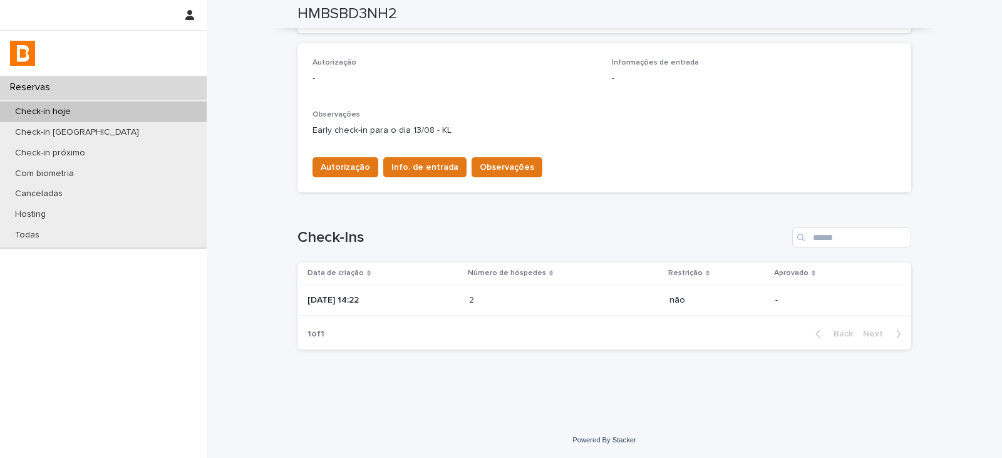
click at [614, 308] on div "2 2" at bounding box center [564, 300] width 190 height 21
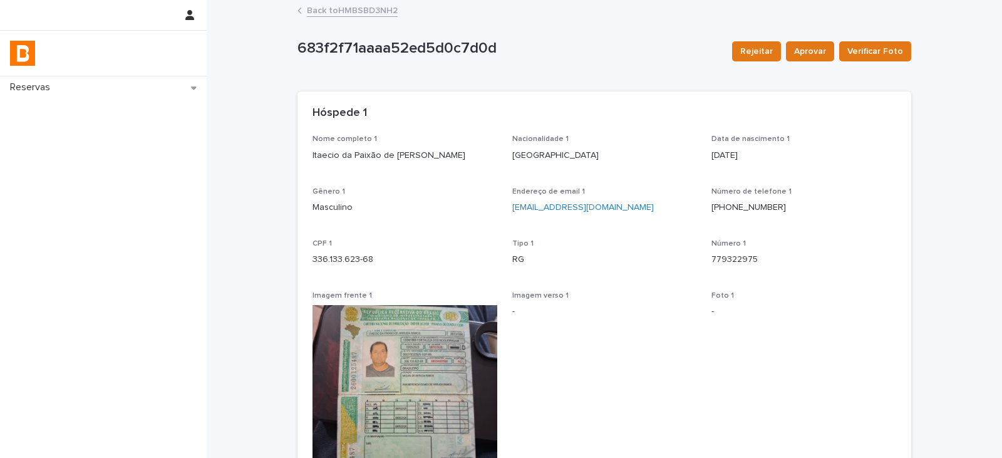
click at [387, 8] on link "Back to HMBSBD3NH2" at bounding box center [352, 10] width 91 height 14
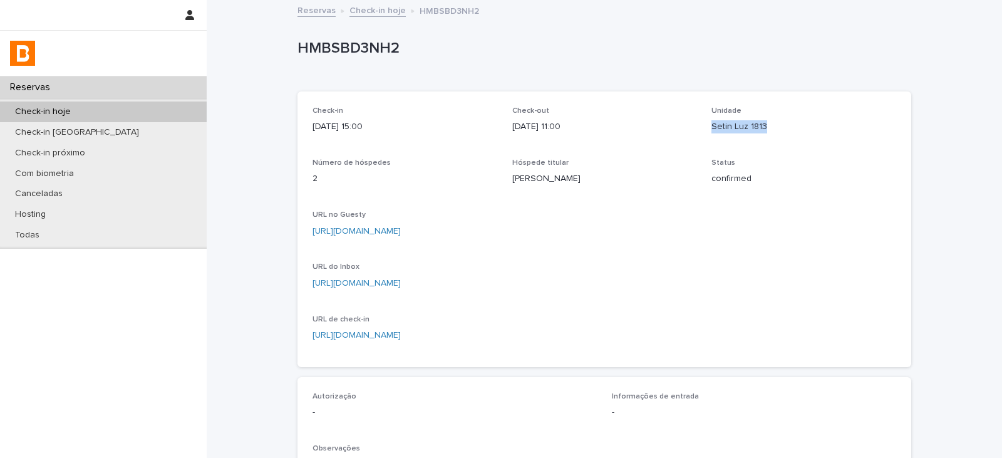
drag, startPoint x: 747, startPoint y: 130, endPoint x: 706, endPoint y: 130, distance: 40.7
click at [711, 130] on p "Setin Luz 1813" at bounding box center [803, 126] width 185 height 13
drag, startPoint x: 401, startPoint y: 51, endPoint x: 294, endPoint y: 66, distance: 108.7
click at [297, 66] on div "HMBSBD3NH2" at bounding box center [604, 51] width 614 height 50
click at [372, 9] on link "Check-in hoje" at bounding box center [377, 10] width 56 height 14
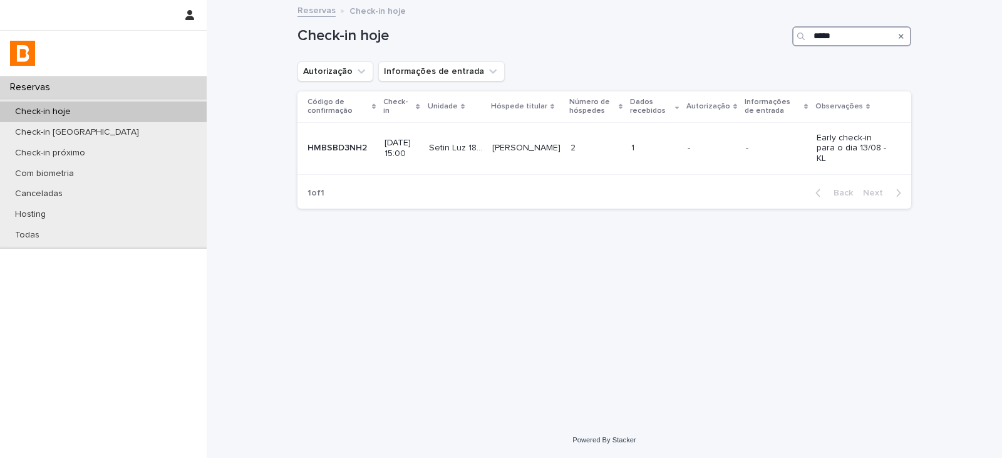
drag, startPoint x: 807, startPoint y: 39, endPoint x: 794, endPoint y: 38, distance: 13.3
click at [794, 38] on div "*****" at bounding box center [851, 36] width 119 height 20
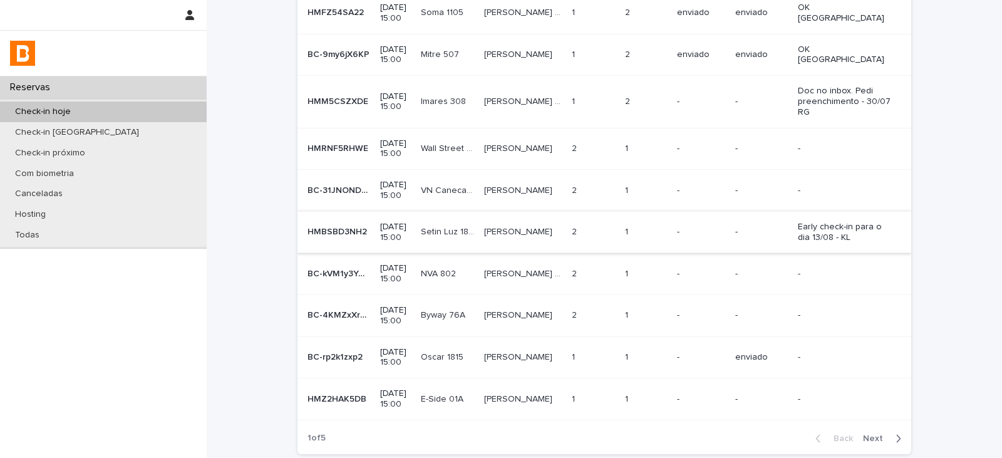
scroll to position [234, 0]
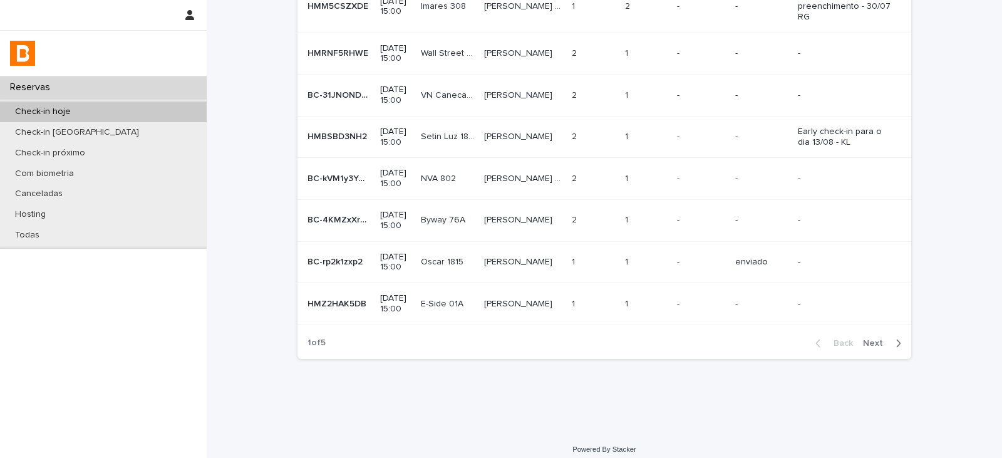
click at [855, 339] on span "Next" at bounding box center [877, 343] width 28 height 9
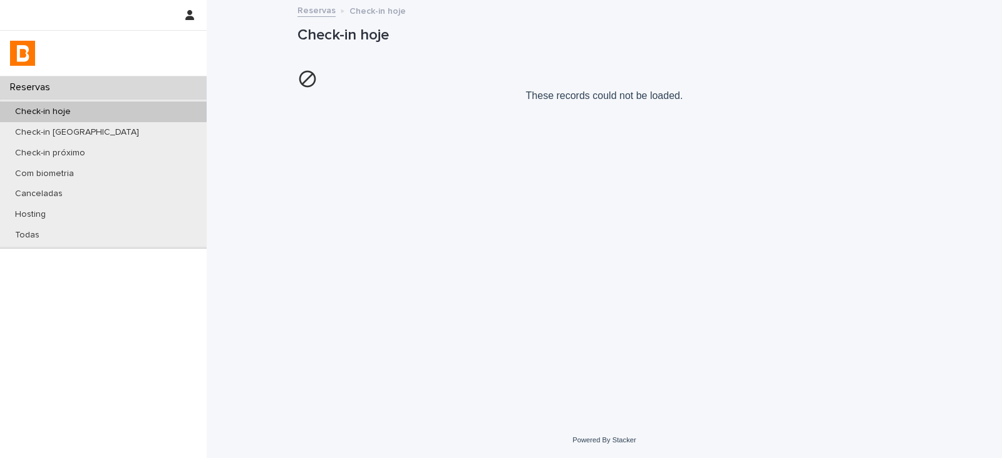
click at [128, 106] on div "Check-in hoje" at bounding box center [103, 111] width 207 height 21
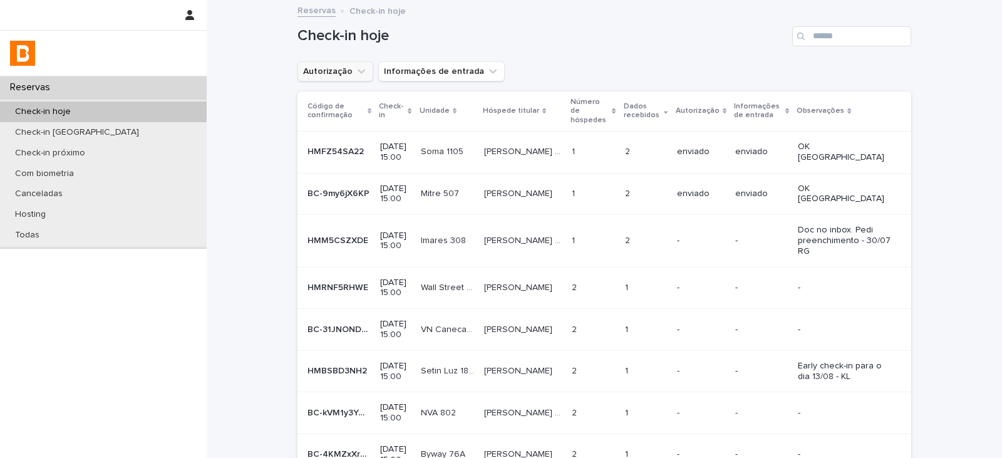
click at [344, 73] on button "Autorização" at bounding box center [335, 71] width 76 height 20
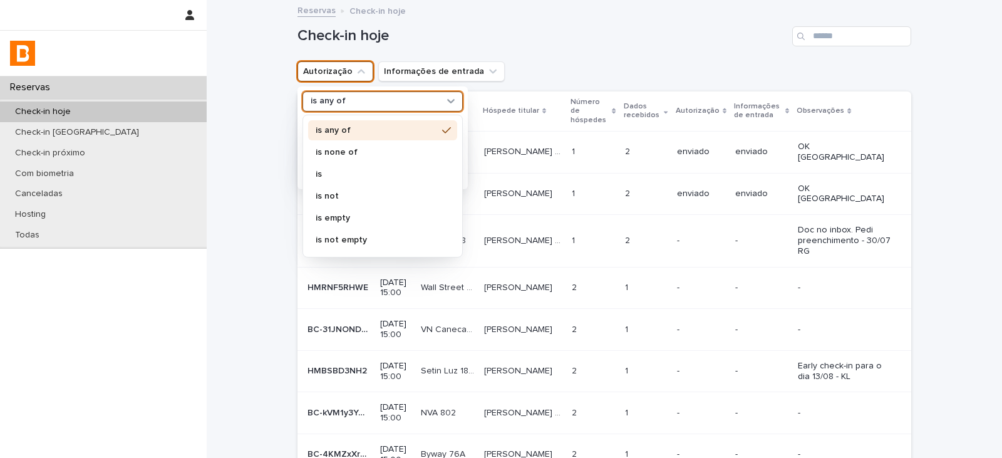
click at [346, 101] on div "is any of" at bounding box center [375, 101] width 138 height 13
click at [345, 157] on div "is none of" at bounding box center [382, 152] width 149 height 20
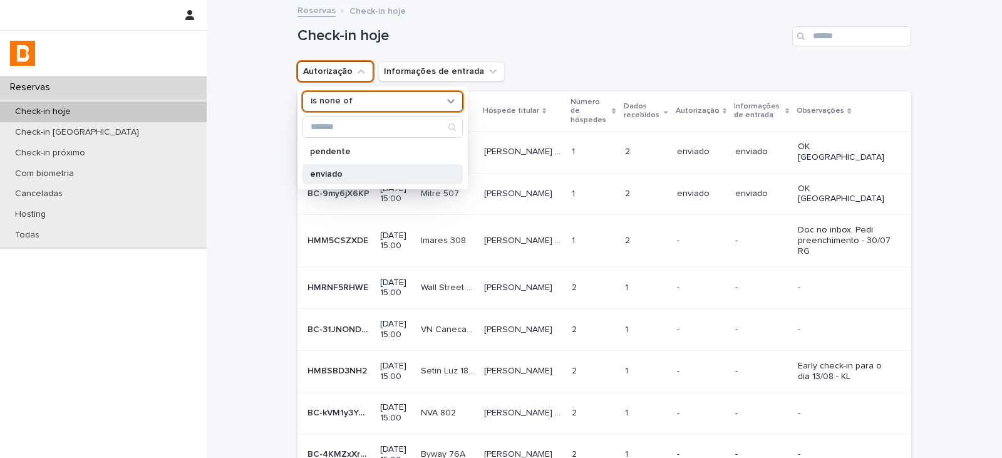
click at [339, 171] on p "enviado" at bounding box center [376, 174] width 133 height 9
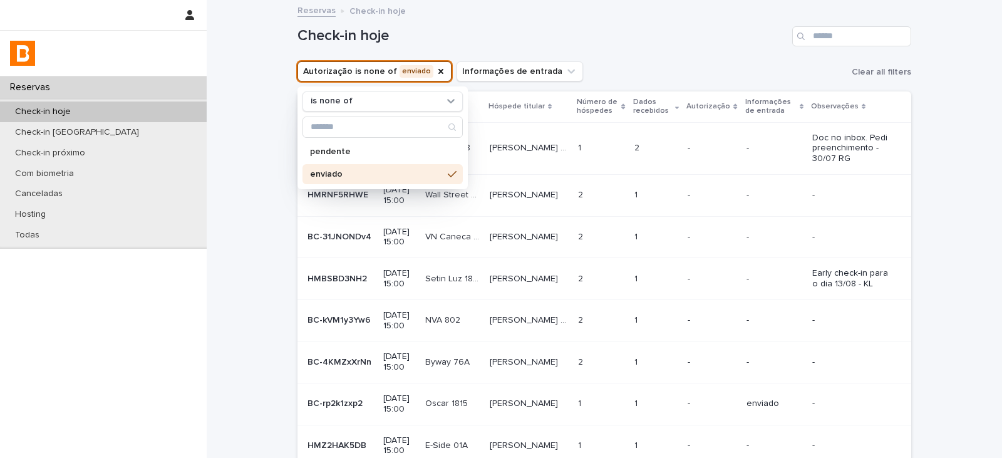
click at [661, 59] on div "Check-in hoje" at bounding box center [604, 31] width 614 height 60
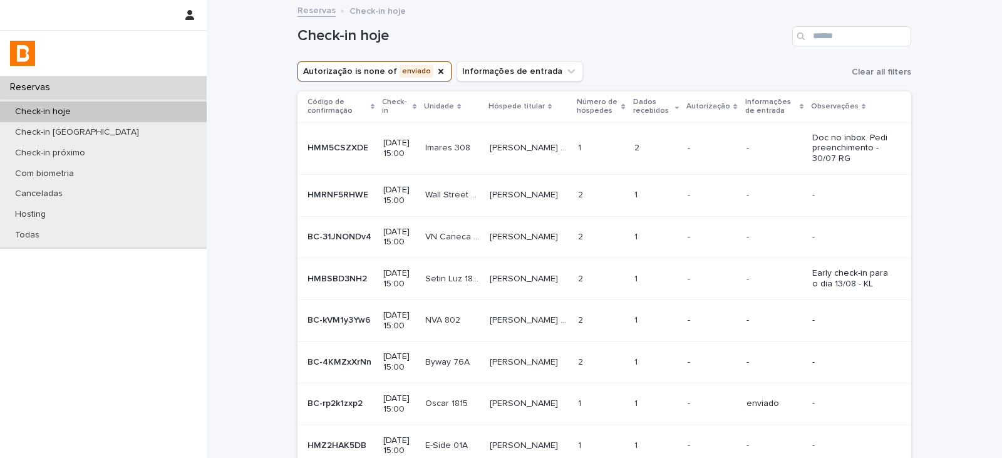
click at [578, 108] on p "Número de hóspedes" at bounding box center [598, 106] width 42 height 23
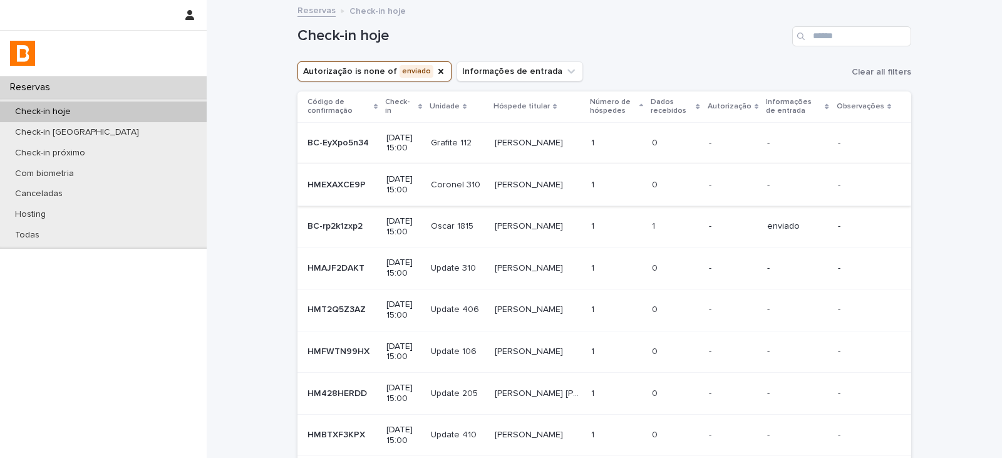
scroll to position [63, 0]
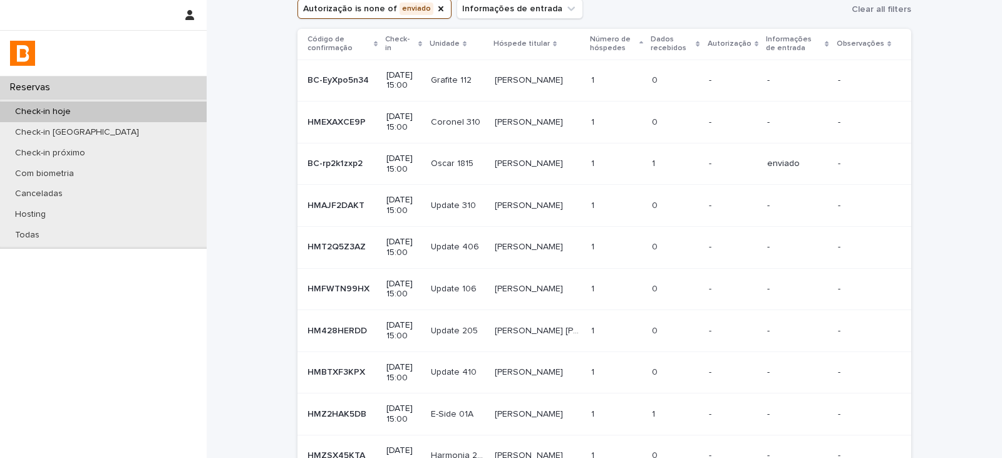
click at [504, 175] on td "[PERSON_NAME] [PERSON_NAME]" at bounding box center [538, 164] width 96 height 42
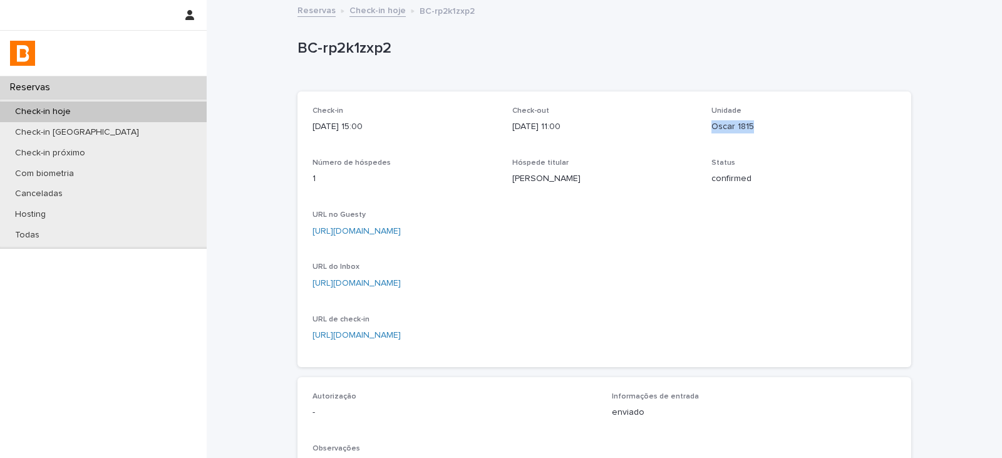
drag, startPoint x: 753, startPoint y: 132, endPoint x: 708, endPoint y: 135, distance: 45.9
click at [711, 135] on div "Unidade Oscar 1815" at bounding box center [803, 124] width 185 height 37
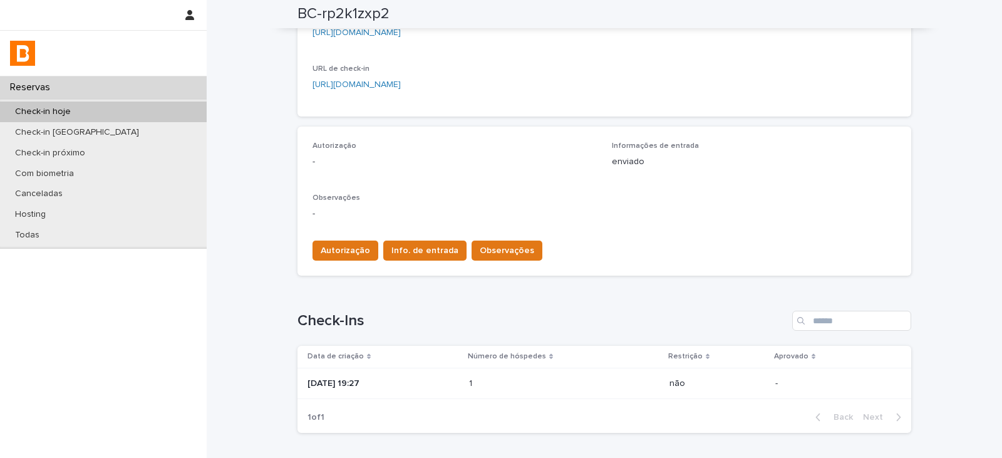
click at [511, 374] on p at bounding box center [524, 383] width 110 height 11
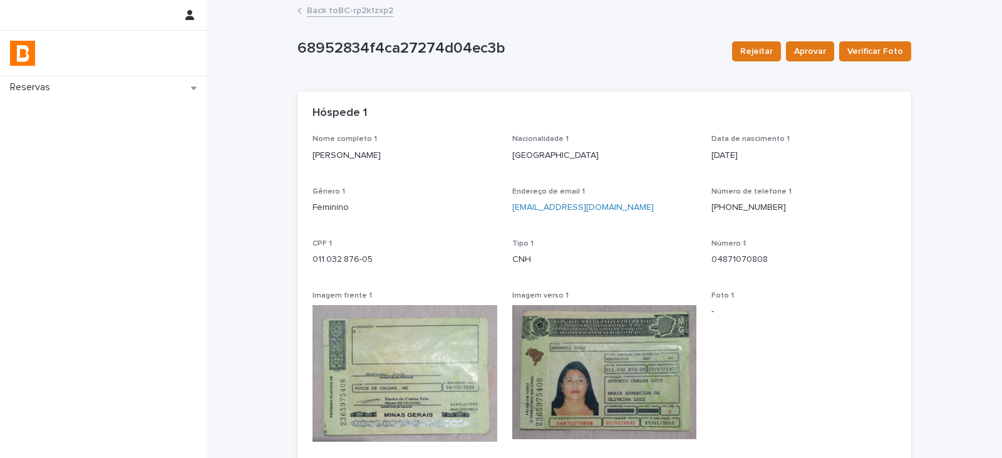
click at [346, 12] on link "Back to BC-rp2k1zxp2" at bounding box center [350, 10] width 86 height 14
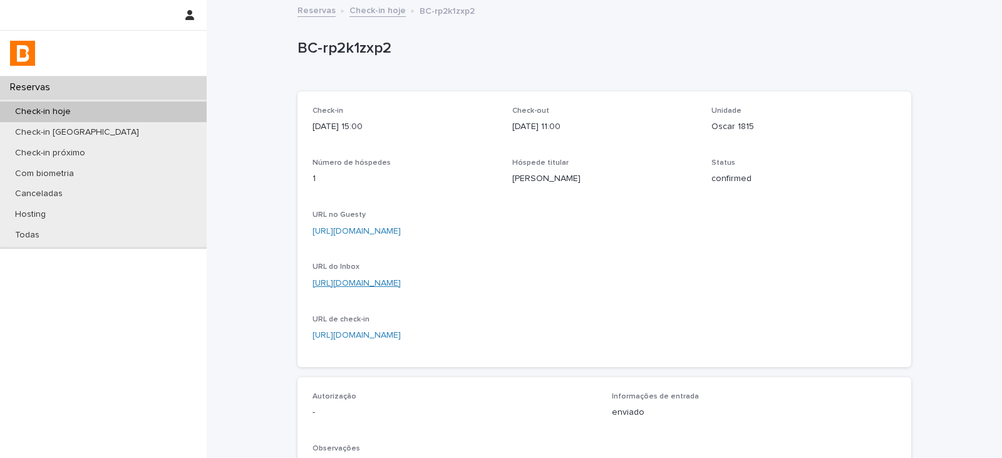
click at [401, 285] on link "[URL][DOMAIN_NAME]" at bounding box center [356, 283] width 88 height 9
